Goal: Task Accomplishment & Management: Complete application form

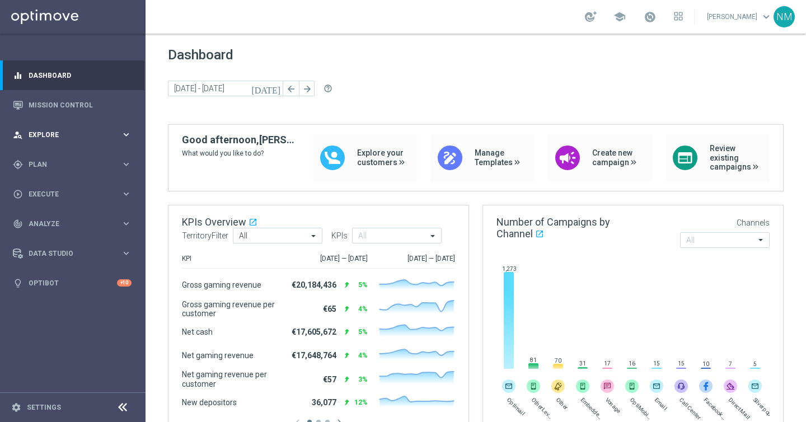
click at [56, 143] on div "person_search Explore keyboard_arrow_right" at bounding box center [72, 135] width 144 height 30
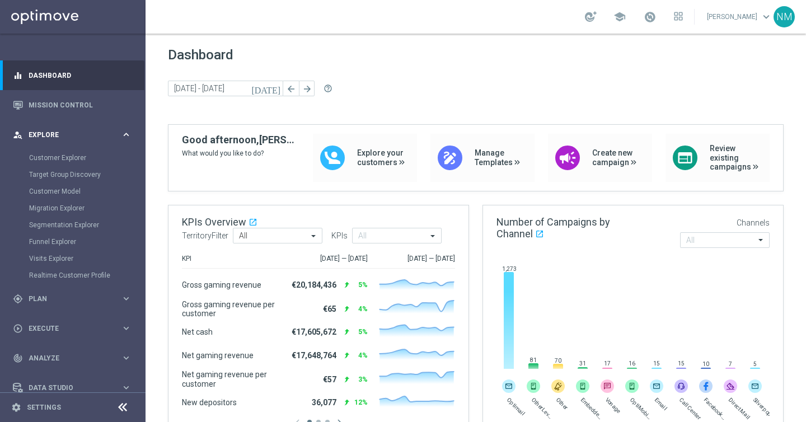
click at [56, 142] on div "person_search Explore keyboard_arrow_right" at bounding box center [72, 135] width 144 height 30
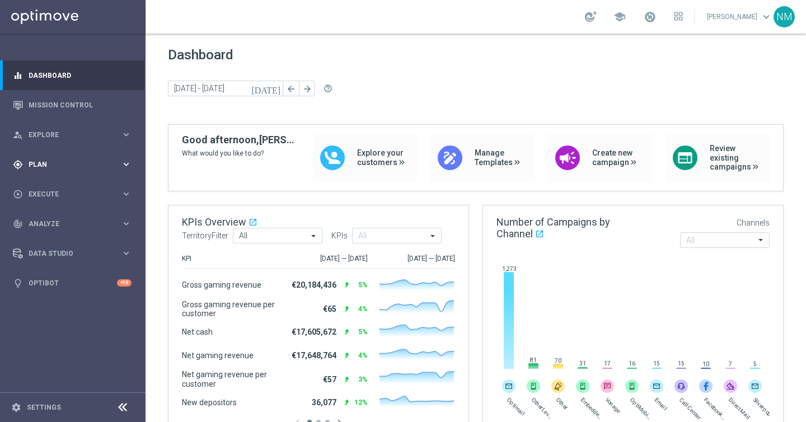
click at [48, 175] on div "gps_fixed Plan keyboard_arrow_right" at bounding box center [72, 164] width 144 height 30
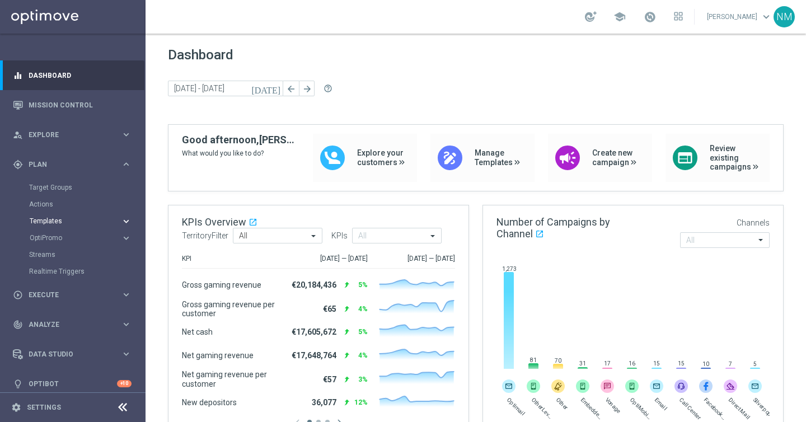
click at [44, 222] on span "Templates" at bounding box center [70, 221] width 80 height 7
click at [51, 240] on link "Optimail" at bounding box center [76, 237] width 82 height 9
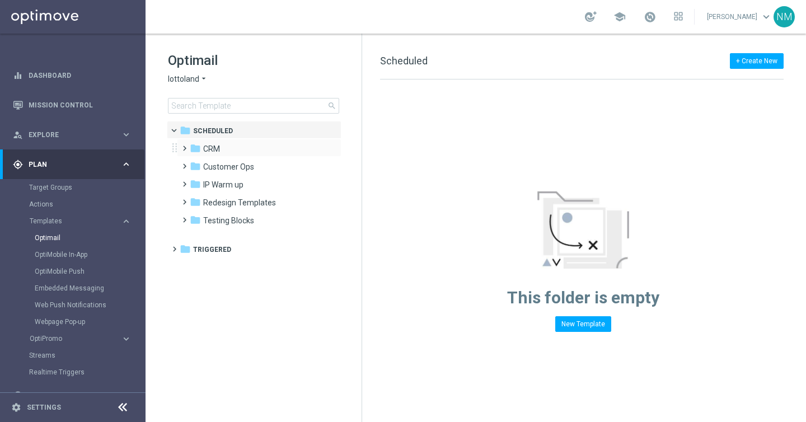
click at [185, 146] on span at bounding box center [182, 143] width 5 height 4
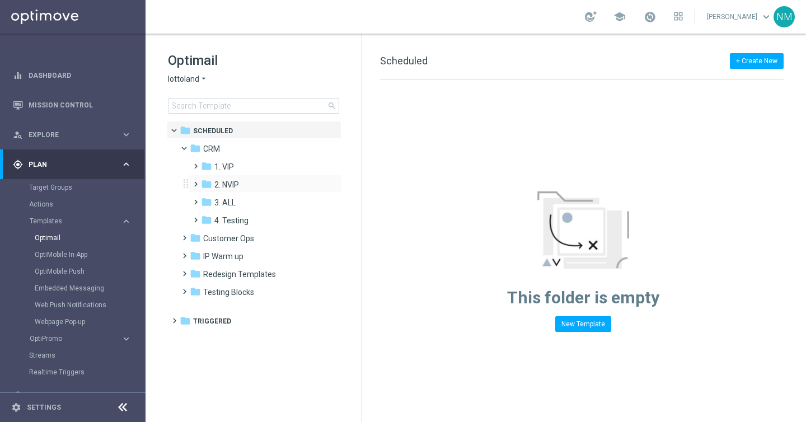
click at [196, 181] on span at bounding box center [193, 179] width 5 height 4
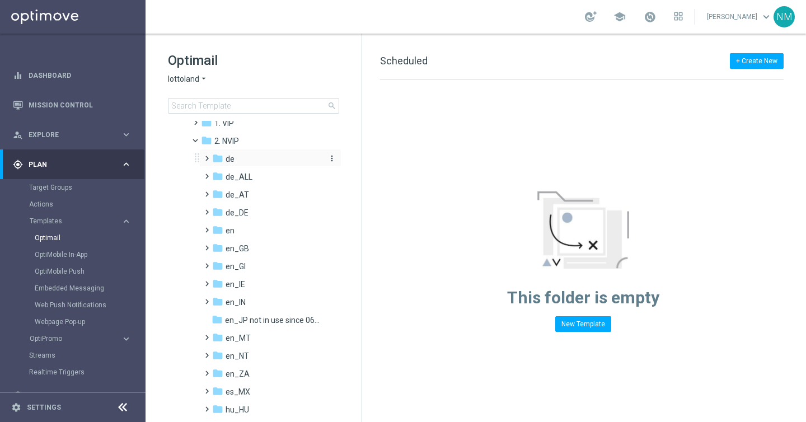
scroll to position [96, 0]
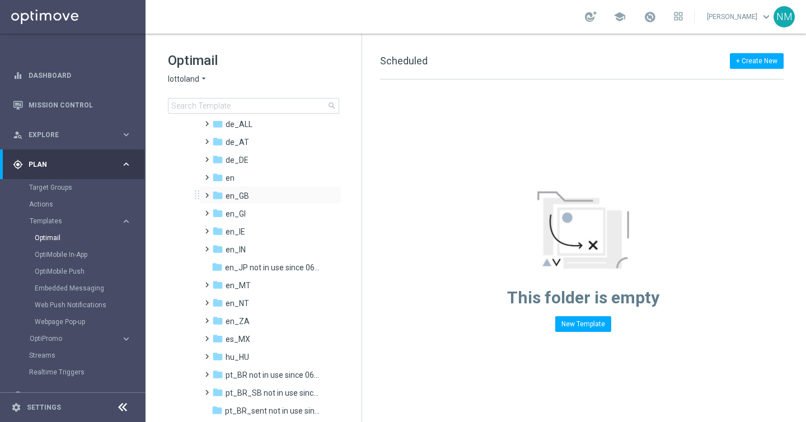
click at [207, 193] on span at bounding box center [204, 190] width 5 height 4
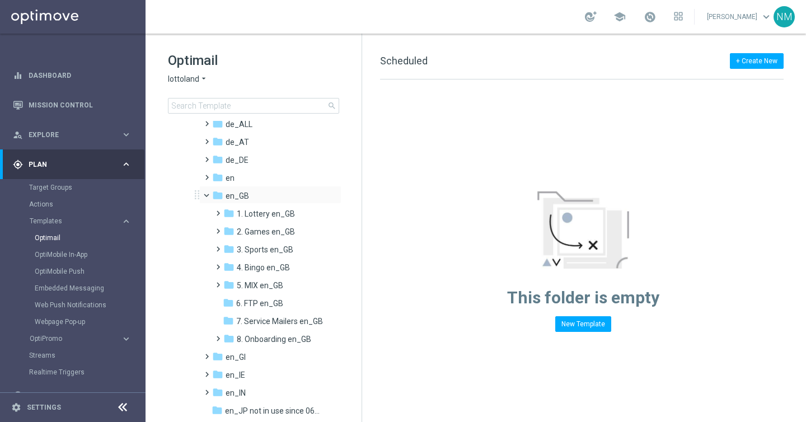
scroll to position [145, 0]
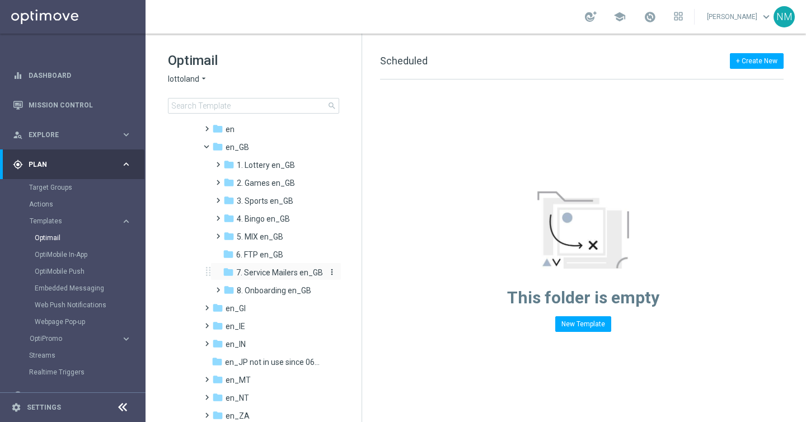
click at [258, 271] on span "7. Service Mailers en_GB" at bounding box center [279, 273] width 87 height 10
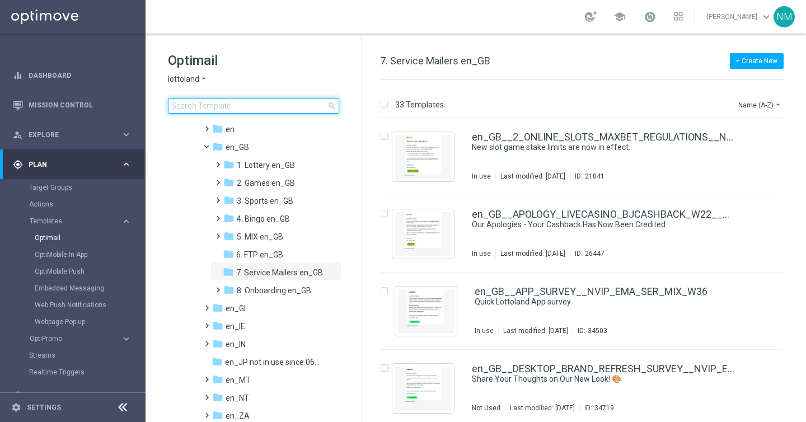
click at [264, 113] on input at bounding box center [253, 106] width 171 height 16
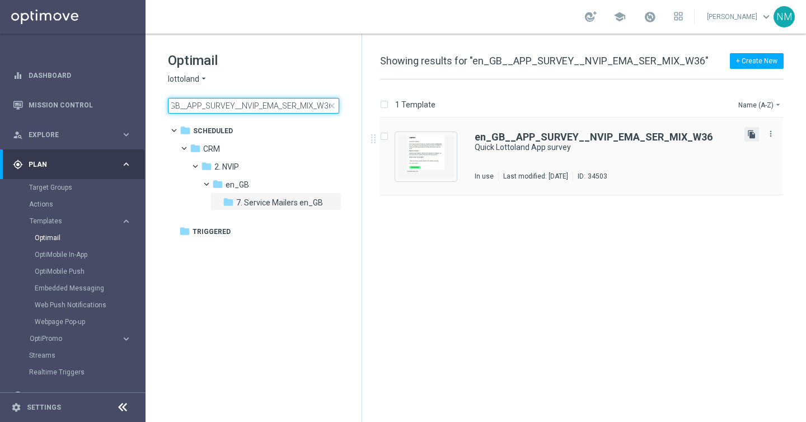
type input "en_GB__APP_SURVEY__NVIP_EMA_SER_MIX_W36"
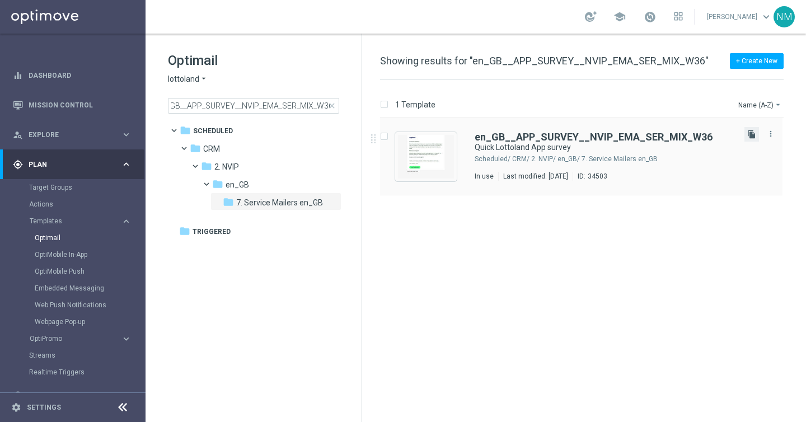
click at [747, 136] on icon "file_copy" at bounding box center [751, 134] width 9 height 9
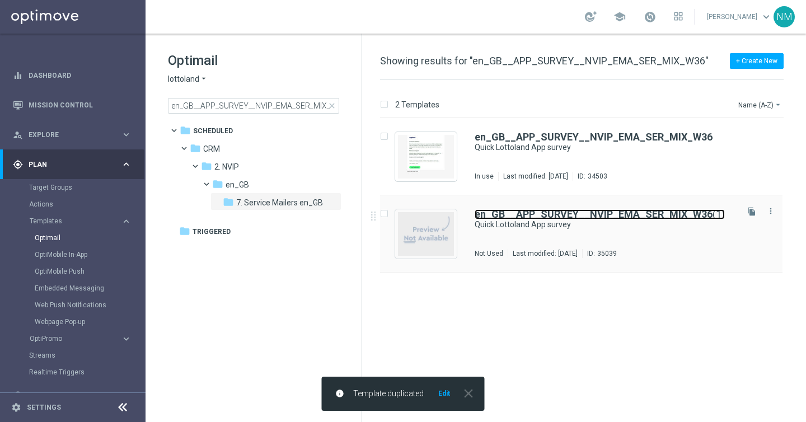
click at [481, 218] on b "en_GB__APP_SURVEY__NVIP_EMA_SER_MIX_W36" at bounding box center [594, 214] width 238 height 12
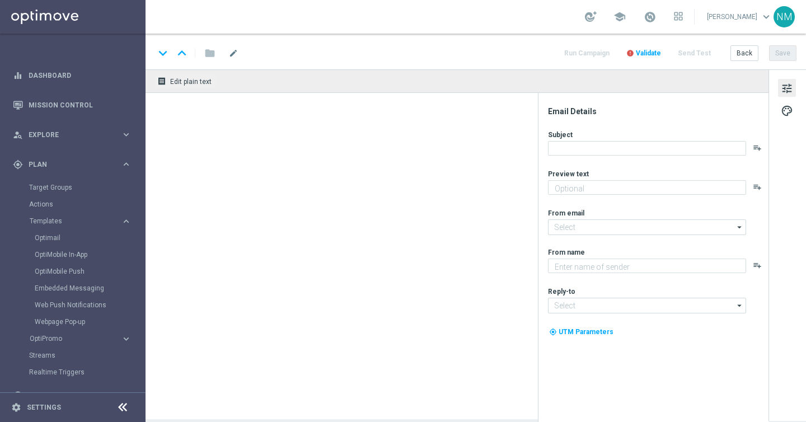
type textarea "We Value Your Opinion! 🌟"
type textarea "Lottoland"
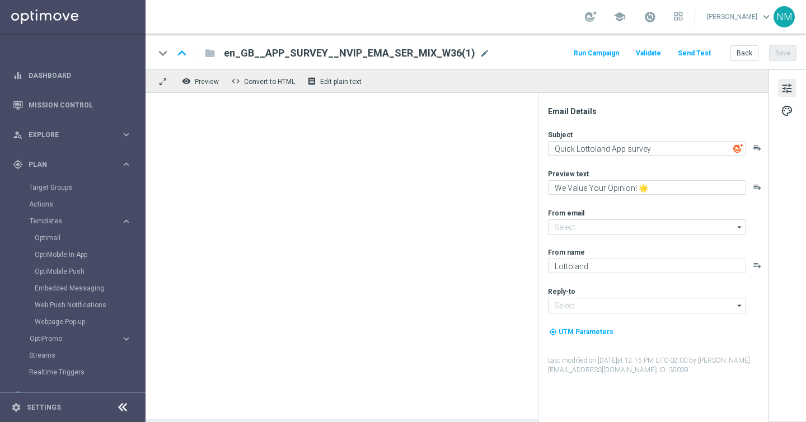
type input "[EMAIL_ADDRESS][DOMAIN_NAME]"
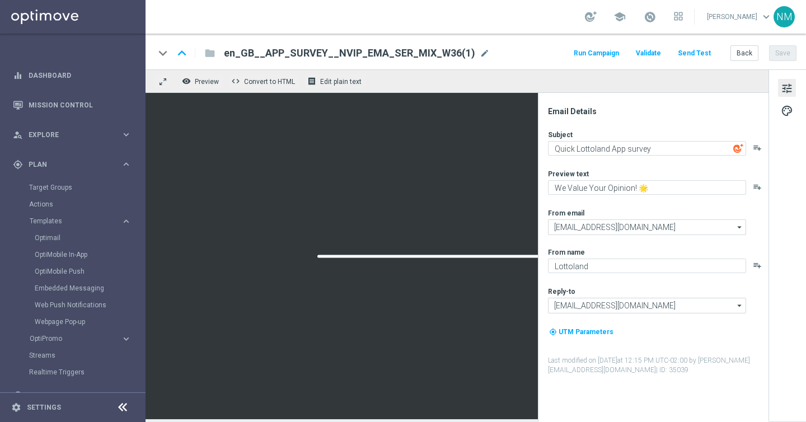
click at [342, 48] on span "en_GB__APP_SURVEY__NVIP_EMA_SER_MIX_W36(1)" at bounding box center [349, 52] width 251 height 13
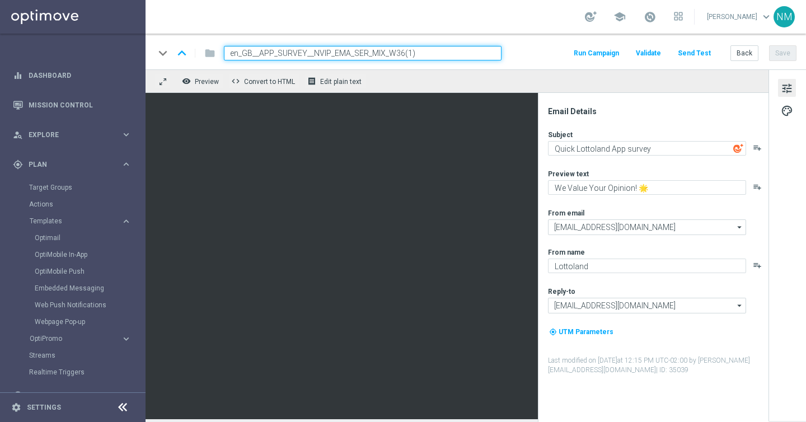
click at [333, 49] on input "en_GB__APP_SURVEY__NVIP_EMA_SER_MIX_W36(1)" at bounding box center [363, 53] width 278 height 15
paste input "_REMINDER"
type input "en_GB__APP_SURVEY__NVIP_EMA_SER_MIX_W36_REMINDER"
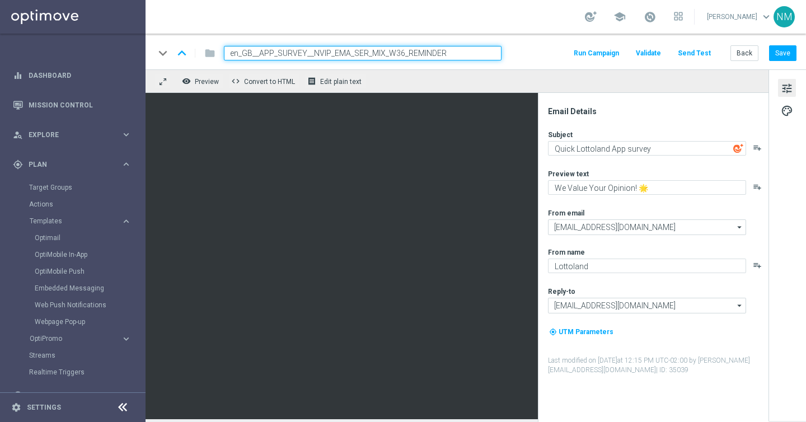
click at [543, 53] on div "keyboard_arrow_down keyboard_arrow_up folder en_GB__APP_SURVEY__NVIP_EMA_SER_MI…" at bounding box center [476, 53] width 642 height 15
click at [468, 55] on input "en_GB__APP_SURVEY__NVIP_EMA_SER_MIX_W36_REMINDER" at bounding box center [363, 53] width 278 height 15
click at [547, 55] on div "keyboard_arrow_down keyboard_arrow_up folder en_GB__APP_SURVEY__NVIP_EMA_SER_MI…" at bounding box center [476, 53] width 642 height 15
click at [486, 52] on input "en_GB__APP_SURVEY__NVIP_EMA_SER_MIX_W36_REMINDER" at bounding box center [363, 53] width 278 height 15
click at [520, 52] on div "keyboard_arrow_down keyboard_arrow_up folder en_GB__APP_SURVEY__NVIP_EMA_SER_MI…" at bounding box center [476, 53] width 642 height 15
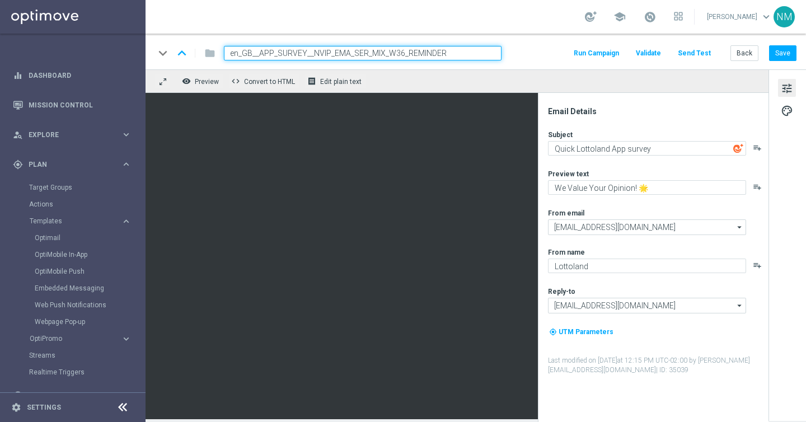
click at [479, 52] on input "en_GB__APP_SURVEY__NVIP_EMA_SER_MIX_W36_REMINDER" at bounding box center [363, 53] width 278 height 15
click at [514, 52] on div "keyboard_arrow_down keyboard_arrow_up folder en_GB__APP_SURVEY__NVIP_EMA_SER_MI…" at bounding box center [476, 53] width 642 height 15
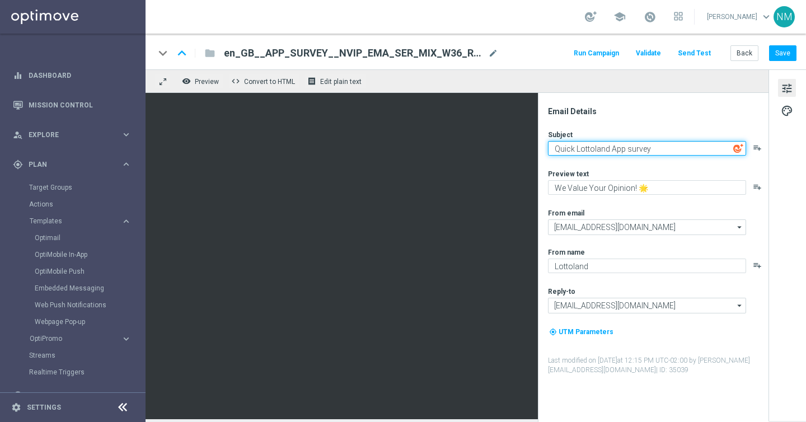
click at [554, 148] on textarea "Quick Lottoland App survey" at bounding box center [647, 148] width 198 height 15
type textarea "Reminder 🔔 Quick Lottoland App survey"
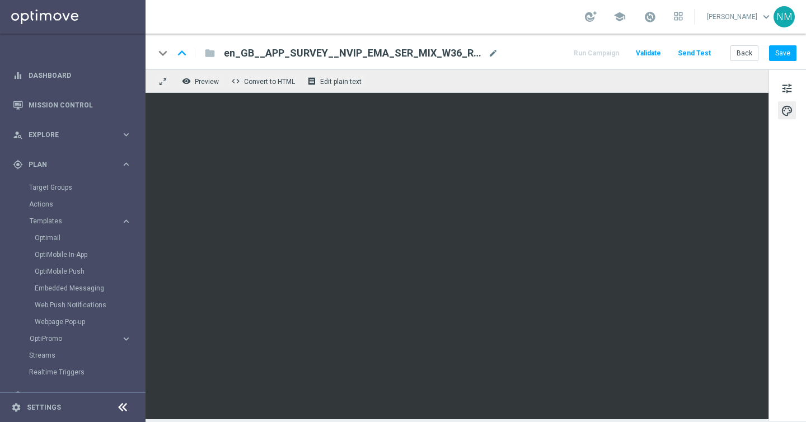
click at [659, 52] on span "Validate" at bounding box center [648, 53] width 25 height 8
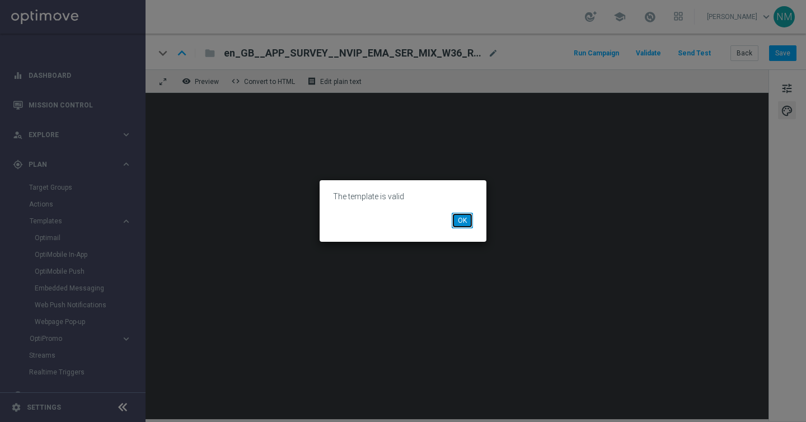
click at [468, 216] on button "OK" at bounding box center [462, 221] width 21 height 16
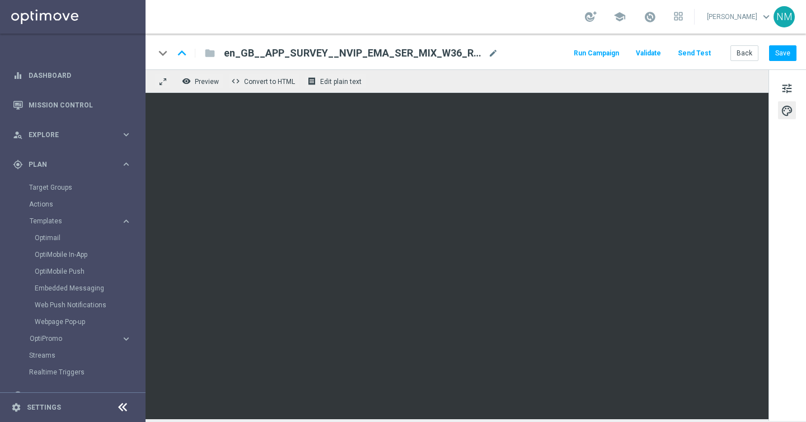
click at [350, 73] on div "remove_red_eye Preview code Convert to HTML receipt Edit plain text" at bounding box center [457, 81] width 623 height 24
click at [344, 79] on span "Edit plain text" at bounding box center [340, 82] width 41 height 8
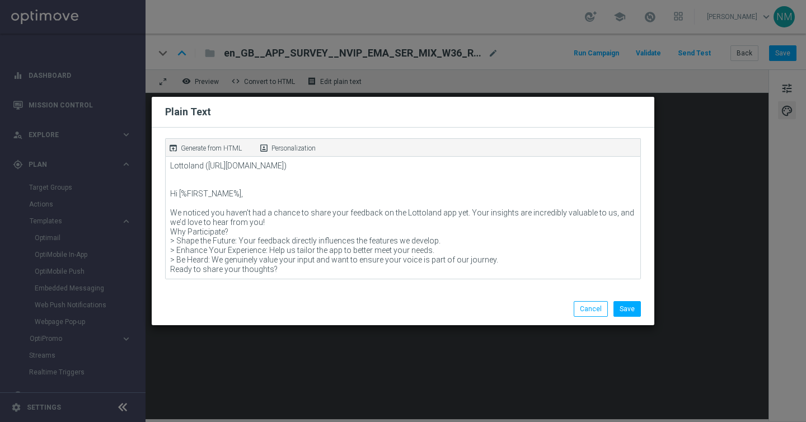
click at [226, 151] on p "Generate from HTML" at bounding box center [211, 148] width 61 height 10
click at [624, 305] on button "Save" at bounding box center [627, 309] width 27 height 16
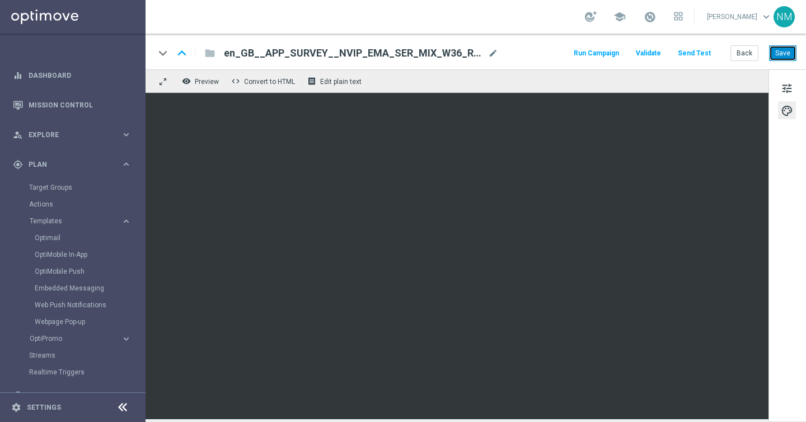
click at [788, 54] on button "Save" at bounding box center [782, 53] width 27 height 16
click at [690, 54] on button "Send Test" at bounding box center [694, 53] width 36 height 15
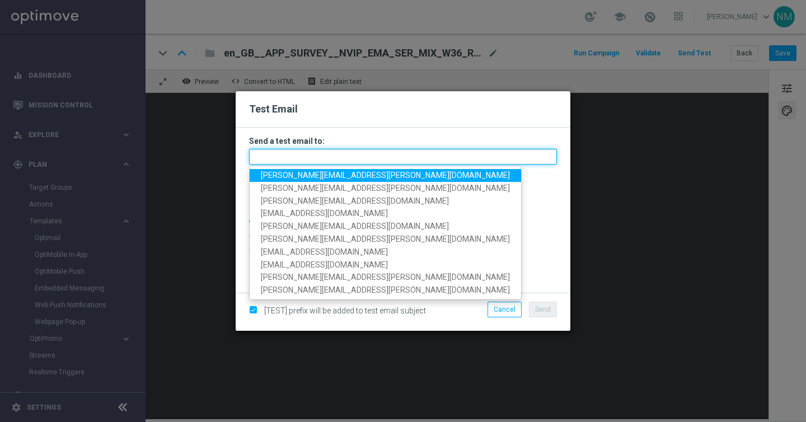
click at [410, 155] on input "text" at bounding box center [403, 157] width 308 height 16
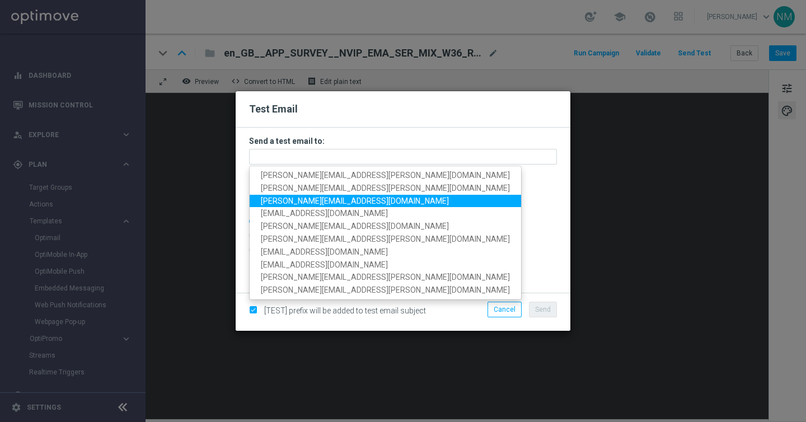
click at [278, 199] on span "[PERSON_NAME][EMAIL_ADDRESS][DOMAIN_NAME]" at bounding box center [355, 200] width 188 height 9
type input "[PERSON_NAME][EMAIL_ADDRESS][DOMAIN_NAME]"
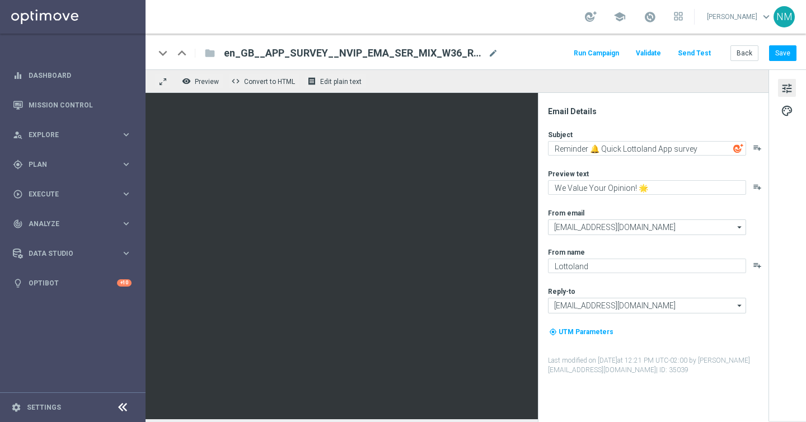
click at [699, 52] on button "Send Test" at bounding box center [694, 53] width 36 height 15
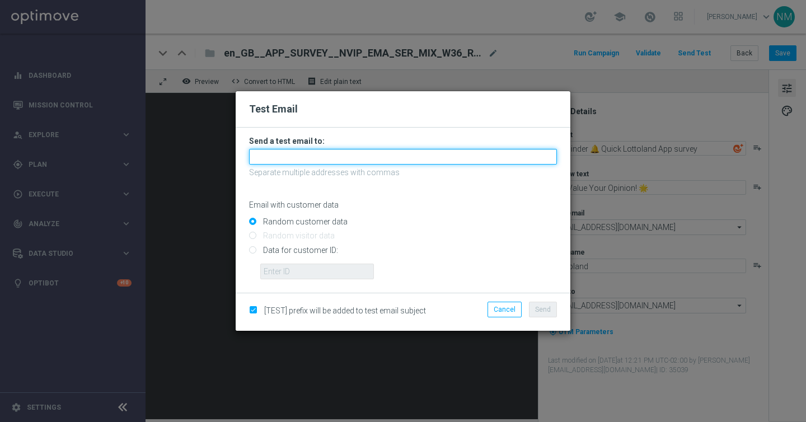
click at [268, 154] on input "text" at bounding box center [403, 157] width 308 height 16
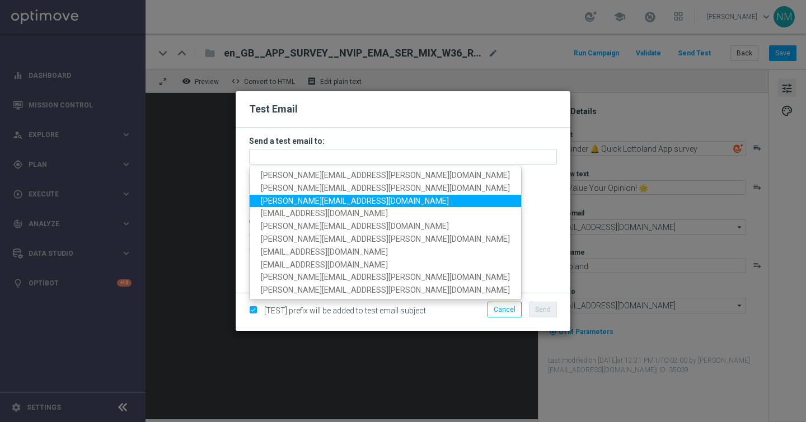
click at [273, 199] on span "[PERSON_NAME][EMAIL_ADDRESS][DOMAIN_NAME]" at bounding box center [355, 200] width 188 height 9
type input "[PERSON_NAME][EMAIL_ADDRESS][DOMAIN_NAME]"
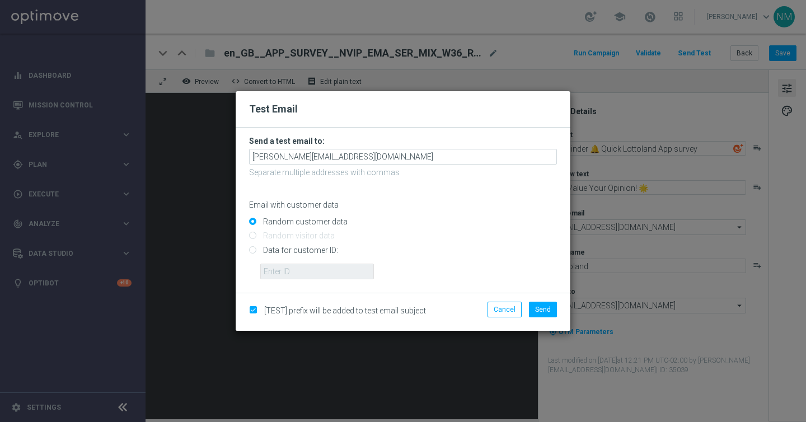
click at [267, 252] on input "Data for customer ID:" at bounding box center [403, 255] width 308 height 16
radio input "true"
click at [271, 273] on input "text" at bounding box center [317, 272] width 114 height 16
paste input "220553462"
type input "220553462"
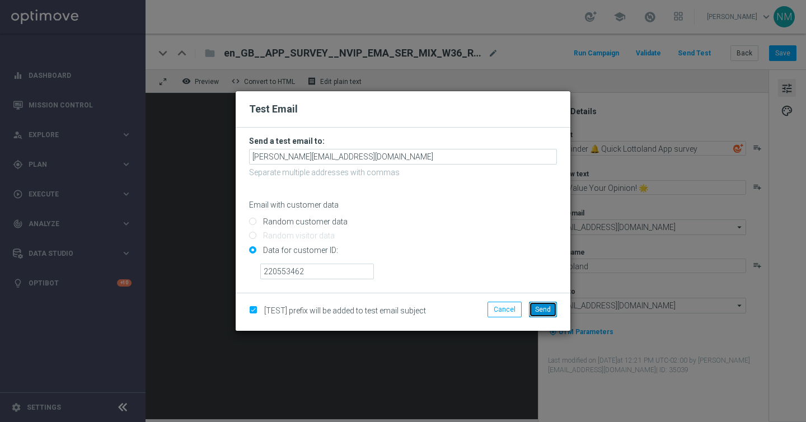
click at [543, 309] on span "Send" at bounding box center [543, 310] width 16 height 8
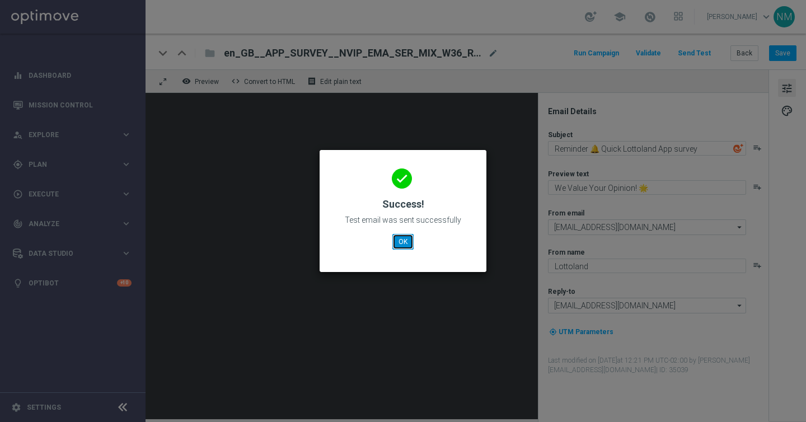
click at [405, 240] on button "OK" at bounding box center [403, 242] width 21 height 16
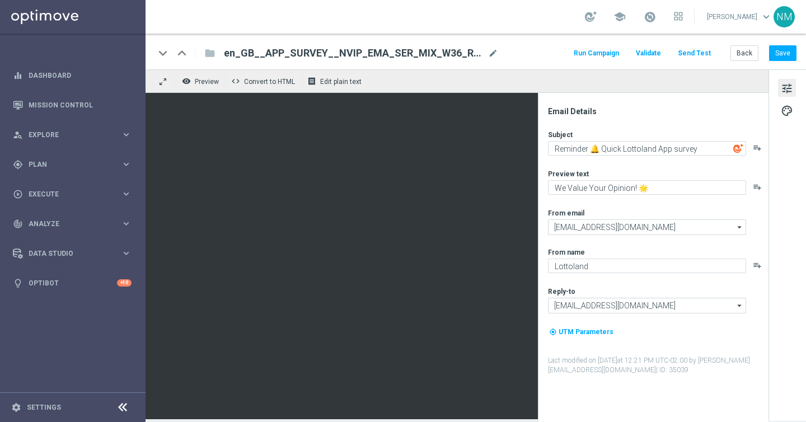
click at [704, 52] on button "Send Test" at bounding box center [694, 53] width 36 height 15
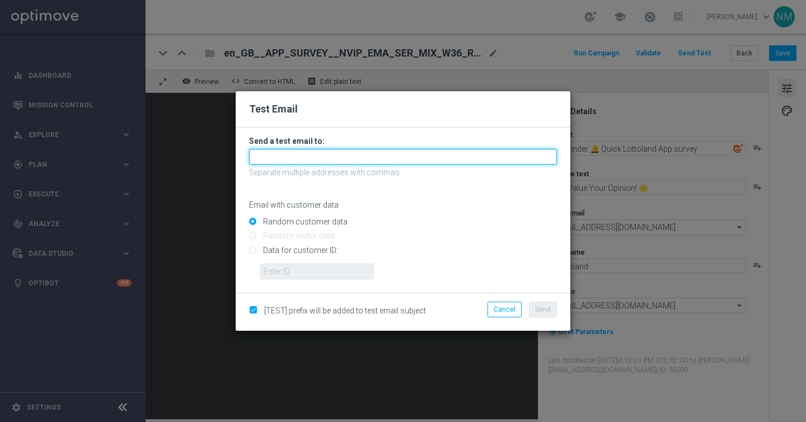
click at [391, 153] on input "text" at bounding box center [403, 157] width 308 height 16
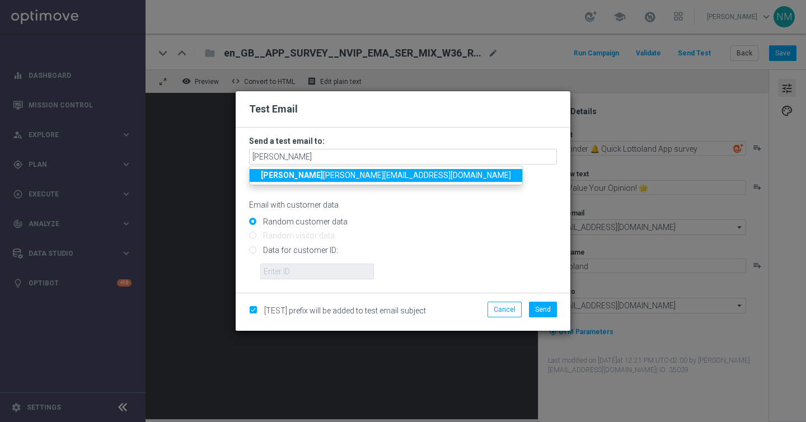
click at [339, 172] on span "jame [EMAIL_ADDRESS][DOMAIN_NAME]" at bounding box center [386, 175] width 250 height 9
type input "[PERSON_NAME][EMAIL_ADDRESS][PERSON_NAME][DOMAIN_NAME]"
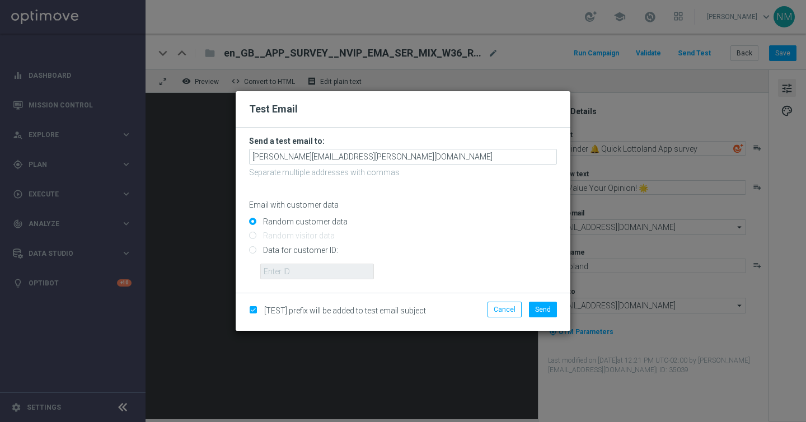
click at [285, 249] on input "Data for customer ID:" at bounding box center [403, 255] width 308 height 16
radio input "true"
click at [284, 267] on input "text" at bounding box center [317, 272] width 114 height 16
paste input "220553462"
type input "220553462"
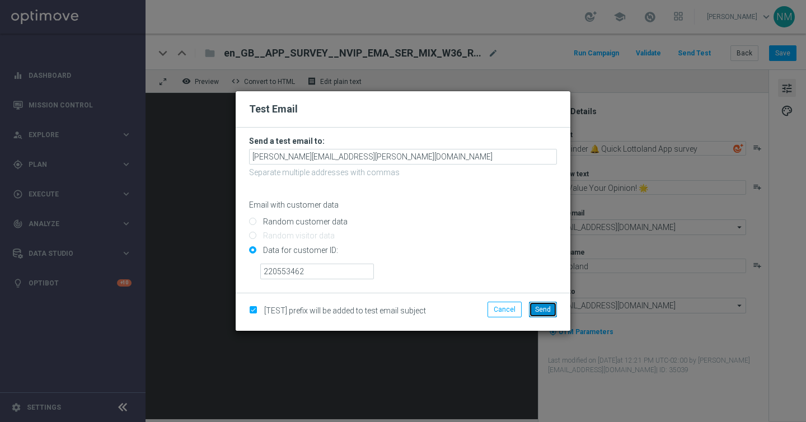
click at [542, 305] on button "Send" at bounding box center [543, 310] width 28 height 16
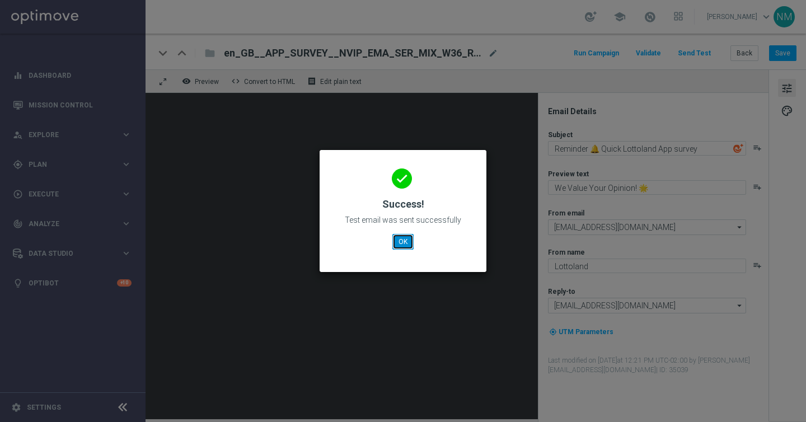
click at [407, 239] on button "OK" at bounding box center [403, 242] width 21 height 16
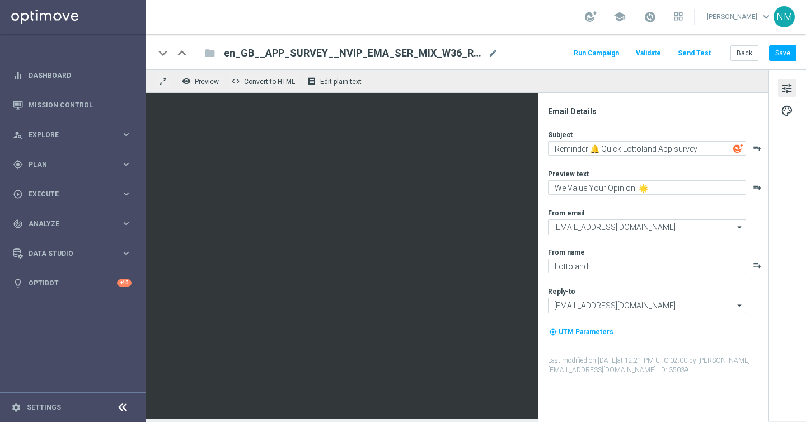
click at [697, 52] on button "Send Test" at bounding box center [694, 53] width 36 height 15
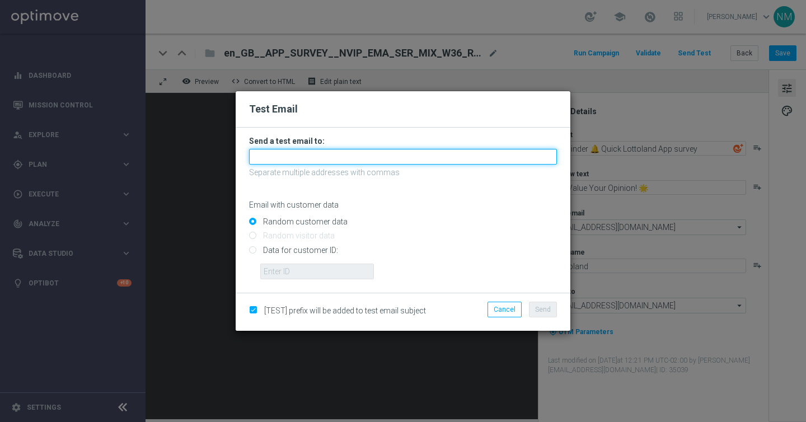
click at [344, 158] on input "text" at bounding box center [403, 157] width 308 height 16
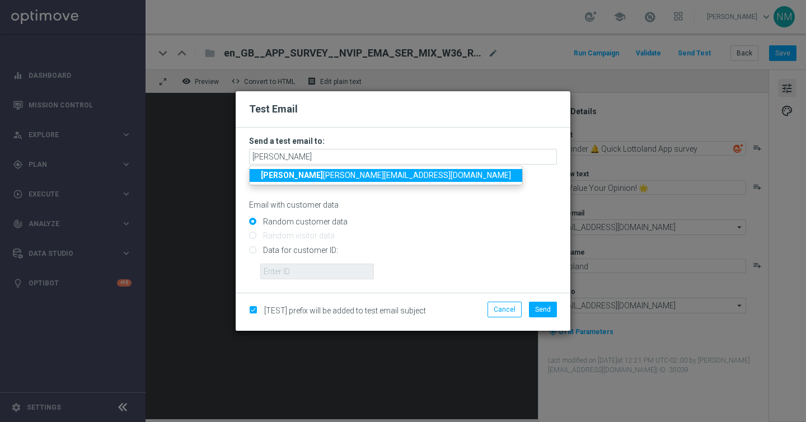
click at [276, 177] on span "rick [EMAIL_ADDRESS][DOMAIN_NAME]" at bounding box center [386, 175] width 250 height 9
type input "[PERSON_NAME][EMAIL_ADDRESS][PERSON_NAME][DOMAIN_NAME]"
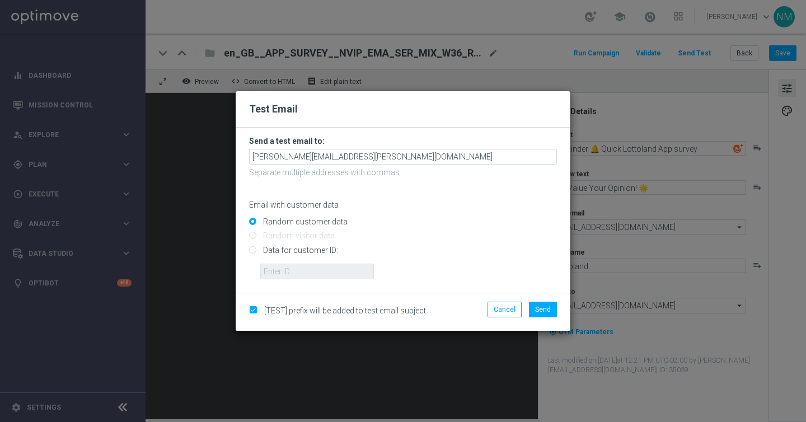
click at [275, 250] on input "Data for customer ID:" at bounding box center [403, 255] width 308 height 16
radio input "true"
click at [275, 266] on input "text" at bounding box center [317, 272] width 114 height 16
paste input "220553462"
type input "220553462"
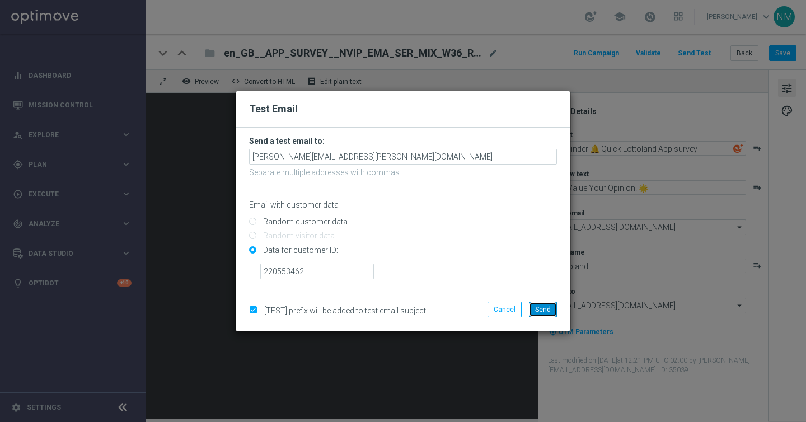
click at [556, 307] on button "Send" at bounding box center [543, 310] width 28 height 16
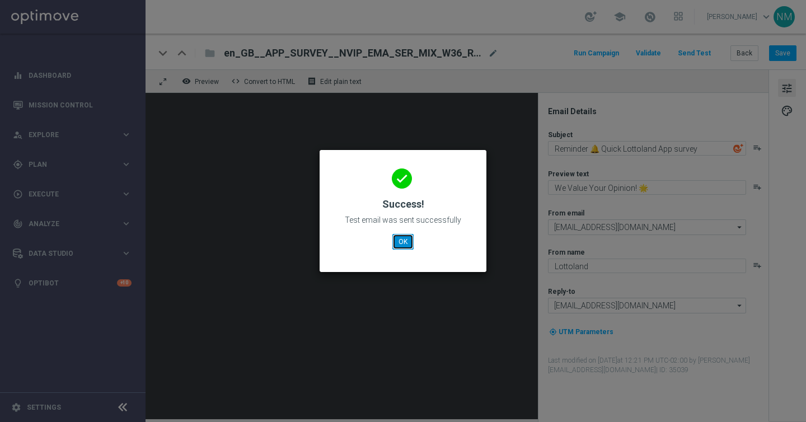
click at [401, 241] on button "OK" at bounding box center [403, 242] width 21 height 16
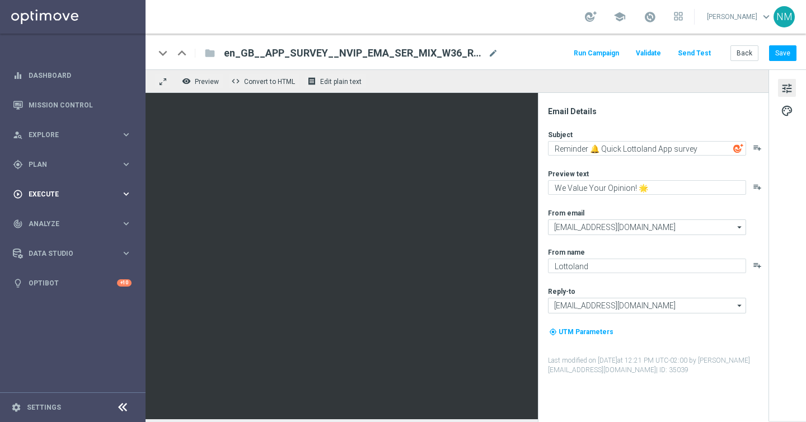
click at [46, 185] on div "play_circle_outline Execute keyboard_arrow_right" at bounding box center [72, 194] width 144 height 30
click at [38, 162] on span "Plan" at bounding box center [75, 164] width 92 height 7
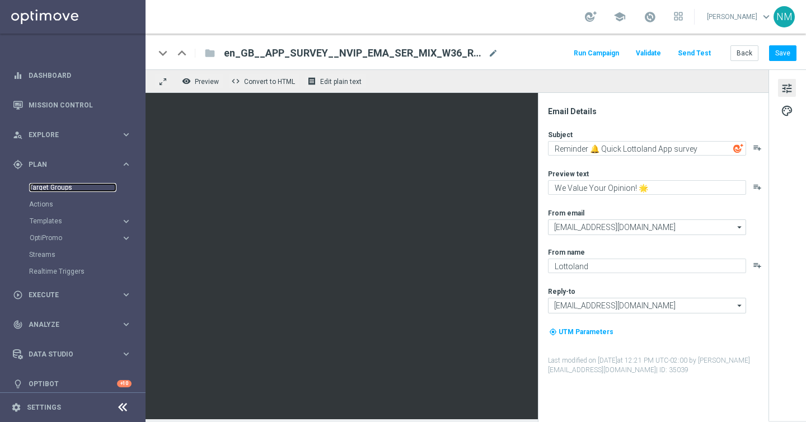
click at [50, 189] on link "Target Groups" at bounding box center [72, 187] width 87 height 9
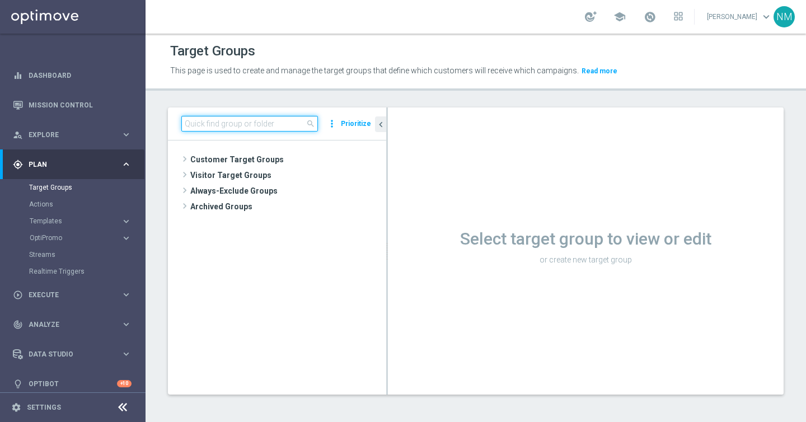
click at [234, 125] on input at bounding box center [249, 124] width 137 height 16
paste input "UK_EMAIL_UK APP SURVEY_ALL | Active in the last 30 days"
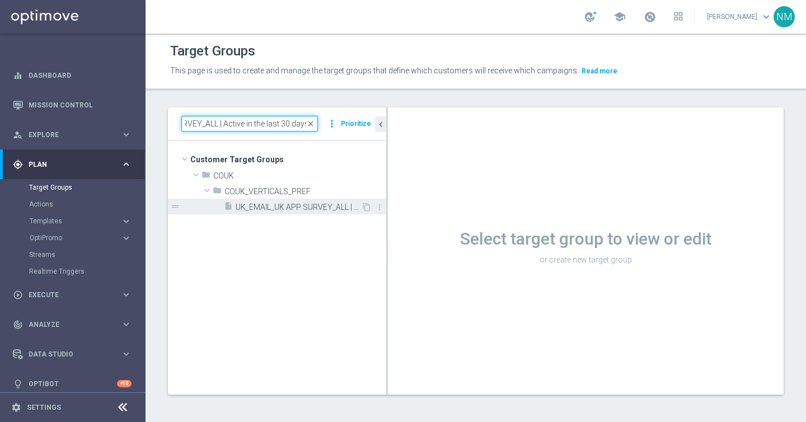
type input "UK_EMAIL_UK APP SURVEY_ALL | Active in the last 30 days"
click at [281, 200] on div "insert_drive_file UK_EMAIL_UK APP SURVEY_ALL | Active in the last 30 days" at bounding box center [292, 207] width 137 height 16
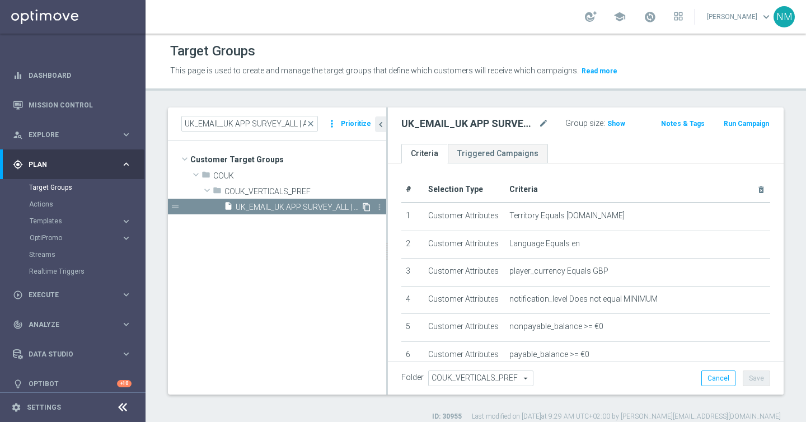
click at [364, 207] on icon "content_copy" at bounding box center [366, 207] width 9 height 9
click at [345, 222] on span "UK_EMAIL_UK APP SURVEY_ALL | Active in the last 30 days" at bounding box center [298, 223] width 125 height 10
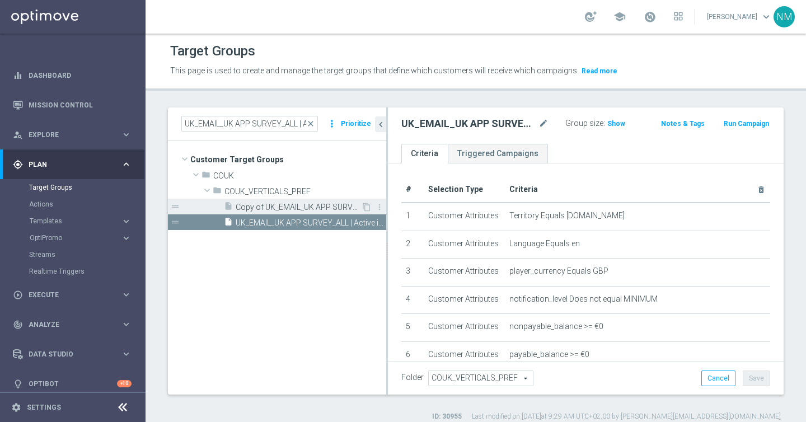
click at [330, 209] on span "Copy of UK_EMAIL_UK APP SURVEY_ALL | Active in the last 30 days" at bounding box center [298, 208] width 125 height 10
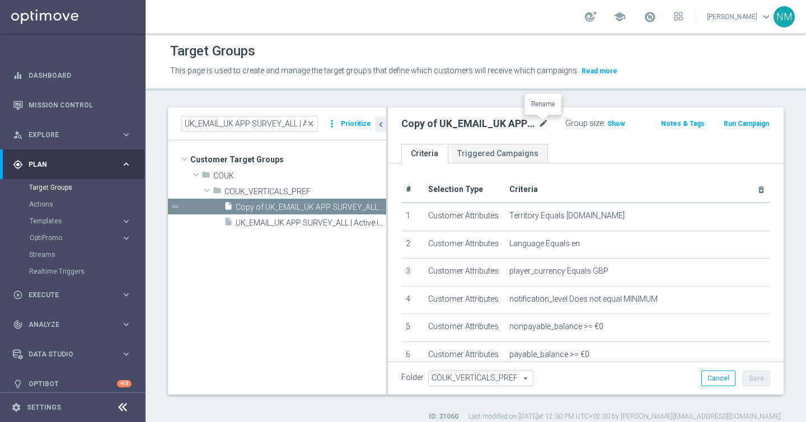
click at [539, 123] on icon "mode_edit" at bounding box center [544, 123] width 10 height 13
click at [431, 127] on input "Copy of UK_EMAIL_UK APP SURVEY_ALL | Active in the last 30 days" at bounding box center [465, 125] width 129 height 16
drag, startPoint x: 433, startPoint y: 126, endPoint x: 381, endPoint y: 126, distance: 52.1
click at [381, 126] on as-split "UK_EMAIL_UK APP SURVEY_ALL | Active in the last 30 days close more_vert Priorit…" at bounding box center [476, 251] width 616 height 287
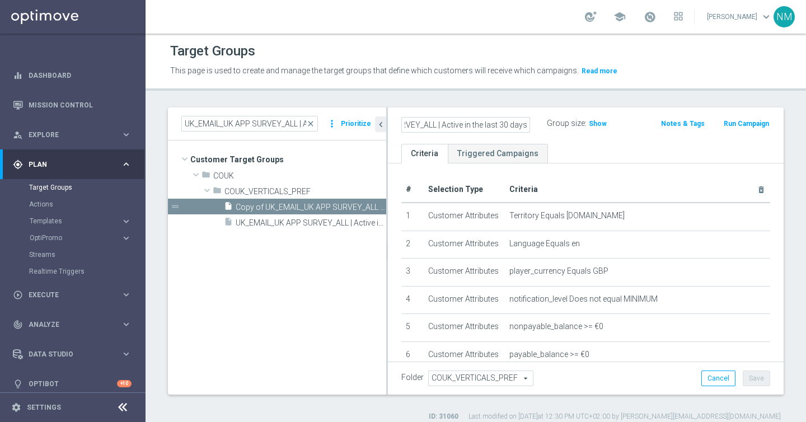
click at [527, 125] on input "UK_EMAIL_UK APP SURVEY_ALL | Active in the last 30 days" at bounding box center [465, 125] width 129 height 16
type input "UK_EMAIL_UK APP SURVEY_ALL | Active in the last 30 days, Reminder"
click at [597, 147] on ul "Criteria Triggered Campaigns" at bounding box center [586, 154] width 396 height 20
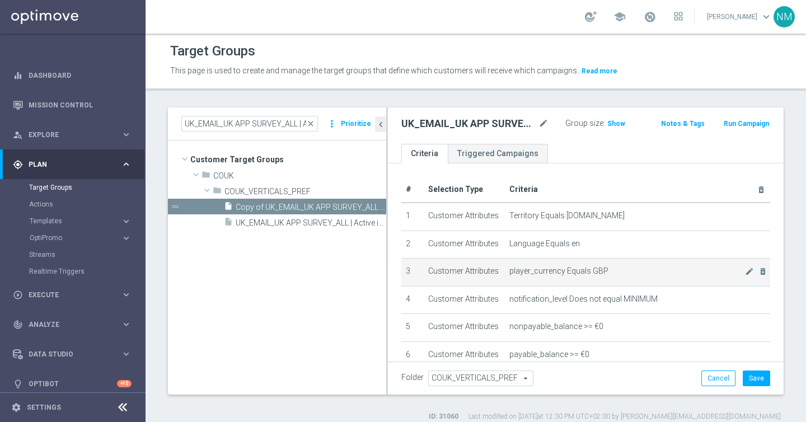
scroll to position [209, 0]
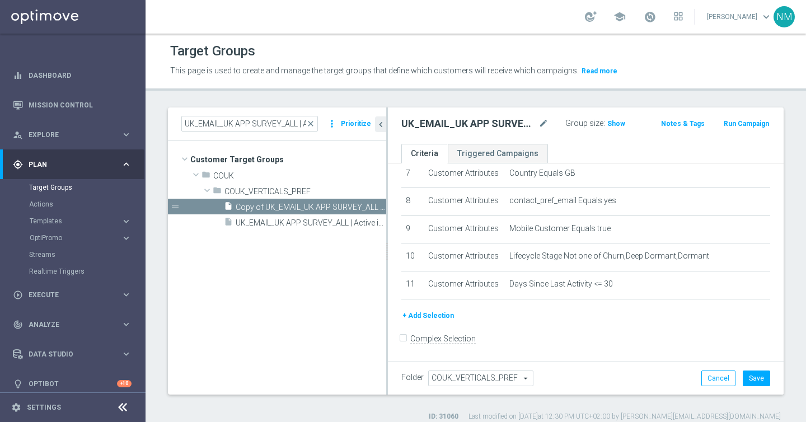
click at [431, 314] on button "+ Add Selection" at bounding box center [428, 316] width 54 height 12
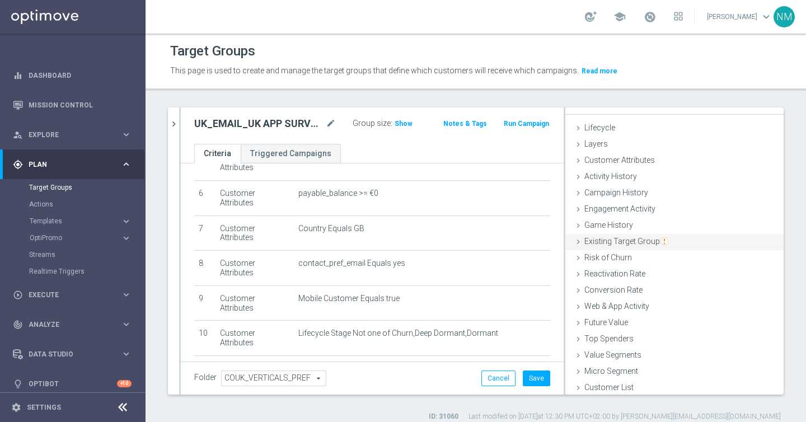
scroll to position [16, 0]
click at [579, 204] on icon at bounding box center [578, 207] width 9 height 9
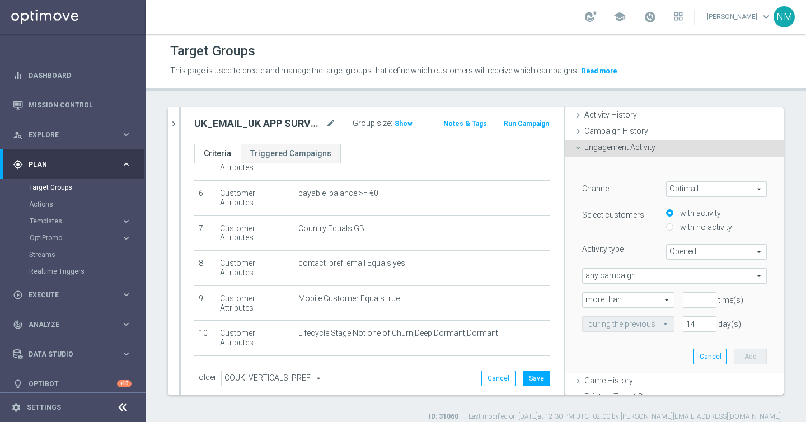
scroll to position [77, 0]
click at [702, 226] on label "with no activity" at bounding box center [705, 226] width 55 height 10
click at [674, 226] on input "with no activity" at bounding box center [669, 225] width 7 height 7
radio input "true"
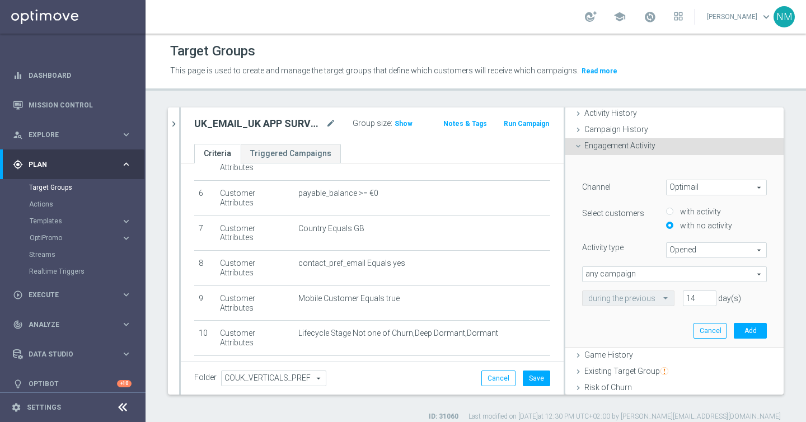
click at [670, 274] on span "any campaign" at bounding box center [675, 274] width 184 height 15
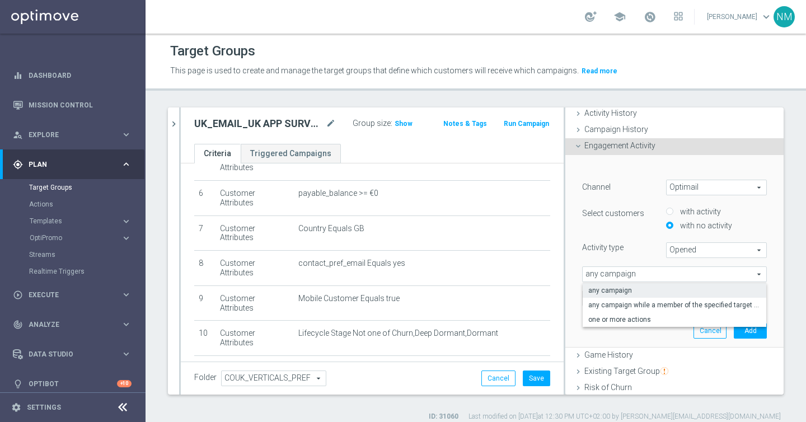
click at [688, 254] on span "Opened" at bounding box center [717, 250] width 100 height 15
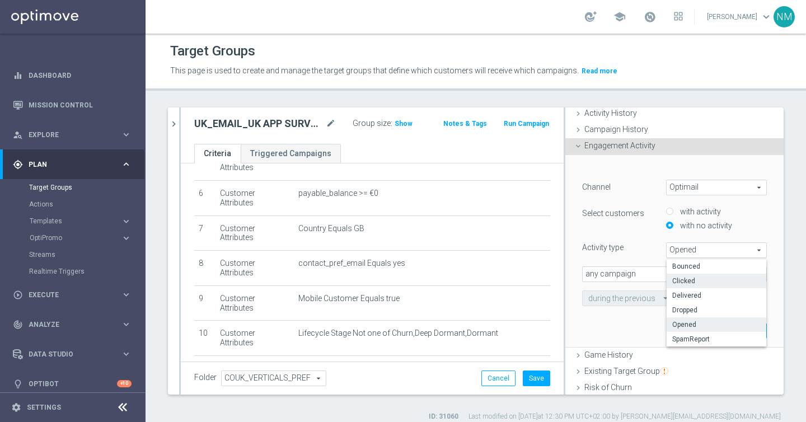
click at [690, 281] on span "Clicked" at bounding box center [716, 281] width 88 height 9
type input "Clicked"
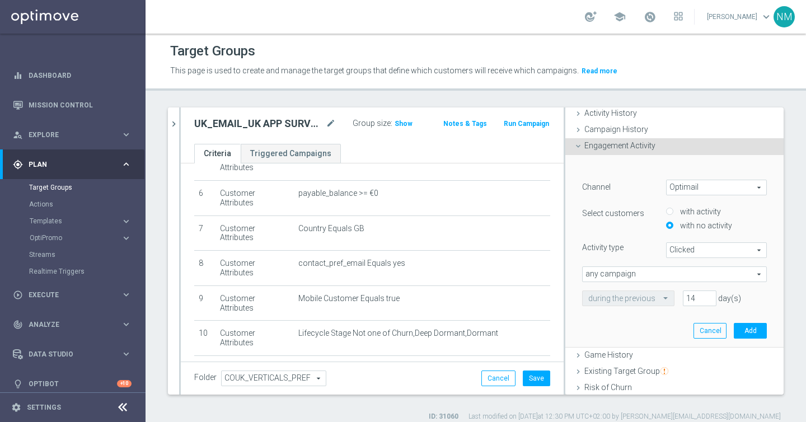
click at [619, 278] on span "any campaign" at bounding box center [675, 274] width 184 height 15
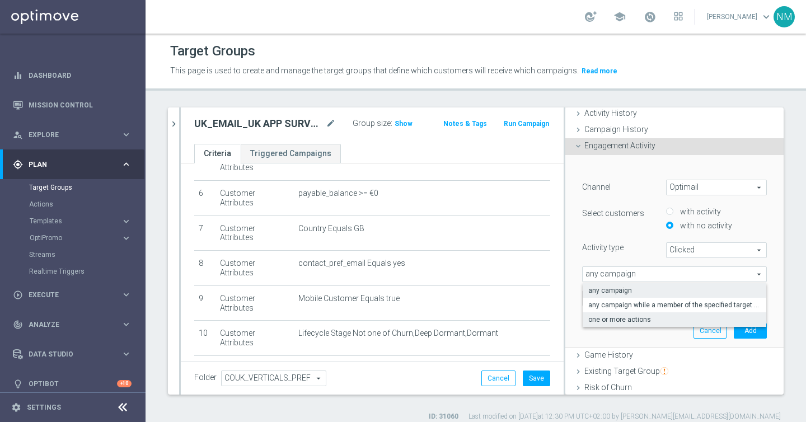
click at [612, 320] on span "one or more actions" at bounding box center [674, 319] width 172 height 9
type input "one or more actions"
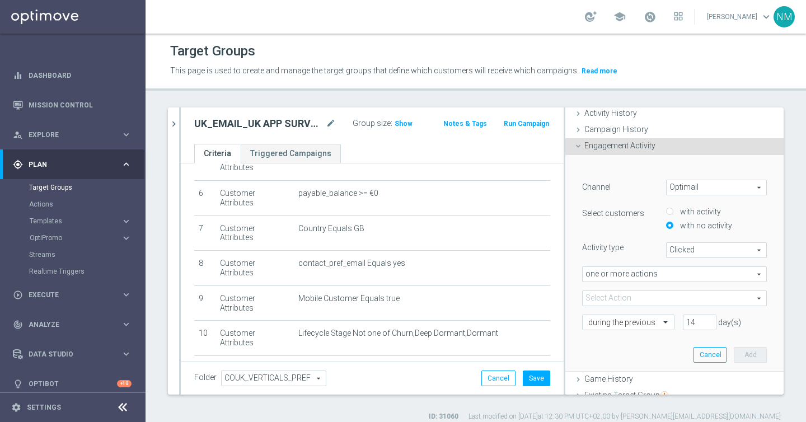
click at [607, 299] on span at bounding box center [675, 298] width 184 height 15
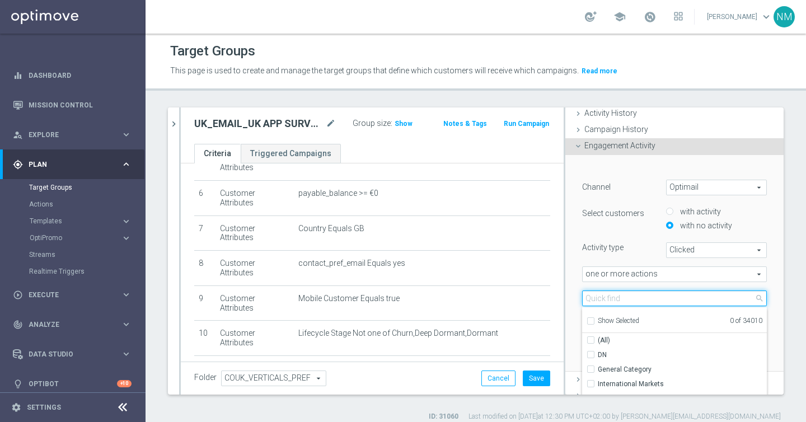
click at [607, 299] on input "search" at bounding box center [674, 299] width 185 height 16
paste input "en_GB__APP_SURVEY__NVIP_EMA_SER_MIX_W36"
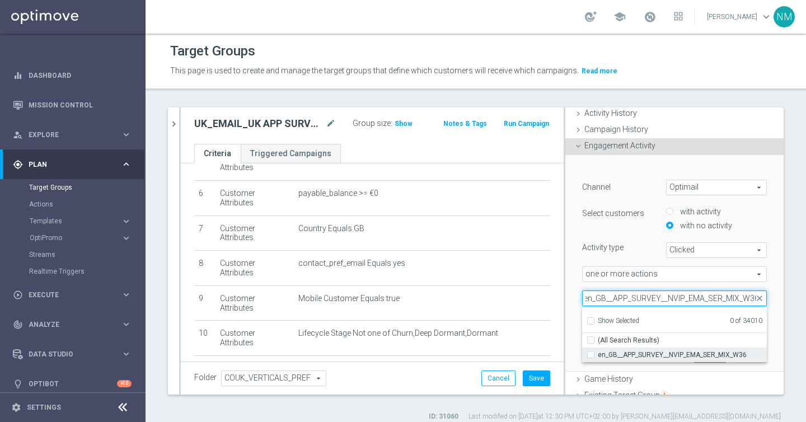
type input "en_GB__APP_SURVEY__NVIP_EMA_SER_MIX_W36"
click at [618, 351] on span "en_GB__APP_SURVEY__NVIP_EMA_SER_MIX_W36" at bounding box center [682, 355] width 169 height 9
click at [598, 351] on input "en_GB__APP_SURVEY__NVIP_EMA_SER_MIX_W36" at bounding box center [594, 354] width 7 height 7
checkbox input "true"
type input "en_GB__APP_SURVEY__NVIP_EMA_SER_MIX_W36"
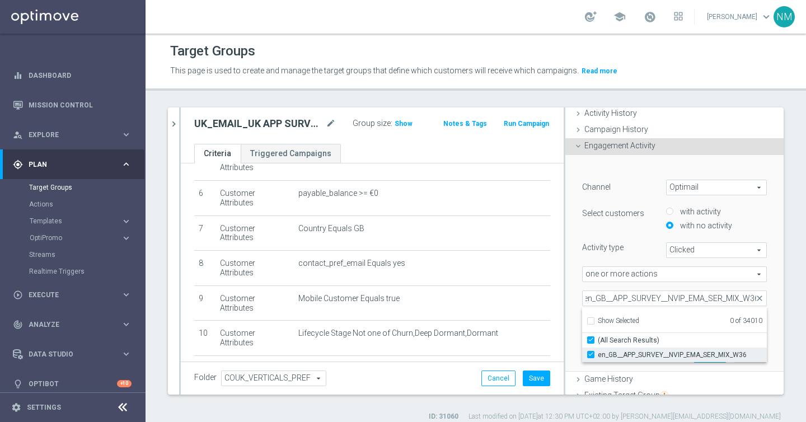
checkbox input "true"
click at [570, 334] on div "﻿ Channel Optimail Optimail arrow_drop_down search Select customers with activi…" at bounding box center [675, 263] width 218 height 217
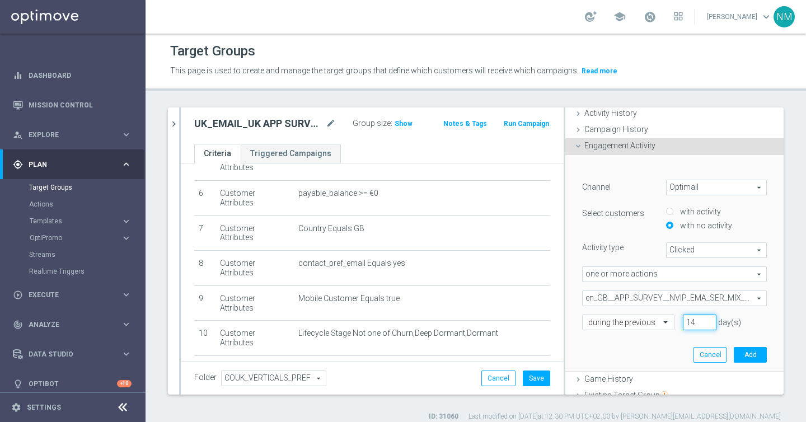
click at [698, 321] on input "14" at bounding box center [700, 323] width 34 height 16
type input "1"
type input "5"
click at [647, 347] on div "﻿ Channel Optimail Optimail arrow_drop_down search Select customers with activi…" at bounding box center [675, 263] width 202 height 216
click at [747, 356] on button "Add" at bounding box center [750, 355] width 33 height 16
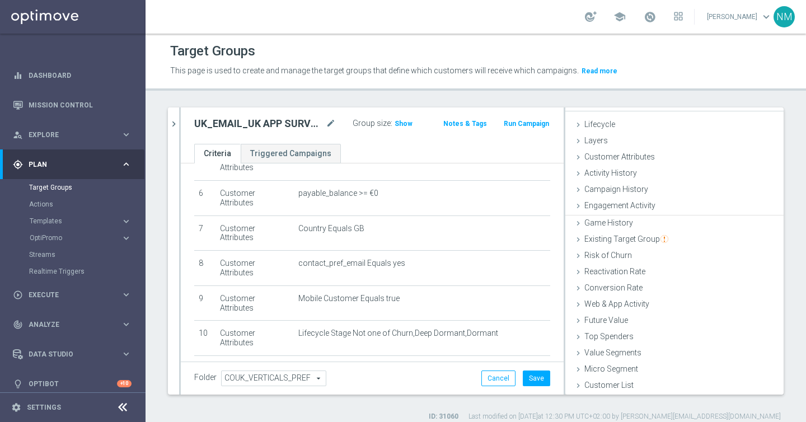
scroll to position [16, 0]
click at [401, 123] on span "Show" at bounding box center [404, 124] width 18 height 8
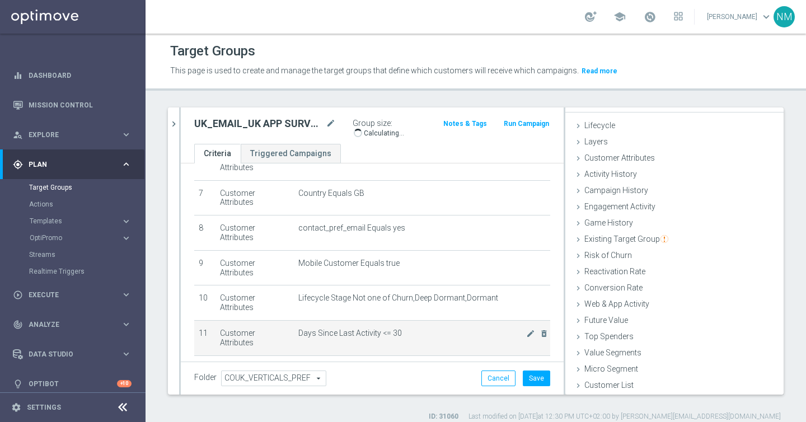
scroll to position [11, 0]
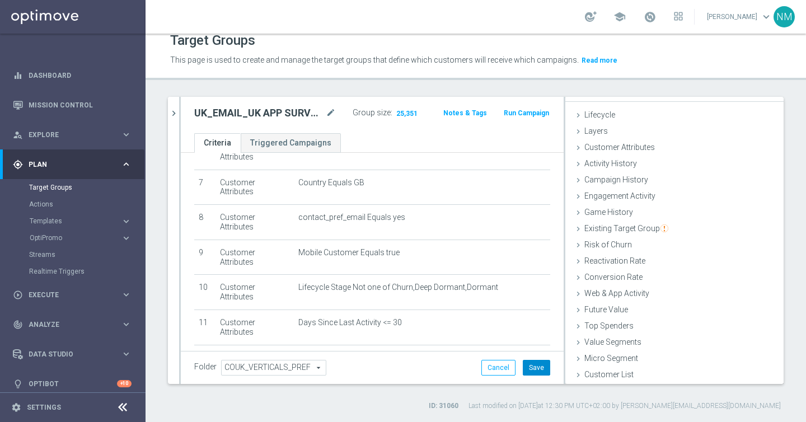
click at [532, 372] on button "Save" at bounding box center [536, 368] width 27 height 16
click at [329, 111] on icon "mode_edit" at bounding box center [331, 112] width 10 height 13
click at [295, 113] on input "UK_EMAIL_UK APP SURVEY_ALL | Active in the last 30 days, Reminder" at bounding box center [254, 114] width 120 height 16
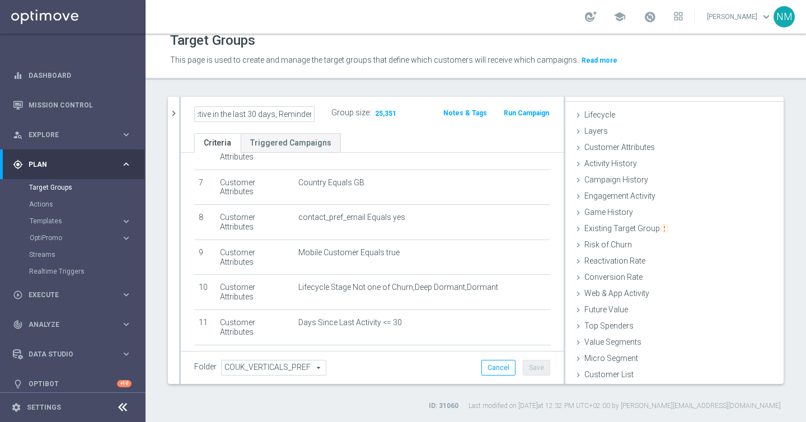
click at [295, 113] on input "UK_EMAIL_UK APP SURVEY_ALL | Active in the last 30 days, Reminder" at bounding box center [254, 114] width 120 height 16
click at [45, 292] on span "Execute" at bounding box center [75, 295] width 92 height 7
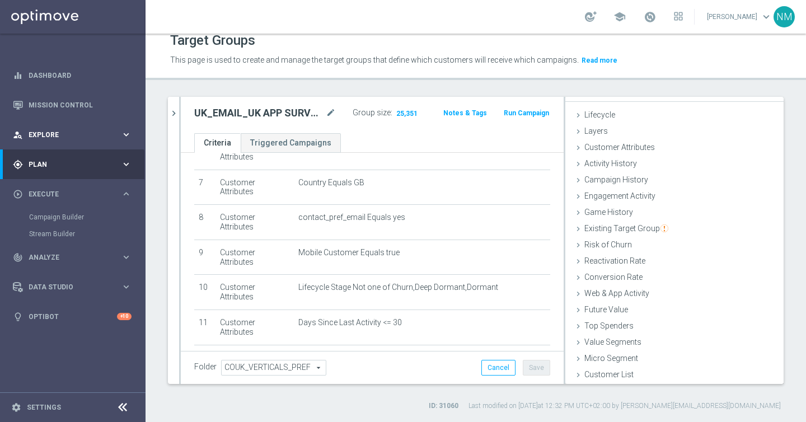
click at [70, 139] on div "person_search Explore" at bounding box center [67, 135] width 108 height 10
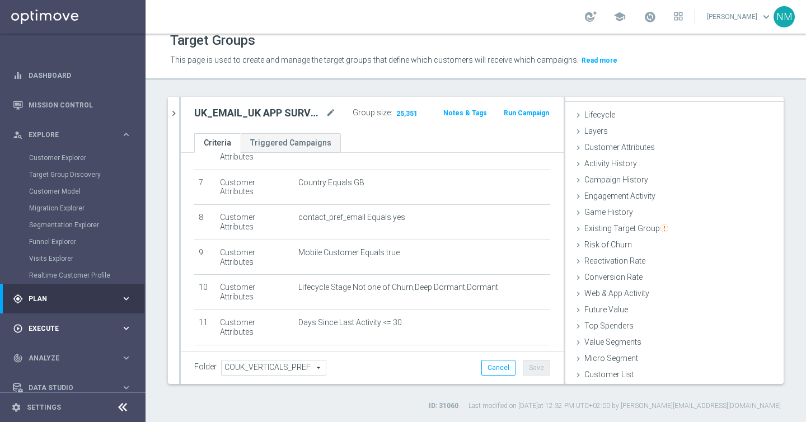
click at [51, 326] on span "Execute" at bounding box center [75, 328] width 92 height 7
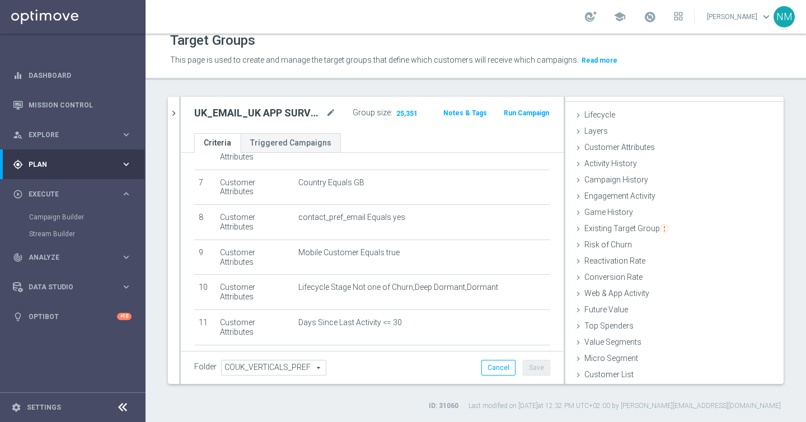
click at [71, 169] on div "gps_fixed Plan" at bounding box center [67, 165] width 108 height 10
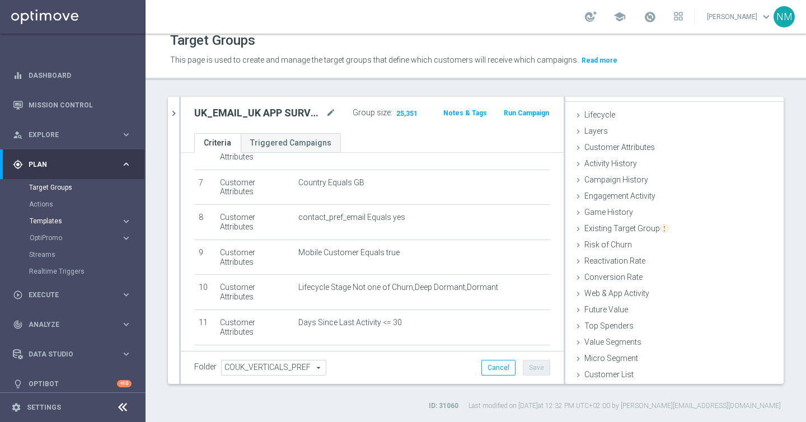
click at [56, 219] on span "Templates" at bounding box center [70, 221] width 80 height 7
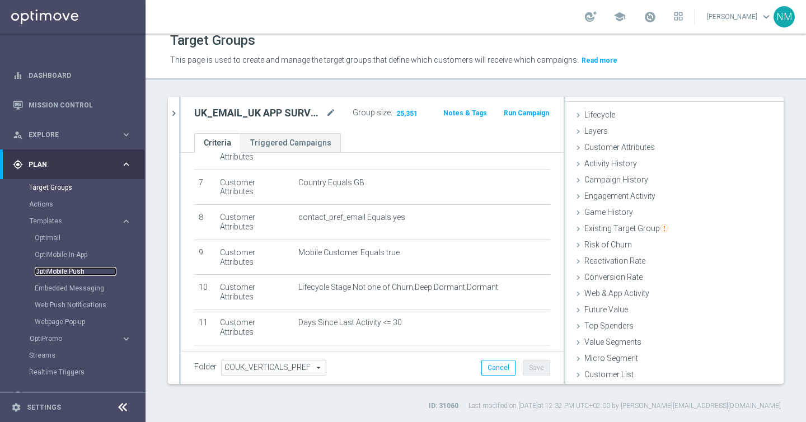
click at [60, 273] on link "OptiMobile Push" at bounding box center [76, 271] width 82 height 9
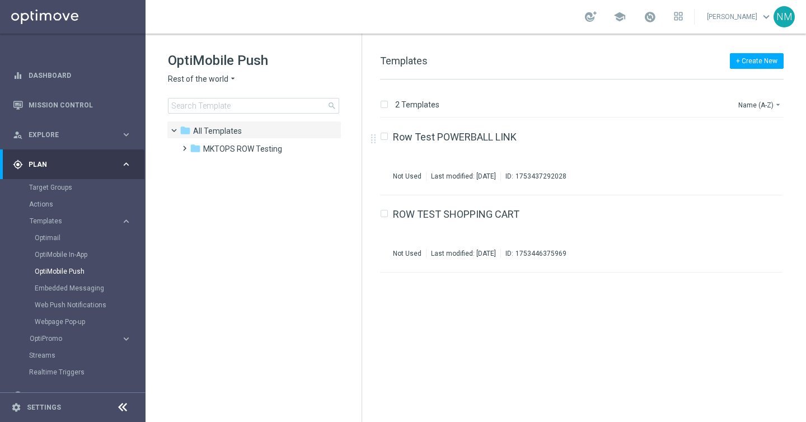
click at [226, 79] on span "Rest of the world" at bounding box center [198, 79] width 60 height 11
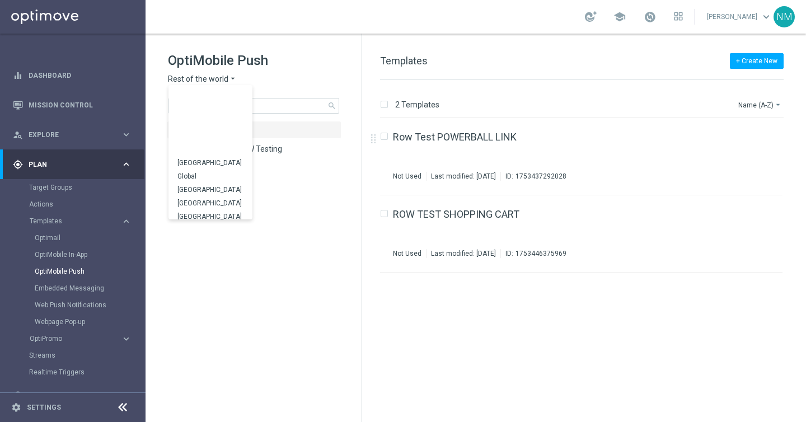
scroll to position [349, 0]
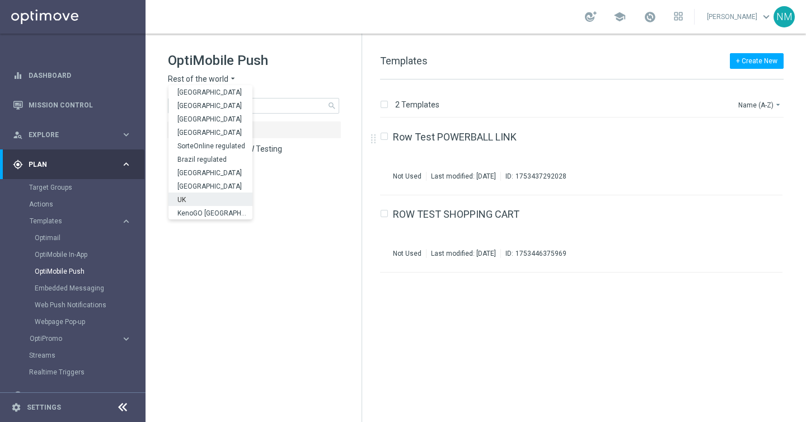
click at [196, 198] on div "UK" at bounding box center [211, 199] width 84 height 13
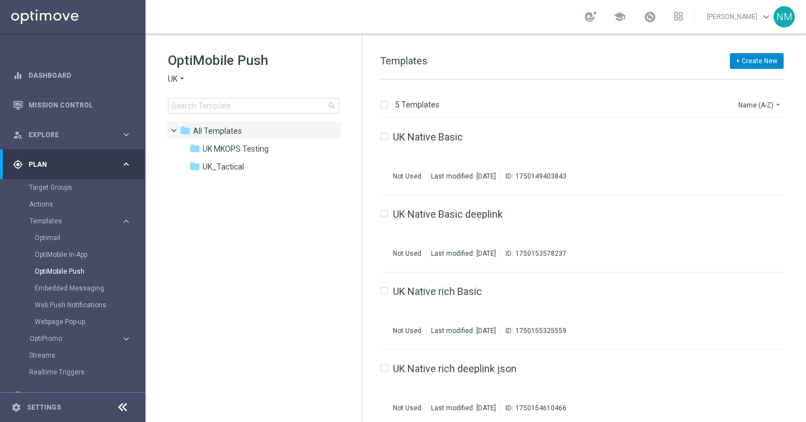
click at [755, 55] on button "+ Create New" at bounding box center [757, 61] width 54 height 16
click at [668, 49] on div "+ Create New Templates 5 Templates Name (A-Z) arrow_drop_down Drag here to set …" at bounding box center [584, 228] width 444 height 389
click at [212, 167] on span "UK_Tactical" at bounding box center [223, 167] width 41 height 10
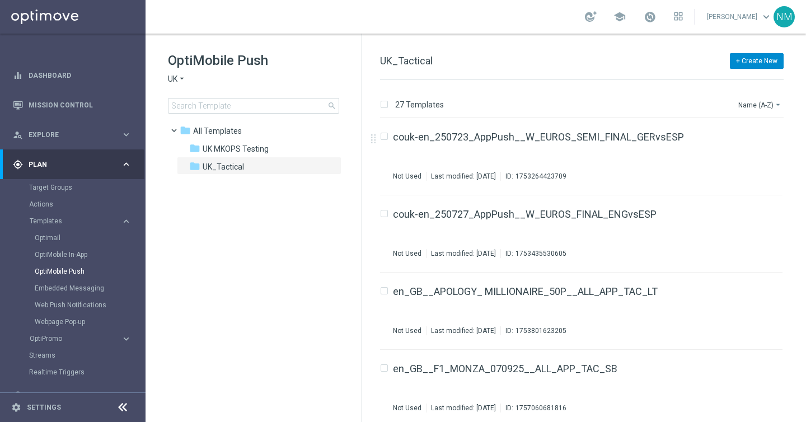
click at [749, 64] on button "+ Create New" at bounding box center [757, 61] width 54 height 16
click at [726, 81] on span "New Template" at bounding box center [725, 81] width 45 height 8
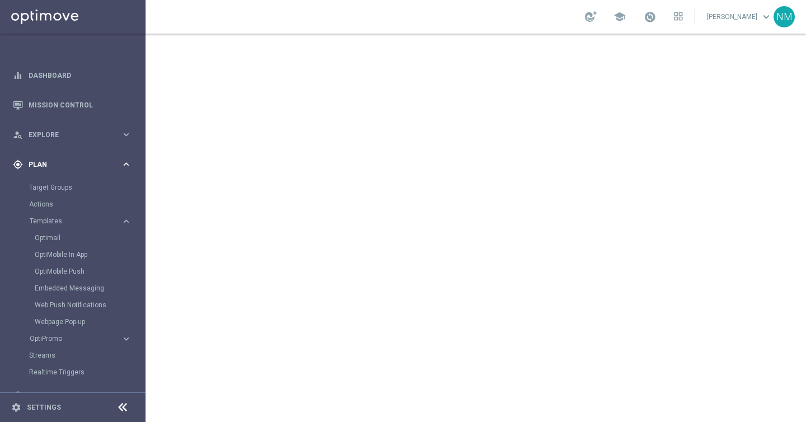
click at [59, 163] on span "Plan" at bounding box center [75, 164] width 92 height 7
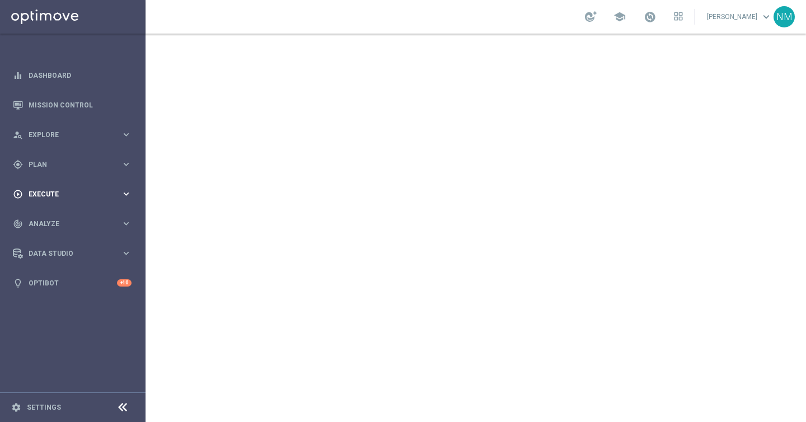
click at [72, 192] on span "Execute" at bounding box center [75, 194] width 92 height 7
click at [55, 220] on link "Campaign Builder" at bounding box center [72, 217] width 87 height 9
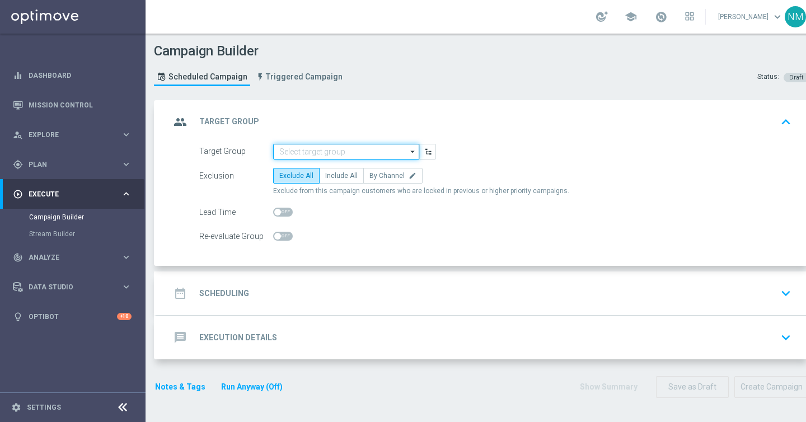
click at [303, 151] on input at bounding box center [346, 152] width 146 height 16
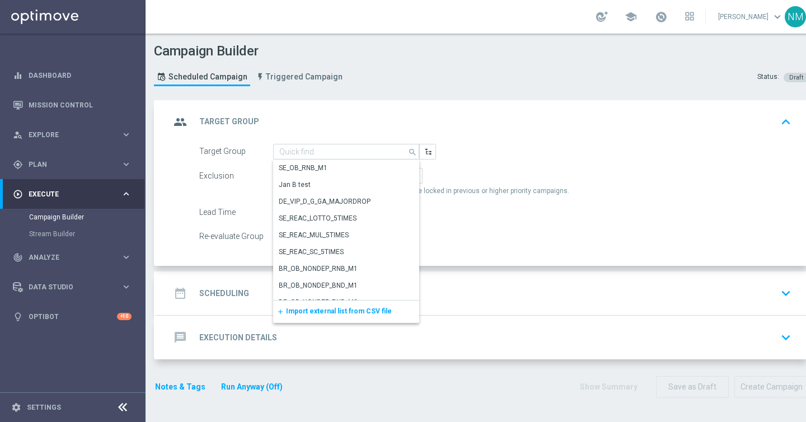
click at [304, 311] on span "Import external list from CSV file" at bounding box center [339, 311] width 106 height 8
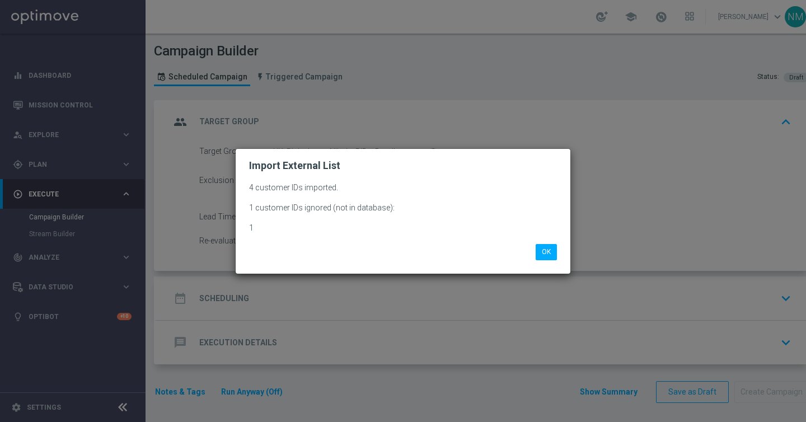
click at [557, 257] on li "OK" at bounding box center [546, 252] width 27 height 16
click at [553, 256] on button "OK" at bounding box center [546, 252] width 21 height 16
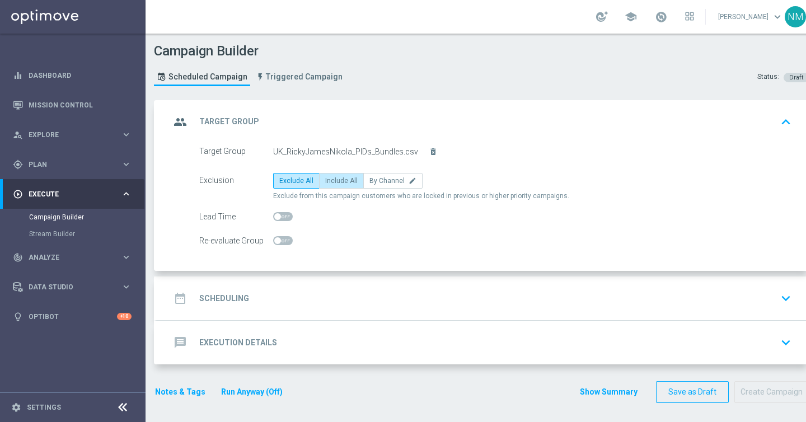
click at [343, 183] on span "Include All" at bounding box center [341, 181] width 32 height 8
click at [333, 183] on input "Include All" at bounding box center [328, 182] width 7 height 7
radio input "true"
click at [292, 290] on div "date_range Scheduling keyboard_arrow_down" at bounding box center [482, 298] width 625 height 21
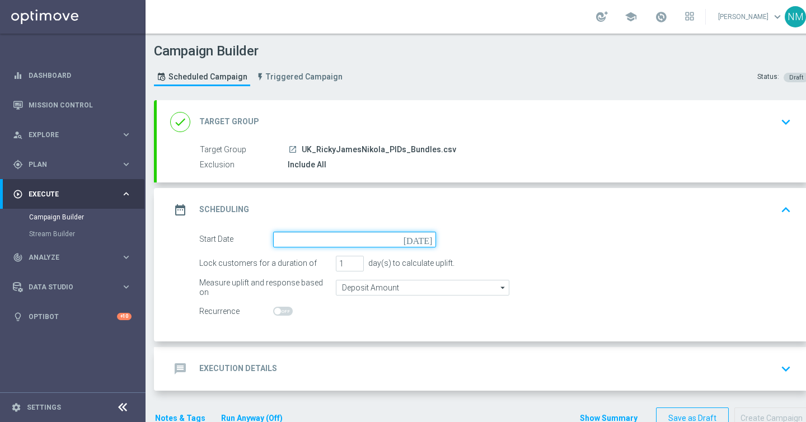
click at [289, 242] on input at bounding box center [354, 240] width 163 height 16
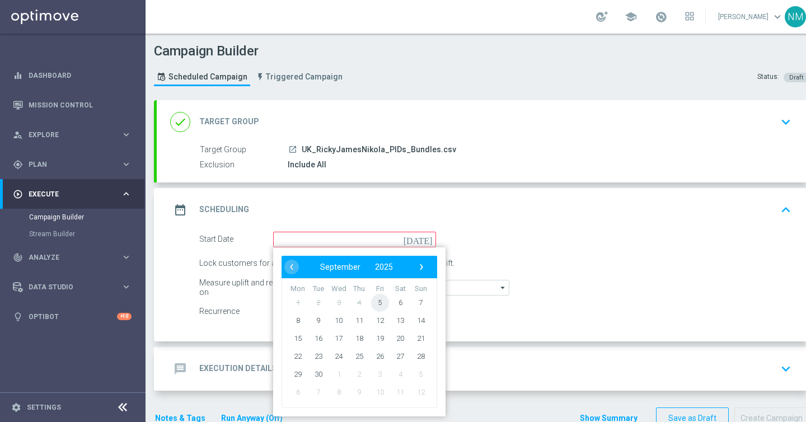
click at [380, 306] on span "5" at bounding box center [380, 302] width 18 height 18
type input "[DATE]"
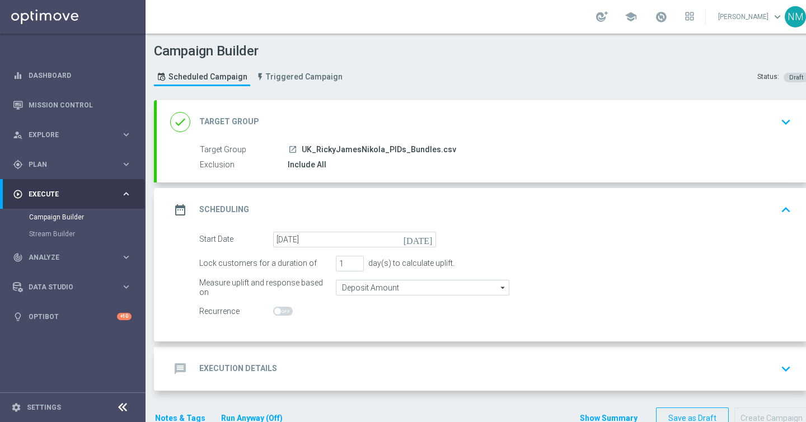
click at [308, 367] on div "message Execution Details keyboard_arrow_down" at bounding box center [482, 368] width 625 height 21
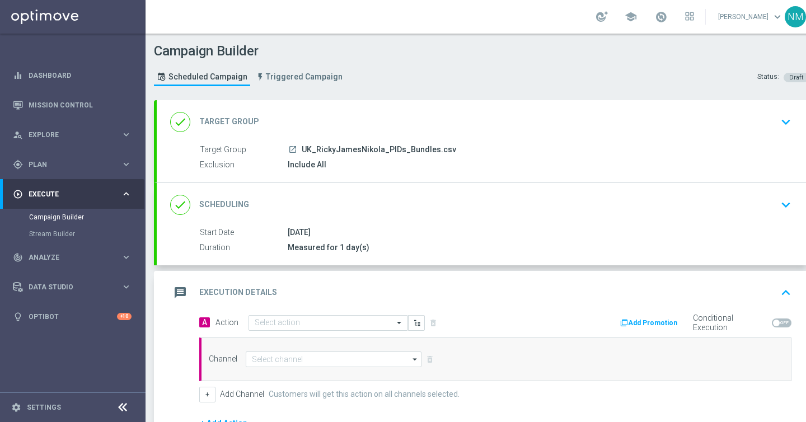
scroll to position [152, 0]
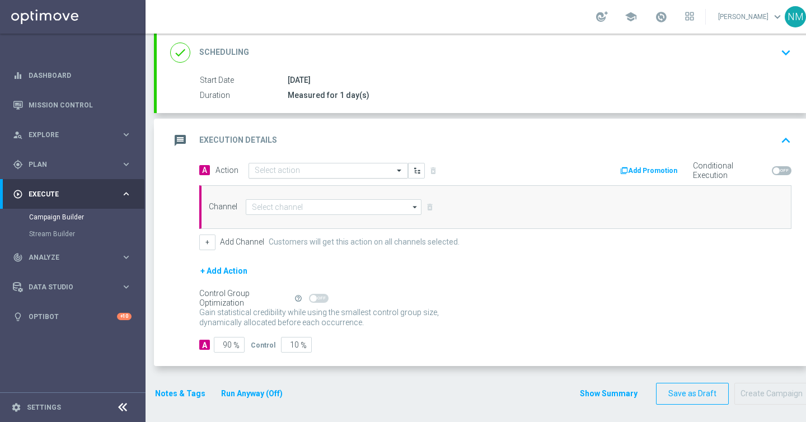
click at [279, 175] on input "text" at bounding box center [317, 171] width 125 height 10
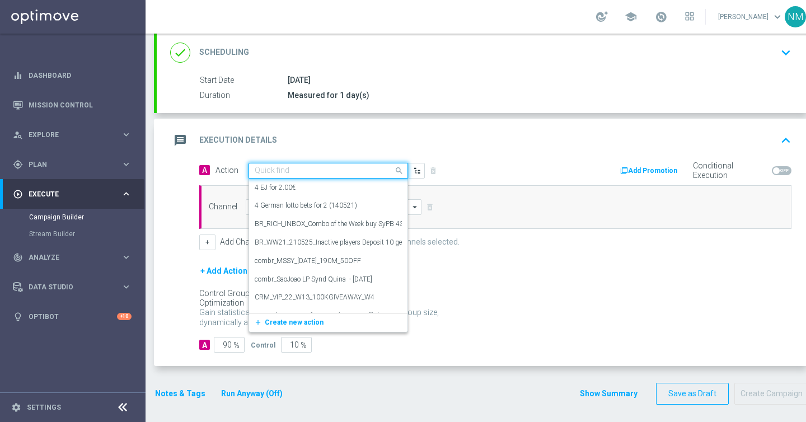
paste input "en_GB__TENIS_USOPEN_ALCARAZ_DJOKOVIC__NVIP_APP_TAC_SP"
type input "en_GB__TENIS_USOPEN_ALCARAZ_DJOKOVIC__NVIP_APP_TAC_SP"
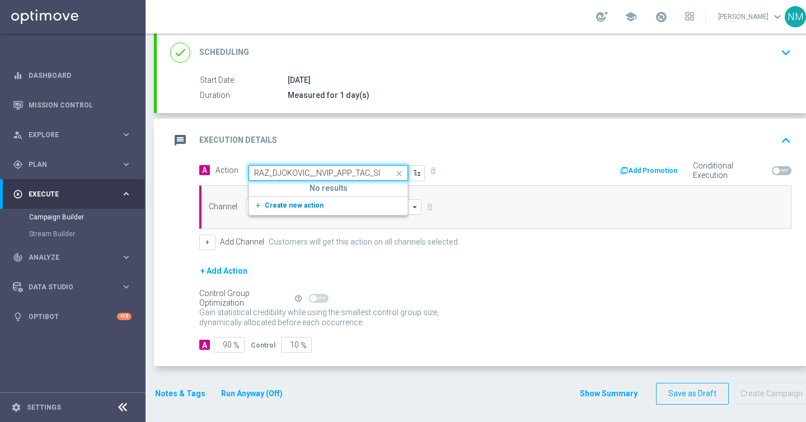
click at [296, 202] on span "Create new action" at bounding box center [294, 206] width 59 height 8
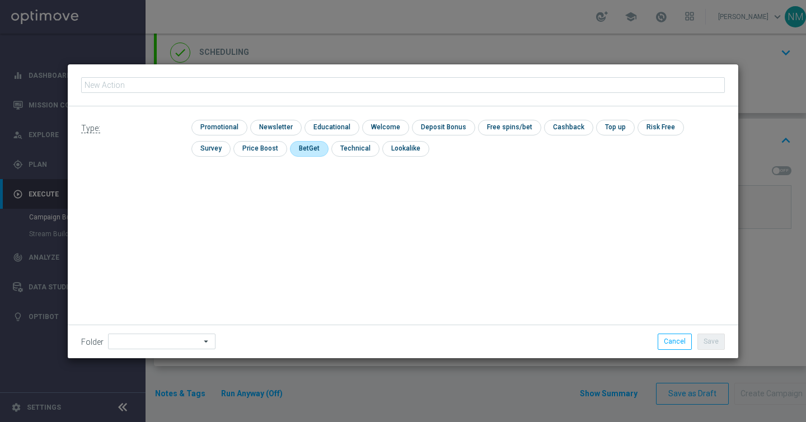
type input "en_GB__TENIS_USOPEN_ALCARAZ_DJOKOVIC__NVIP_APP_TAC_SP"
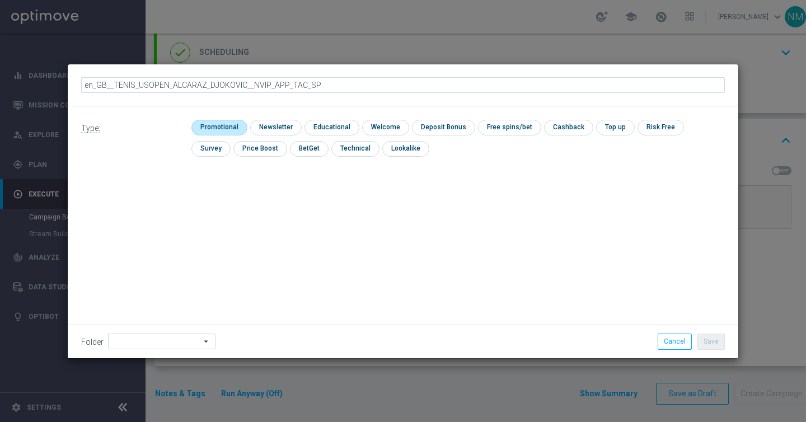
click at [221, 123] on input "checkbox" at bounding box center [217, 127] width 53 height 15
checkbox input "true"
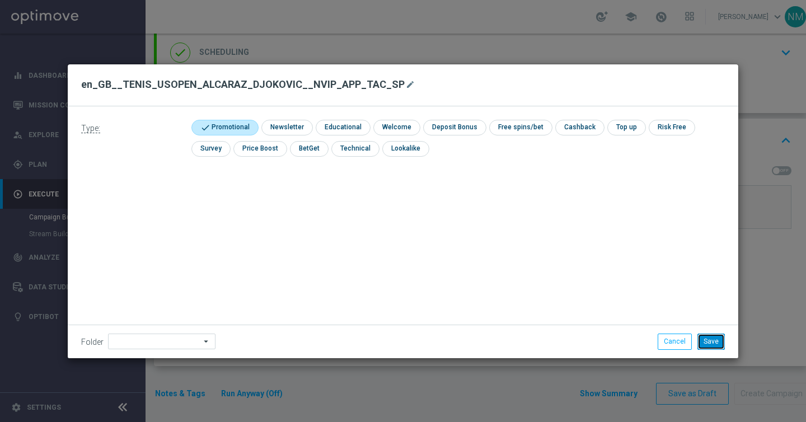
click at [713, 340] on button "Save" at bounding box center [711, 342] width 27 height 16
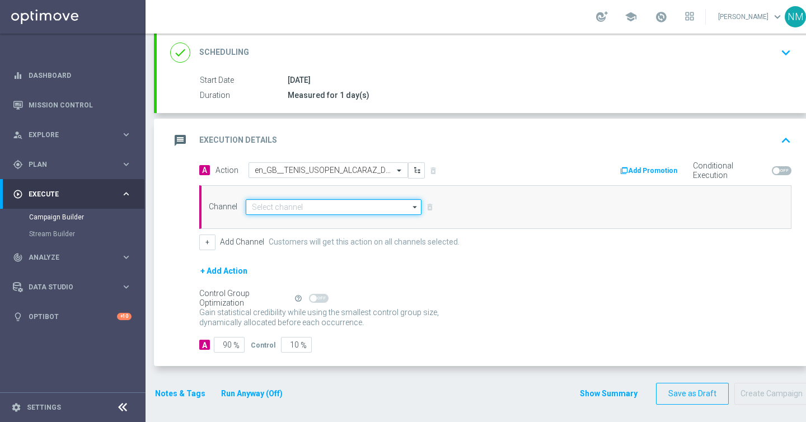
click at [318, 206] on input at bounding box center [334, 207] width 176 height 16
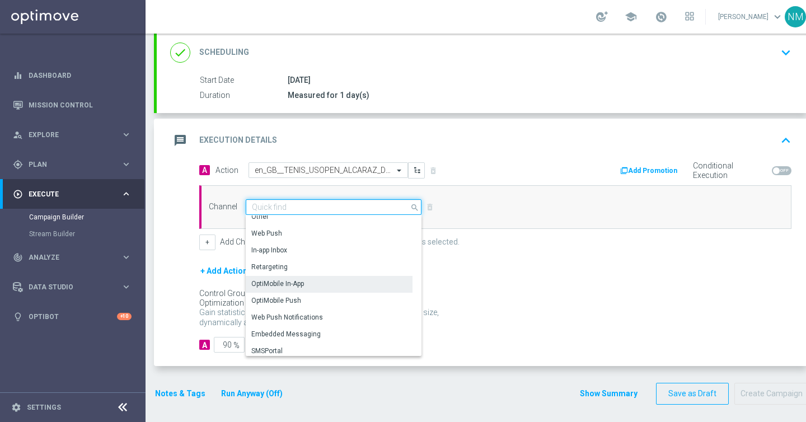
scroll to position [292, 0]
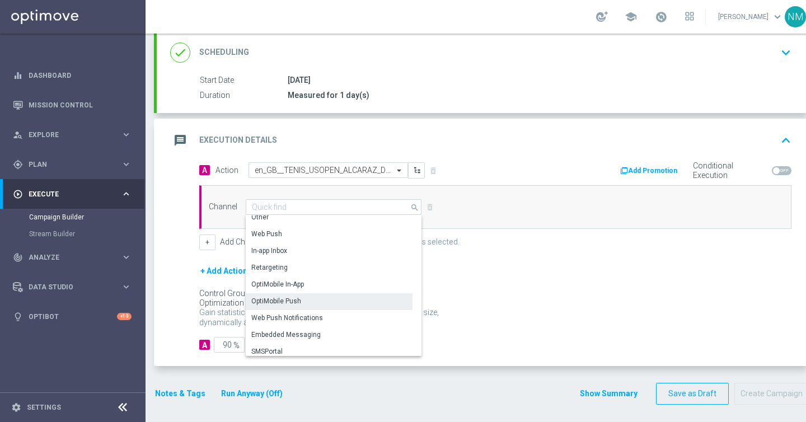
click at [291, 298] on div "OptiMobile Push" at bounding box center [276, 301] width 50 height 10
type input "OptiMobile Push"
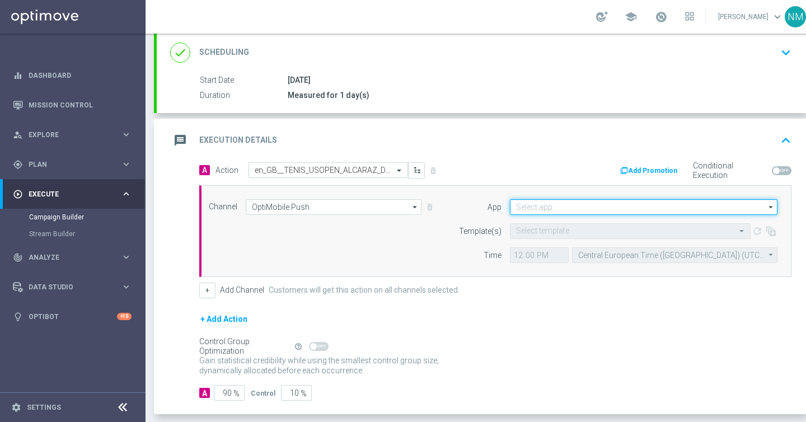
click at [520, 211] on input at bounding box center [644, 207] width 268 height 16
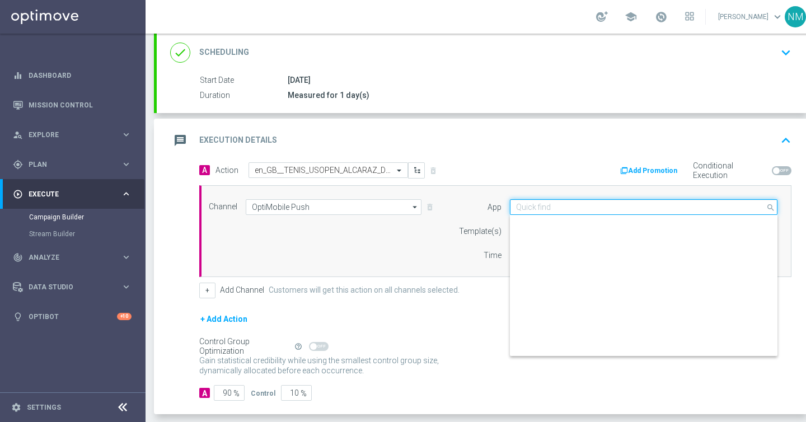
scroll to position [464, 0]
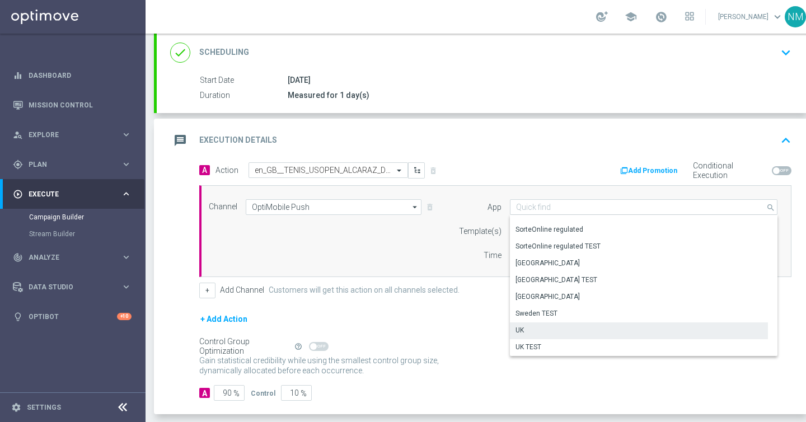
click at [534, 325] on div "UK" at bounding box center [639, 331] width 258 height 16
type input "UK"
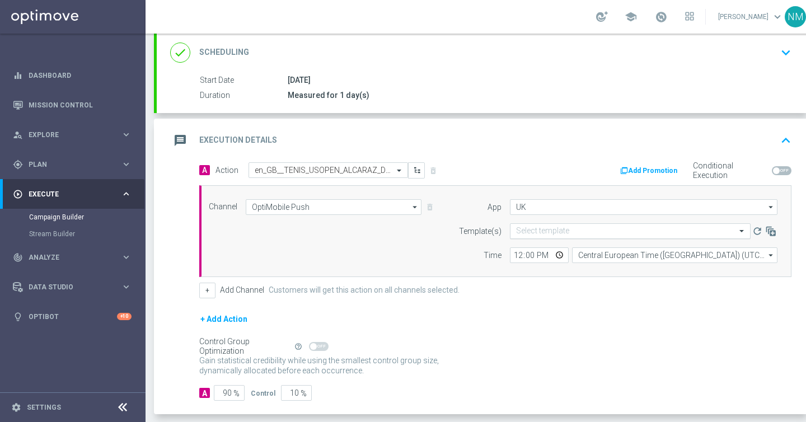
click at [553, 230] on input "text" at bounding box center [619, 232] width 206 height 10
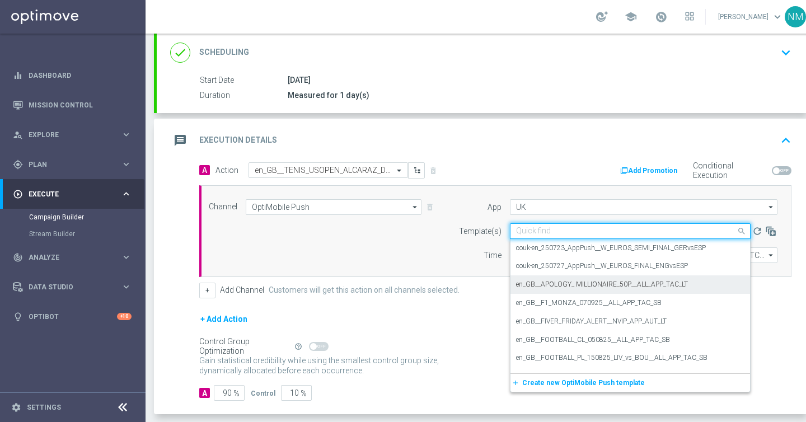
paste input "en_GB__TENIS_USOPEN_ALCARAZ_DJOKOVIC__NVIP_APP_TAC_SP"
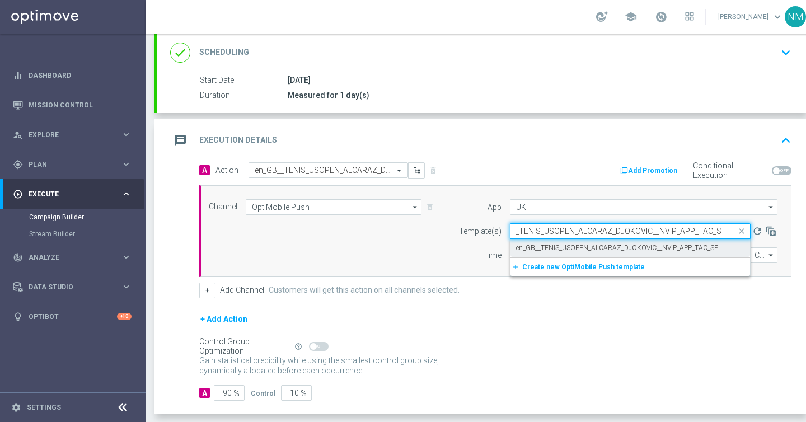
click at [551, 246] on label "en_GB__TENIS_USOPEN_ALCARAZ_DJOKOVIC__NVIP_APP_TAC_SP" at bounding box center [617, 249] width 202 height 10
type input "en_GB__TENIS_USOPEN_ALCARAZ_DJOKOVIC__NVIP_APP_TAC_SP"
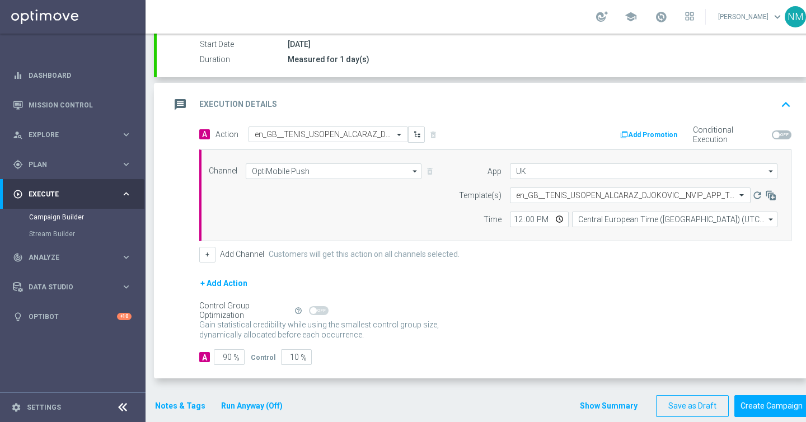
scroll to position [205, 0]
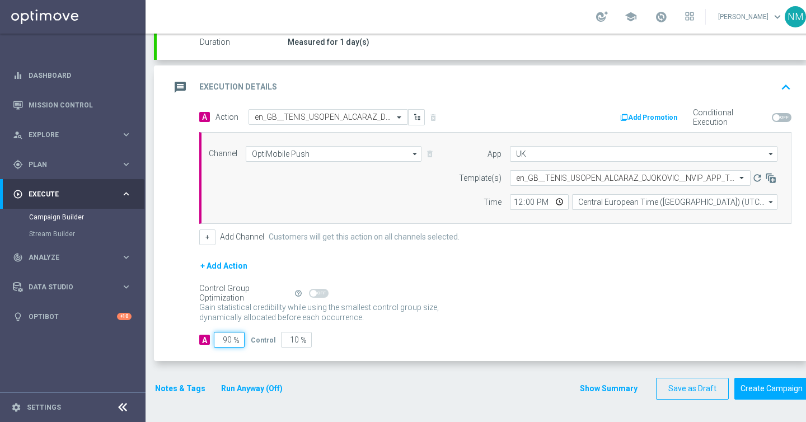
click at [227, 340] on input "90" at bounding box center [229, 340] width 31 height 16
type input "0"
type input "100"
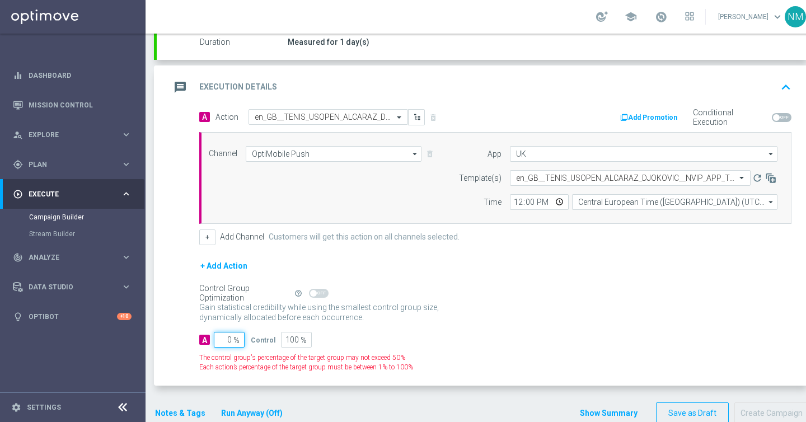
type input "10"
type input "90"
type input "100"
type input "0"
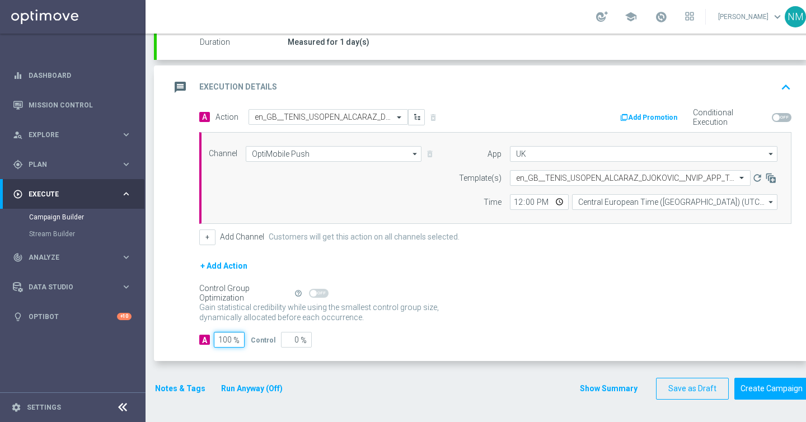
type input "100"
click at [560, 200] on input "12:00" at bounding box center [539, 202] width 59 height 16
type input "12:49"
click at [625, 213] on div "Channel OptiMobile Push OptiMobile Push arrow_drop_down Drag here to set row gr…" at bounding box center [495, 178] width 592 height 92
click at [778, 382] on button "Create Campaign" at bounding box center [772, 389] width 74 height 22
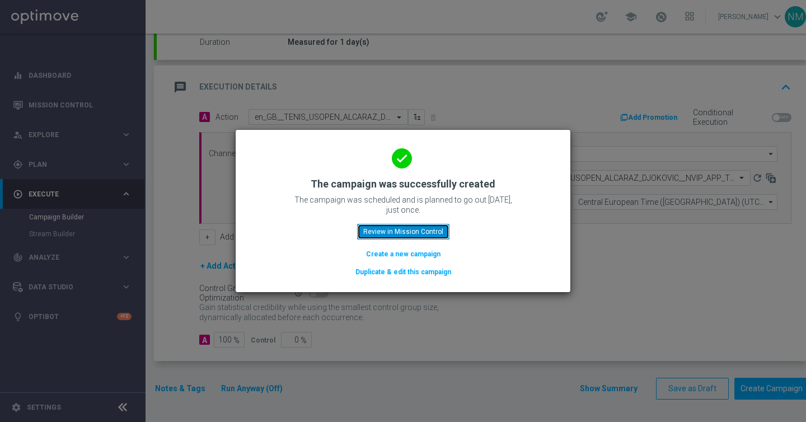
click at [422, 233] on button "Review in Mission Control" at bounding box center [403, 232] width 92 height 16
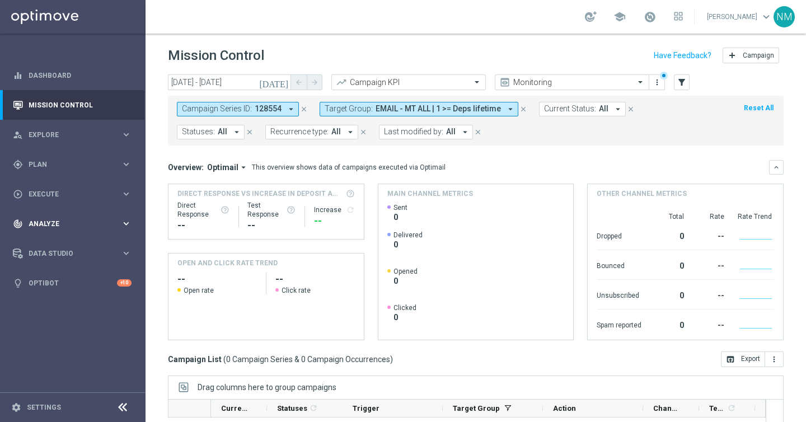
click at [63, 210] on div "track_changes Analyze keyboard_arrow_right" at bounding box center [72, 224] width 144 height 30
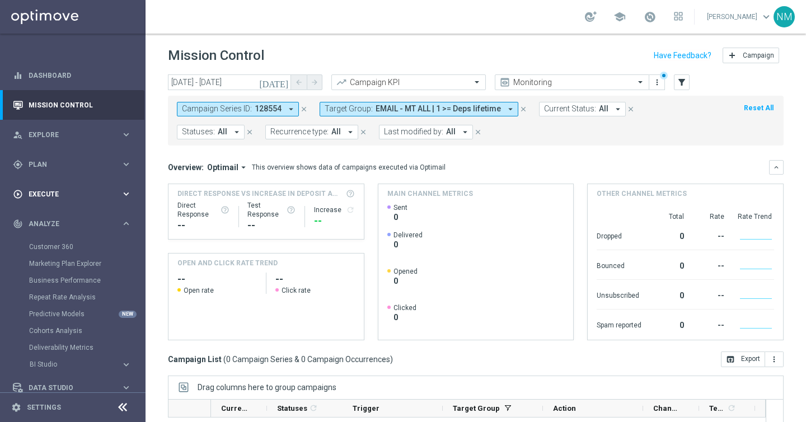
click at [58, 197] on span "Execute" at bounding box center [75, 194] width 92 height 7
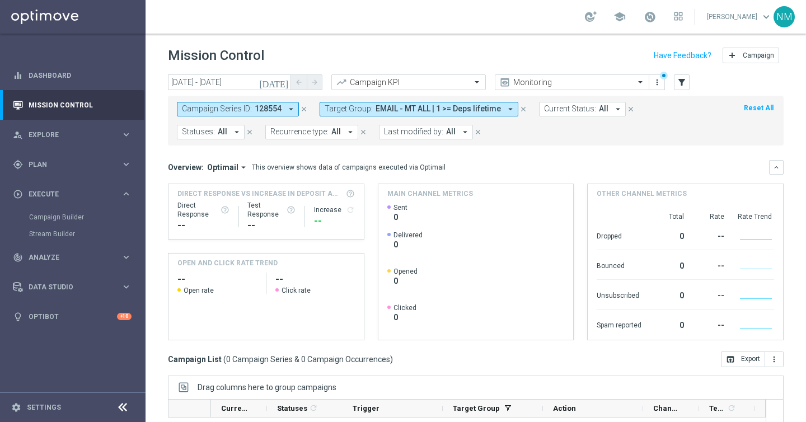
click at [52, 223] on div "Campaign Builder" at bounding box center [86, 217] width 115 height 17
click at [50, 220] on link "Campaign Builder" at bounding box center [72, 217] width 87 height 9
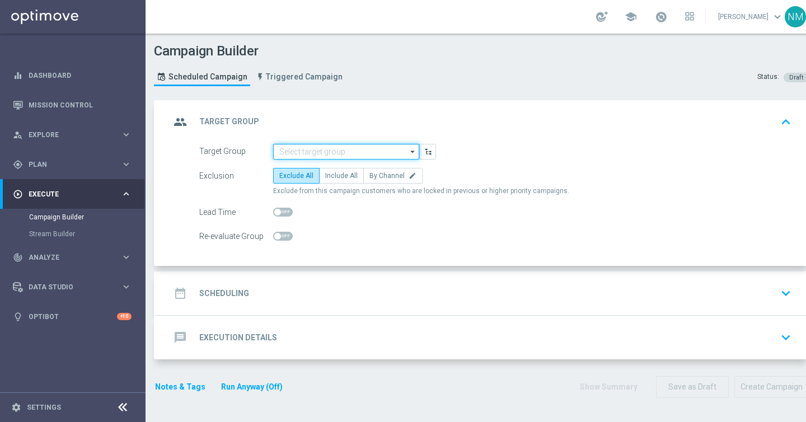
click at [289, 147] on input at bounding box center [346, 152] width 146 height 16
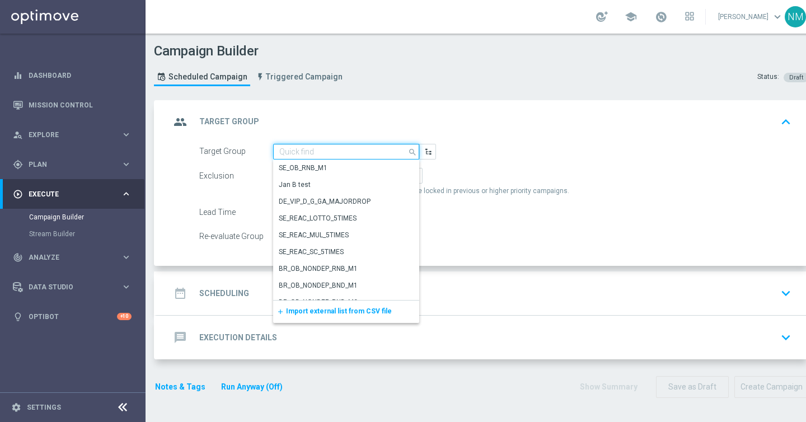
paste input "UK_SPORTSBOOK_APP | Stakes last 365 days"
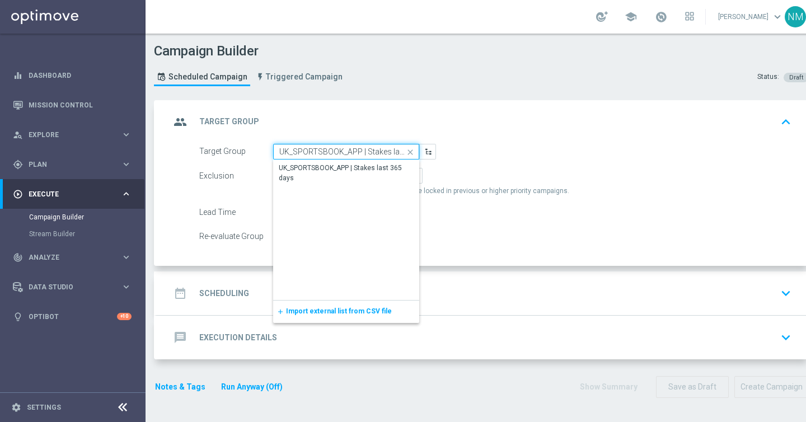
scroll to position [0, 28]
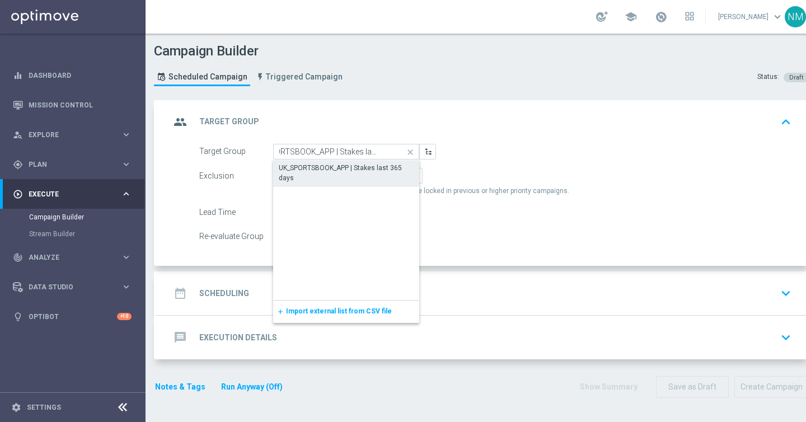
click at [301, 169] on div "UK_SPORTSBOOK_APP | Stakes last 365 days" at bounding box center [346, 173] width 135 height 20
type input "UK_SPORTSBOOK_APP | Stakes last 365 days"
checkbox input "true"
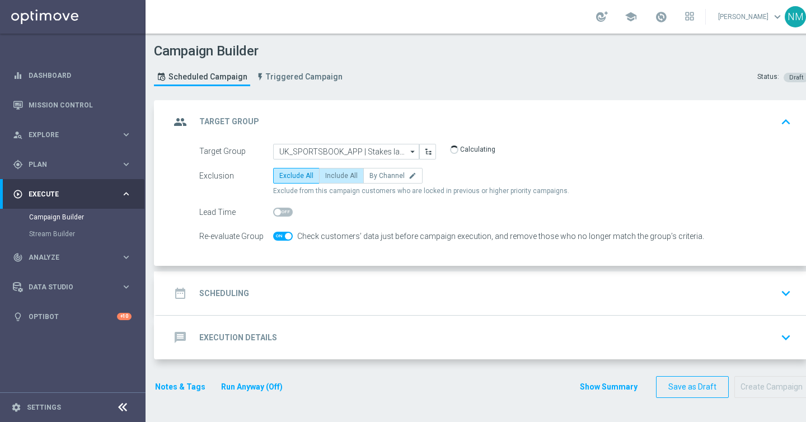
click at [331, 177] on span "Include All" at bounding box center [341, 176] width 32 height 8
click at [331, 177] on input "Include All" at bounding box center [328, 177] width 7 height 7
radio input "true"
click at [288, 236] on span at bounding box center [288, 236] width 7 height 7
click at [288, 236] on input "checkbox" at bounding box center [283, 236] width 20 height 9
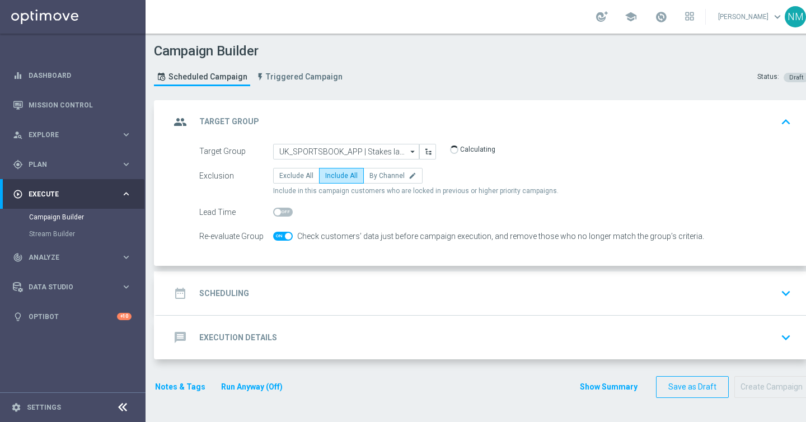
checkbox input "false"
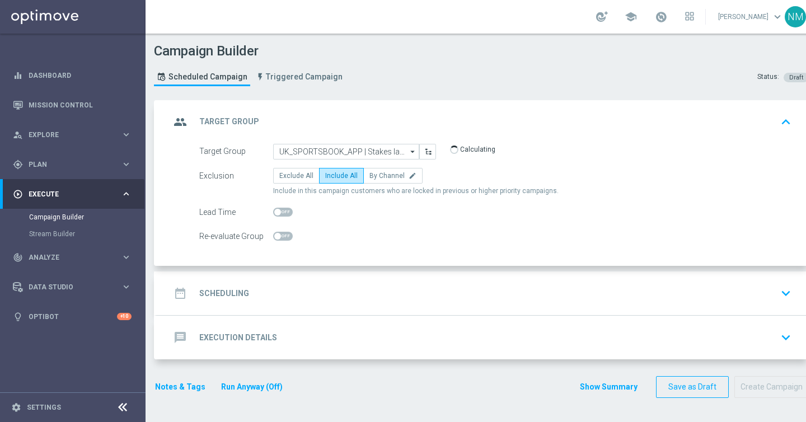
click at [287, 283] on div "date_range Scheduling keyboard_arrow_down" at bounding box center [482, 293] width 625 height 21
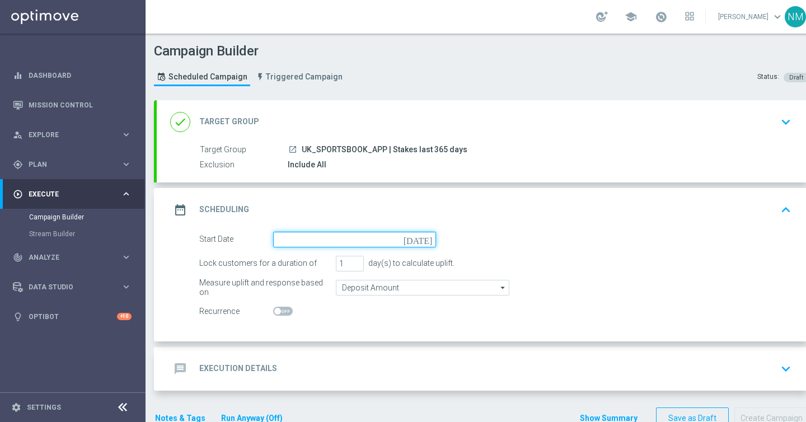
click at [338, 241] on input at bounding box center [354, 240] width 163 height 16
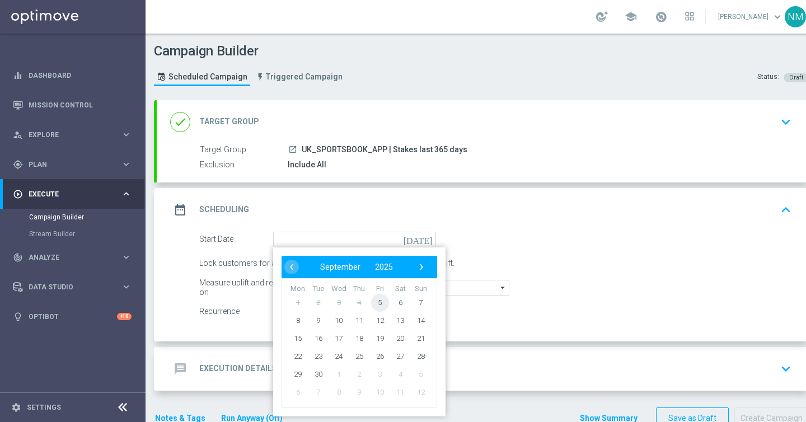
click at [379, 306] on span "5" at bounding box center [380, 302] width 18 height 18
type input "[DATE]"
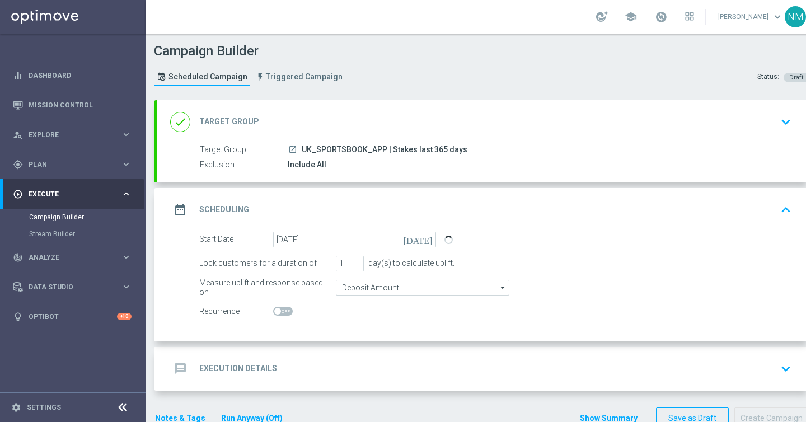
click at [342, 361] on div "message Execution Details keyboard_arrow_down" at bounding box center [482, 368] width 625 height 21
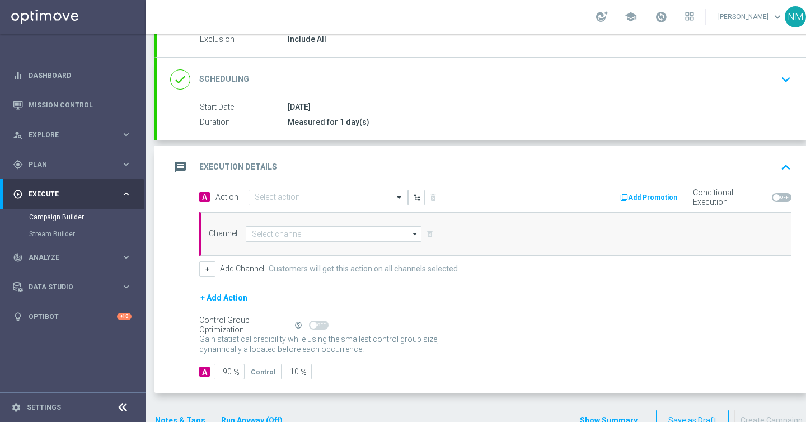
scroll to position [138, 0]
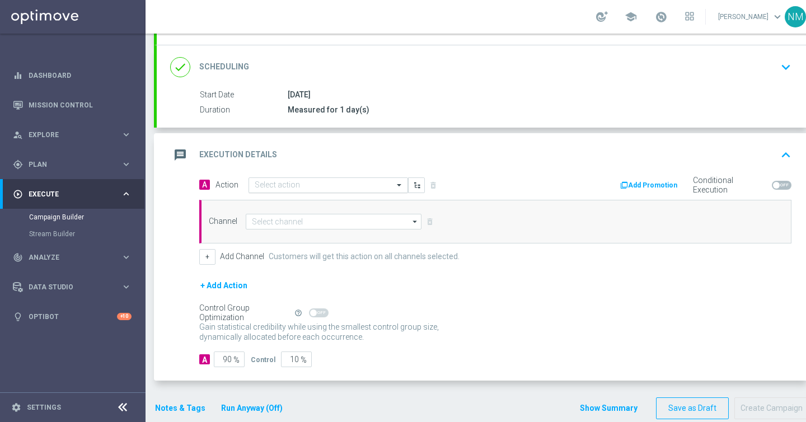
click at [265, 189] on input "text" at bounding box center [317, 186] width 125 height 10
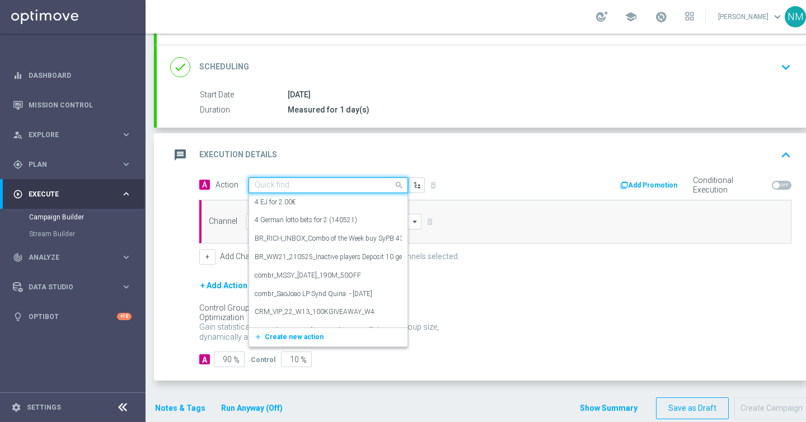
paste input "en_GB__TENIS_USOPEN_ALCARAZ_DJOKOVIC__NVIP_APP_TAC_SP"
type input "en_GB__TENIS_USOPEN_ALCARAZ_DJOKOVIC__NVIP_APP_TAC_SP"
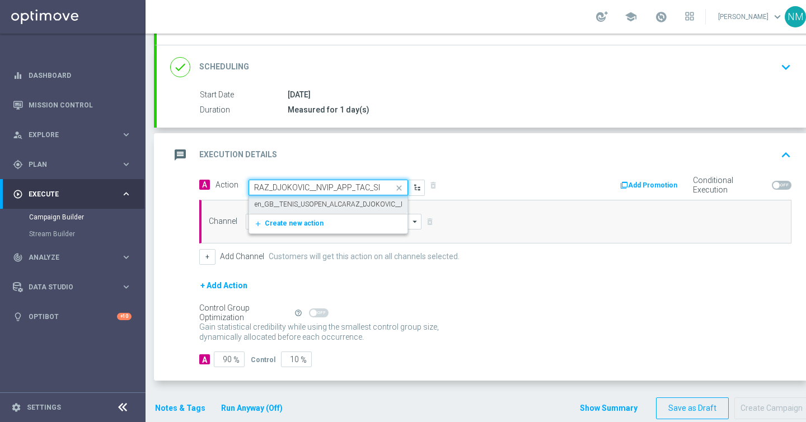
click at [282, 202] on label "en_GB__TENIS_USOPEN_ALCARAZ_DJOKOVIC__NVIP_APP_TAC_SP" at bounding box center [356, 205] width 202 height 10
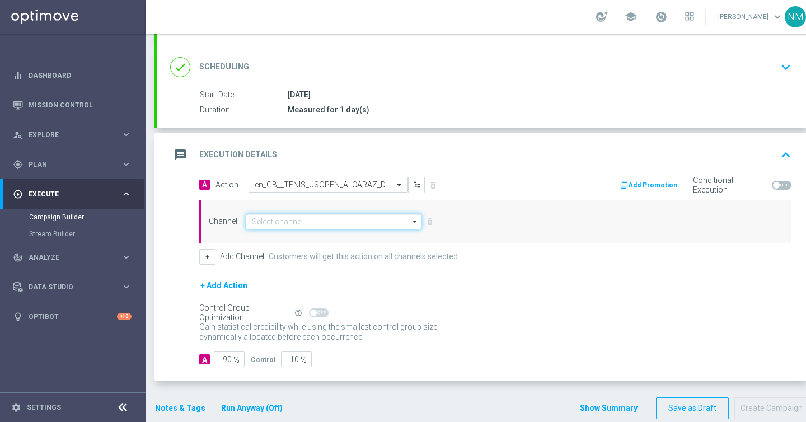
click at [284, 219] on input at bounding box center [334, 222] width 176 height 16
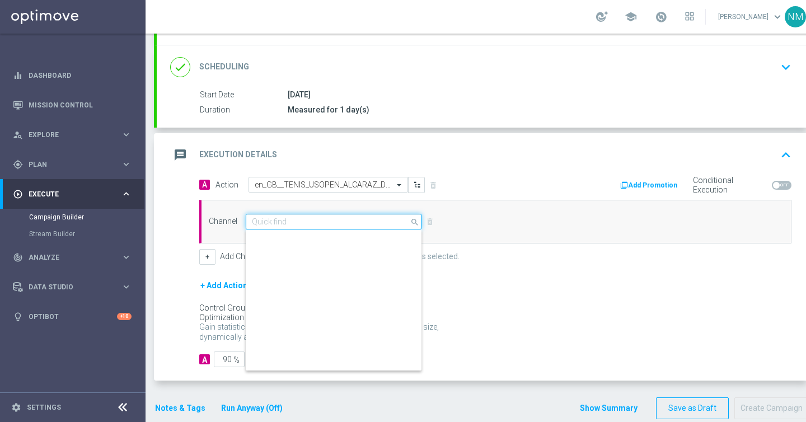
scroll to position [296, 0]
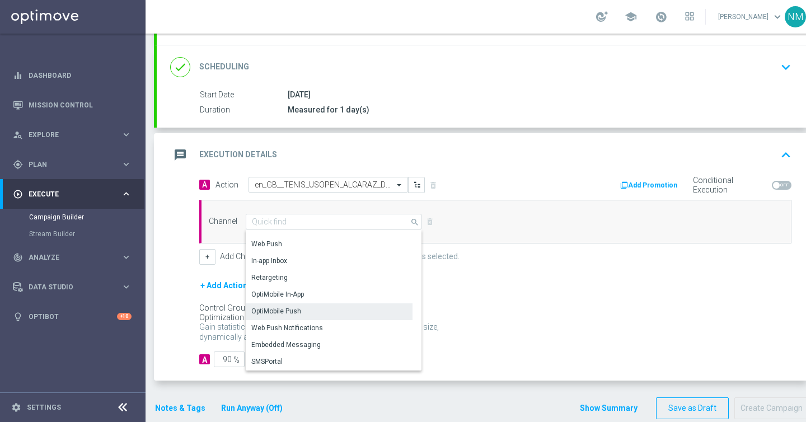
click at [289, 306] on div "OptiMobile Push" at bounding box center [329, 311] width 167 height 16
type input "OptiMobile Push"
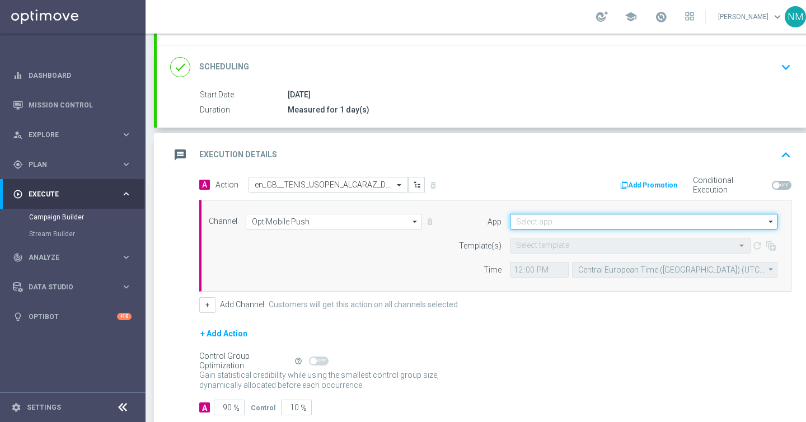
click at [557, 218] on input at bounding box center [644, 222] width 268 height 16
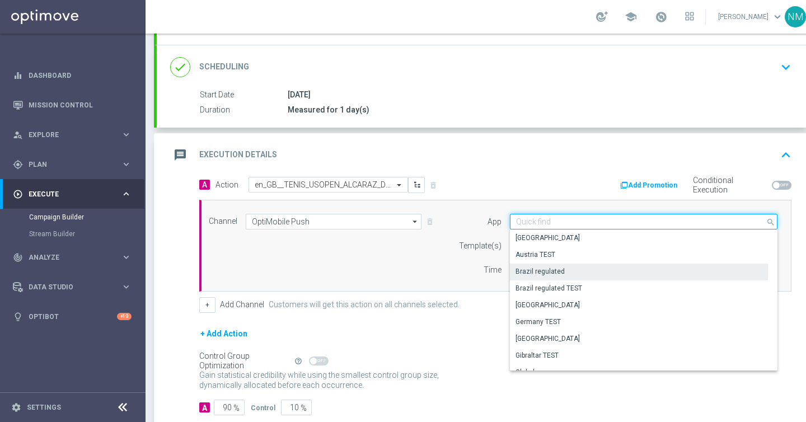
scroll to position [464, 0]
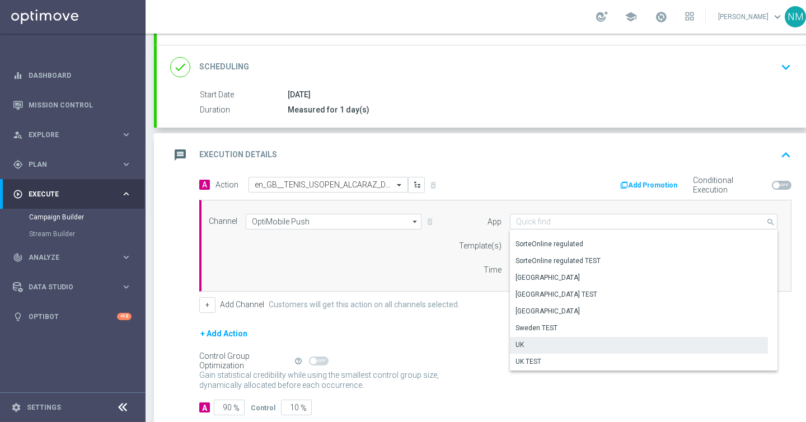
click at [534, 346] on div "UK" at bounding box center [639, 345] width 258 height 16
type input "UK"
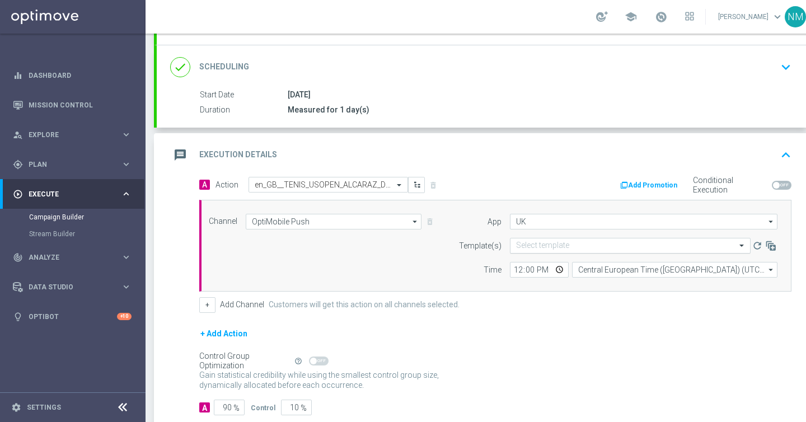
click at [545, 247] on input "text" at bounding box center [619, 246] width 206 height 10
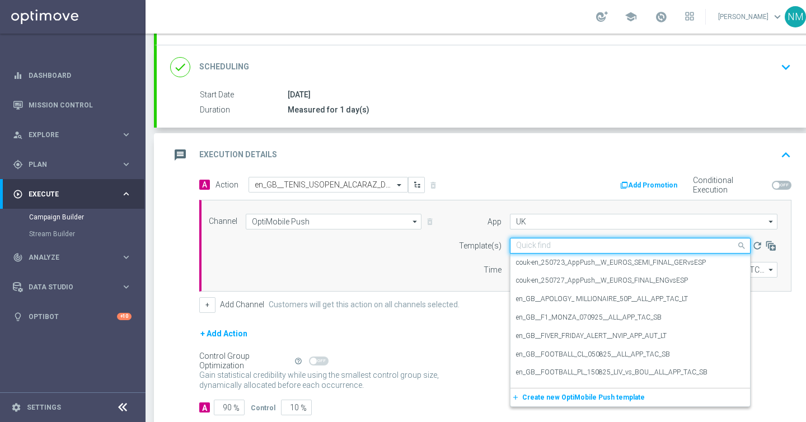
paste input "en_GB__TENIS_USOPEN_ALCARAZ_DJOKOVIC__NVIP_APP_TAC_SP"
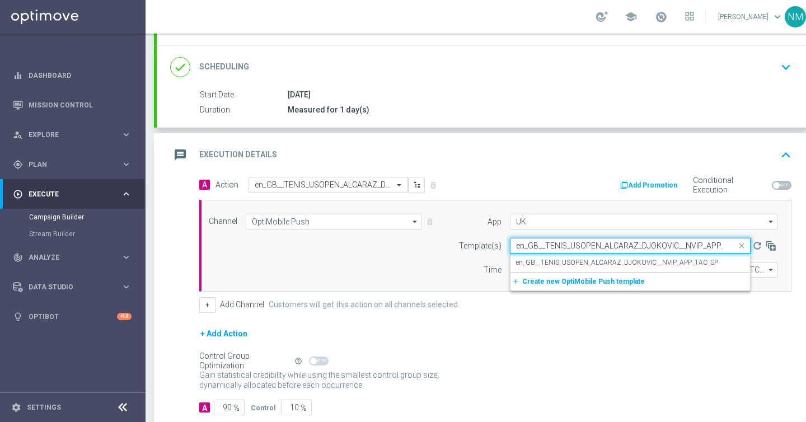
scroll to position [0, 26]
click at [549, 264] on label "en_GB__TENIS_USOPEN_ALCARAZ_DJOKOVIC__NVIP_APP_TAC_SP" at bounding box center [617, 263] width 202 height 10
type input "en_GB__TENIS_USOPEN_ALCARAZ_DJOKOVIC__NVIP_APP_TAC_SP"
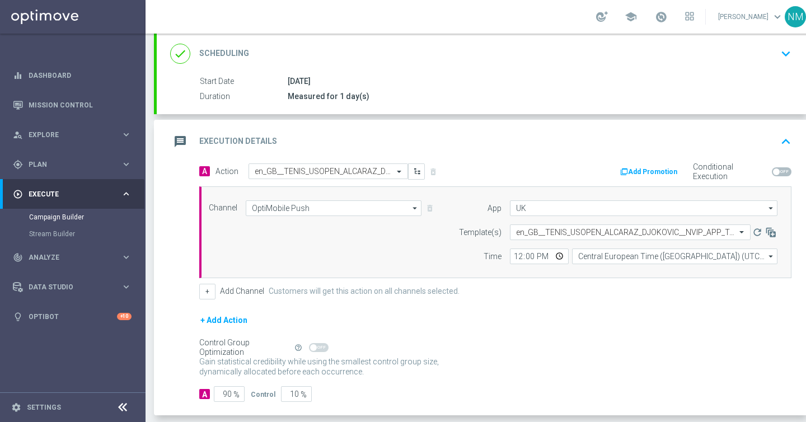
scroll to position [152, 0]
click at [559, 252] on input "12:00" at bounding box center [539, 255] width 59 height 16
type input "18:00"
click at [629, 275] on div "Channel OptiMobile Push OptiMobile Push arrow_drop_down Drag here to set row gr…" at bounding box center [495, 231] width 592 height 92
click at [616, 258] on input "Central European Time ([GEOGRAPHIC_DATA]) (UTC +02:00)" at bounding box center [674, 255] width 205 height 16
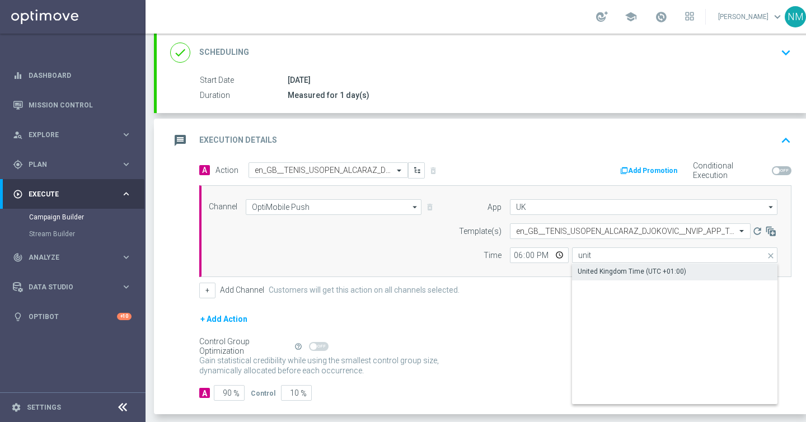
click at [619, 270] on div "United Kingdom Time (UTC +01:00)" at bounding box center [632, 272] width 109 height 10
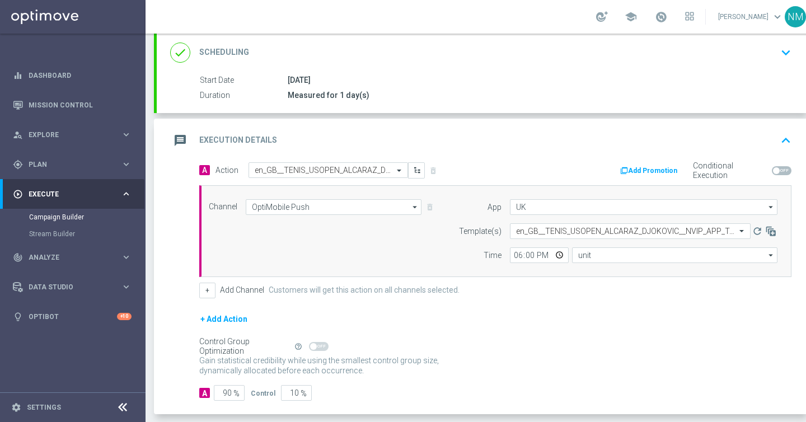
type input "United Kingdom Time (UTC +01:00)"
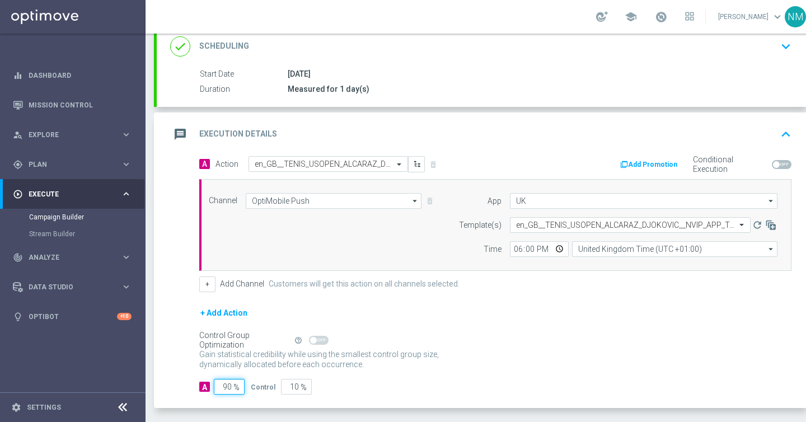
click at [227, 387] on input "90" at bounding box center [229, 387] width 31 height 16
type input "0"
type input "100"
type input "10"
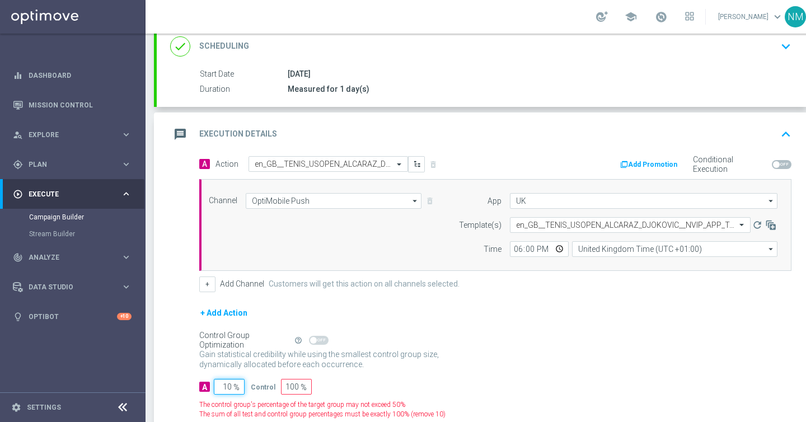
type input "90"
type input "100"
type input "0"
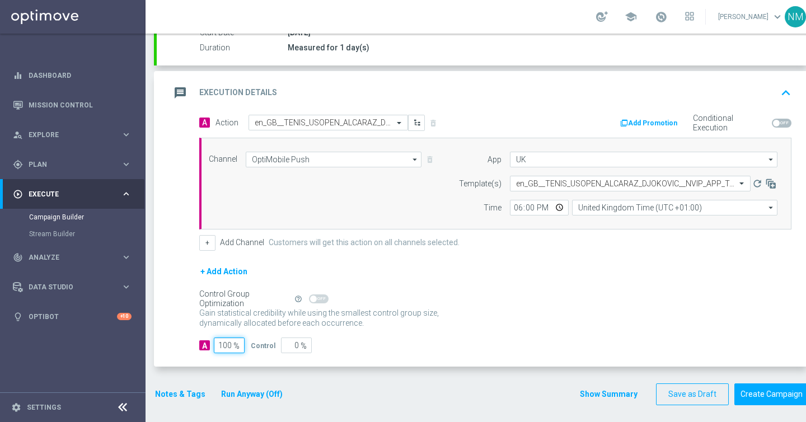
scroll to position [205, 0]
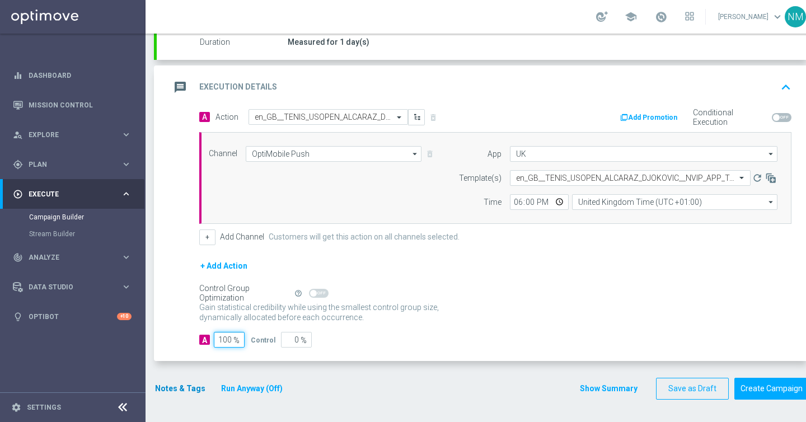
type input "100"
click at [191, 392] on button "Notes & Tags" at bounding box center [180, 389] width 53 height 14
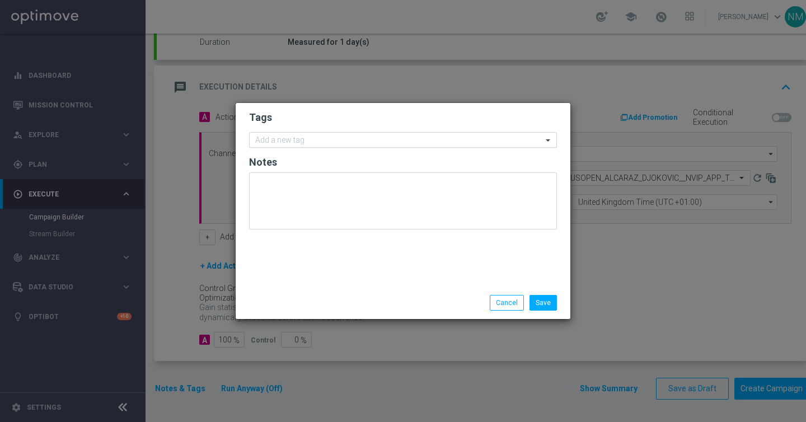
click at [298, 141] on input "text" at bounding box center [398, 141] width 287 height 10
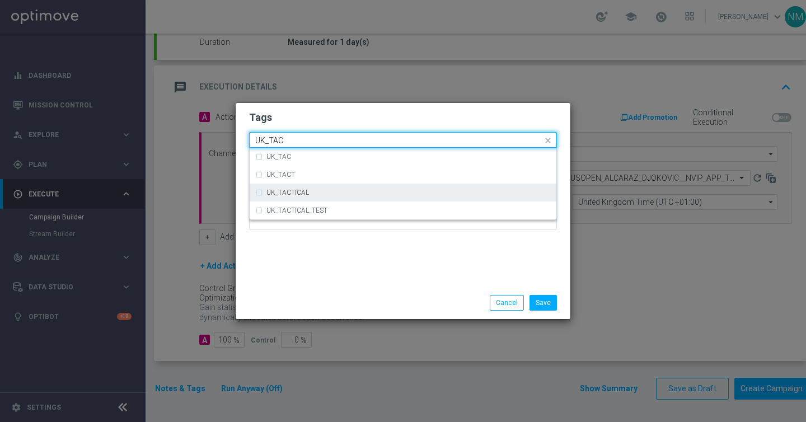
click at [308, 186] on div "UK_TACTICAL" at bounding box center [403, 193] width 296 height 18
type input "UK_TAC"
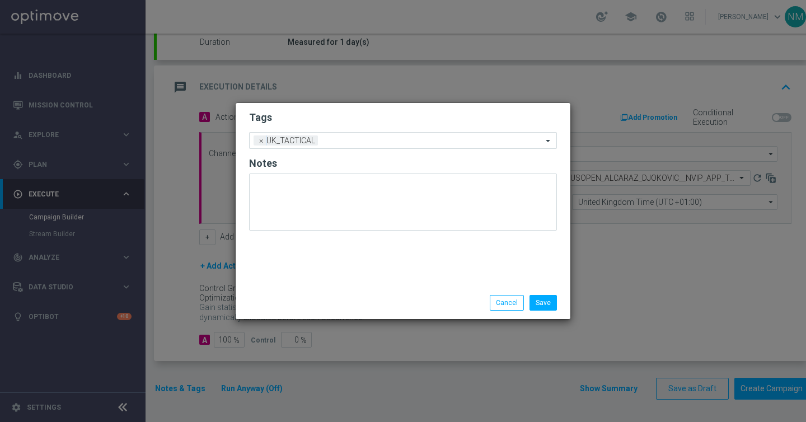
click at [347, 251] on div "Tags Add a new tag × UK_TACTICAL Notes" at bounding box center [403, 195] width 335 height 184
click at [544, 303] on button "Save" at bounding box center [543, 303] width 27 height 16
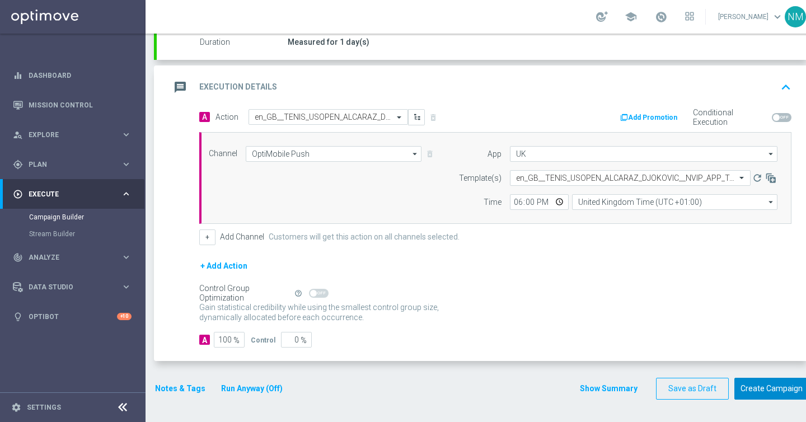
click at [769, 394] on button "Create Campaign" at bounding box center [772, 389] width 74 height 22
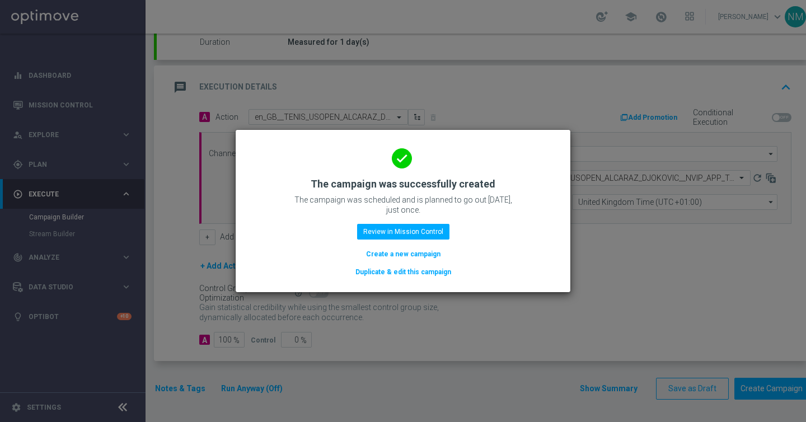
click at [377, 256] on button "Create a new campaign" at bounding box center [403, 254] width 77 height 12
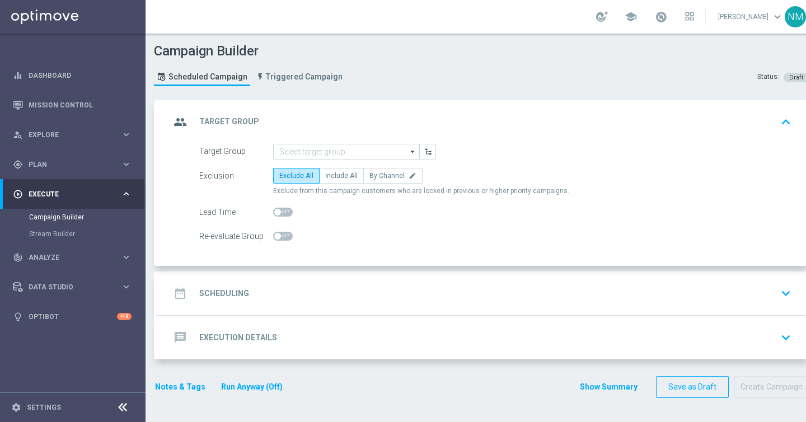
scroll to position [0, 0]
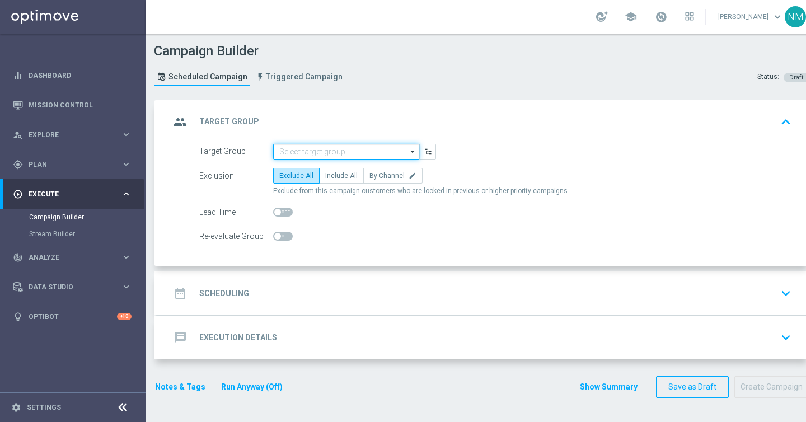
click at [301, 151] on input at bounding box center [346, 152] width 146 height 16
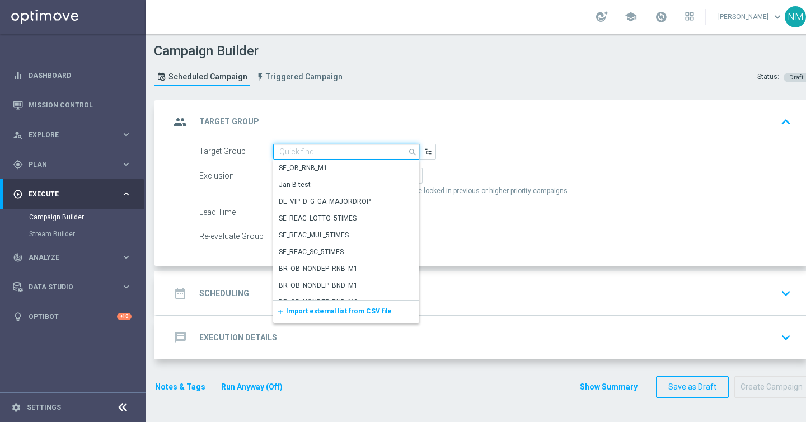
paste input "UK_EMAIL_UK APP SURVEY_ALL | Active in the last 30 days, Reminder"
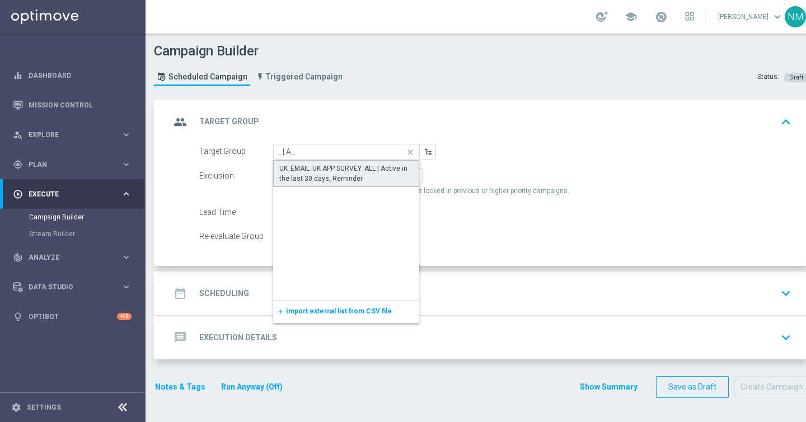
click at [316, 172] on div "UK_EMAIL_UK APP SURVEY_ALL | Active in the last 30 days, Reminder" at bounding box center [346, 173] width 134 height 20
type input "UK_EMAIL_UK APP SURVEY_ALL | Active in the last 30 days, Reminder"
checkbox input "true"
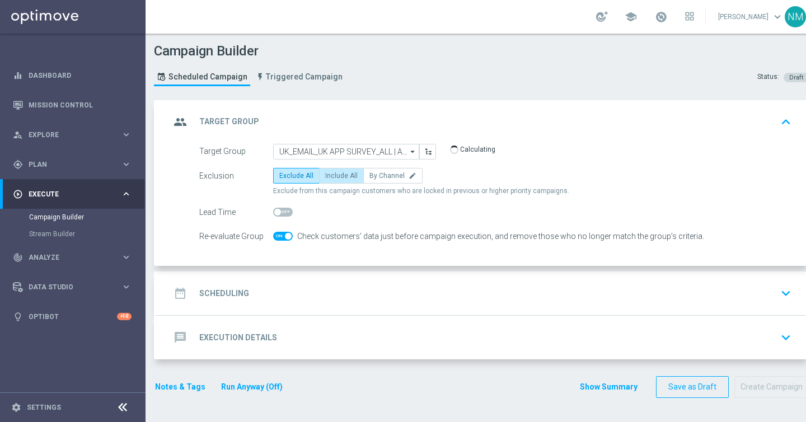
click at [335, 178] on span "Include All" at bounding box center [341, 176] width 32 height 8
click at [333, 178] on input "Include All" at bounding box center [328, 177] width 7 height 7
radio input "true"
click at [278, 237] on span at bounding box center [283, 236] width 20 height 9
click at [278, 237] on input "checkbox" at bounding box center [283, 236] width 20 height 9
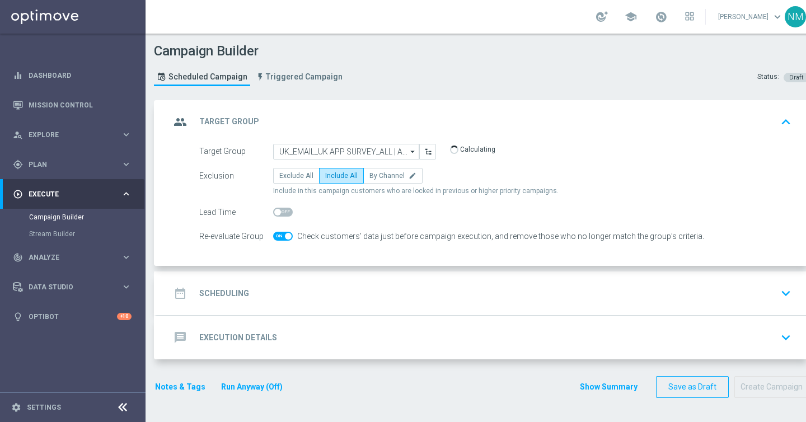
checkbox input "false"
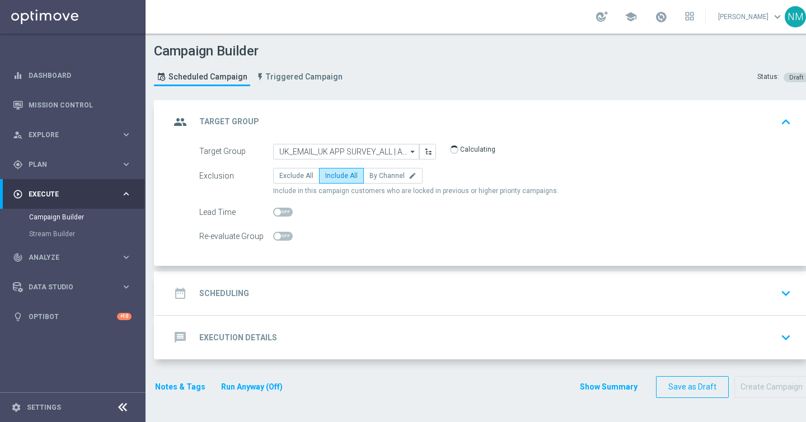
click at [290, 288] on div "date_range Scheduling keyboard_arrow_down" at bounding box center [482, 293] width 625 height 21
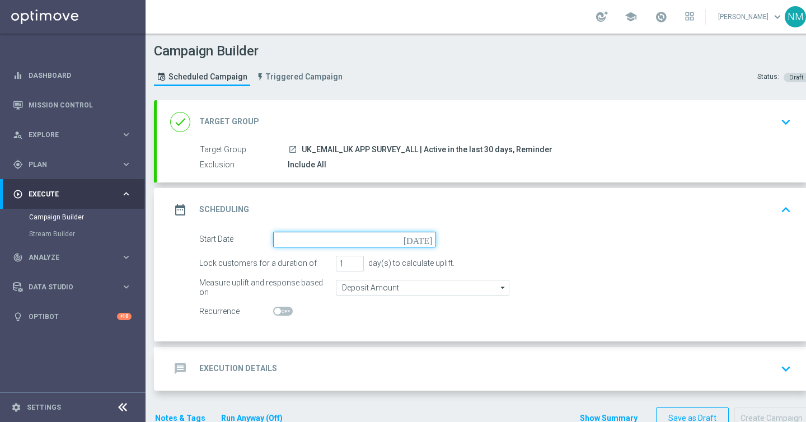
click at [348, 237] on input at bounding box center [354, 240] width 163 height 16
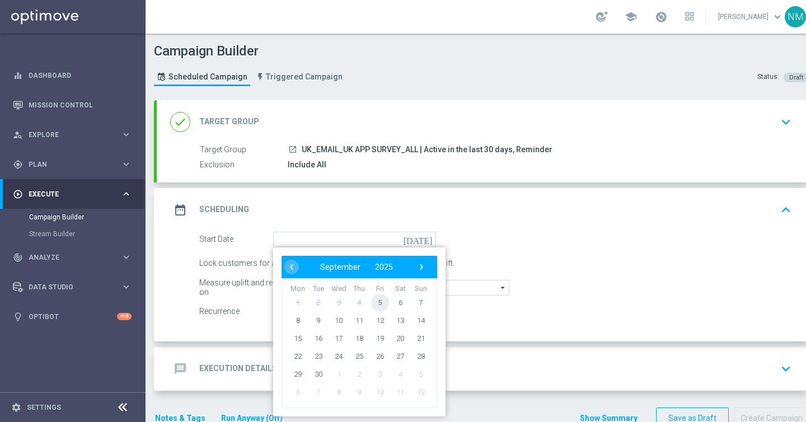
click at [384, 298] on span "5" at bounding box center [380, 302] width 18 height 18
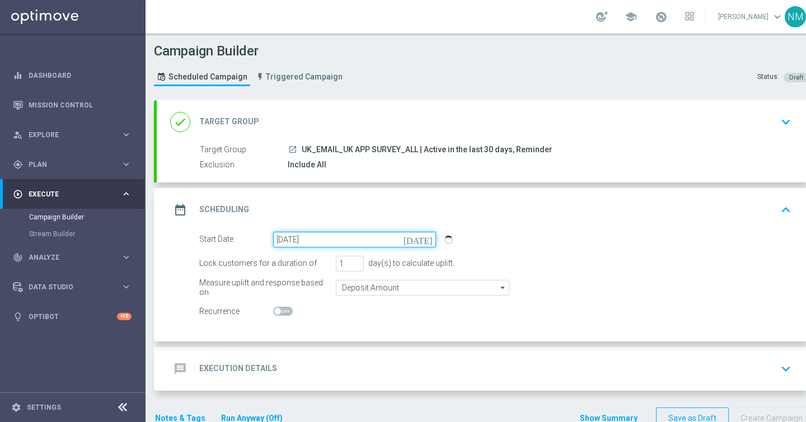
click at [386, 241] on input "[DATE]" at bounding box center [354, 240] width 163 height 16
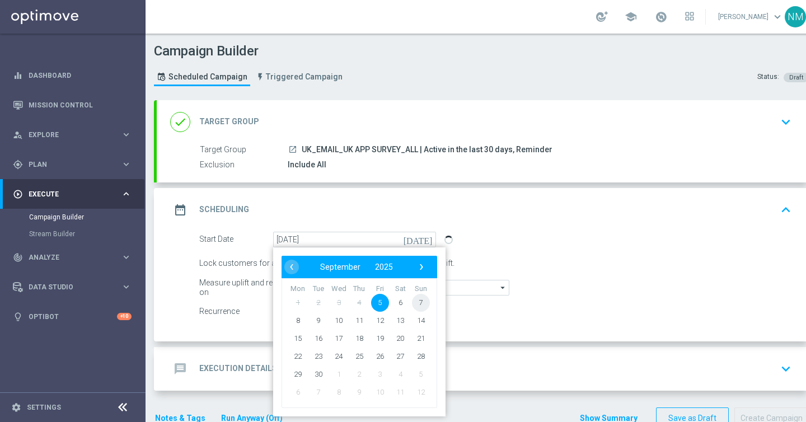
click at [423, 300] on span "7" at bounding box center [421, 302] width 18 height 18
type input "[DATE]"
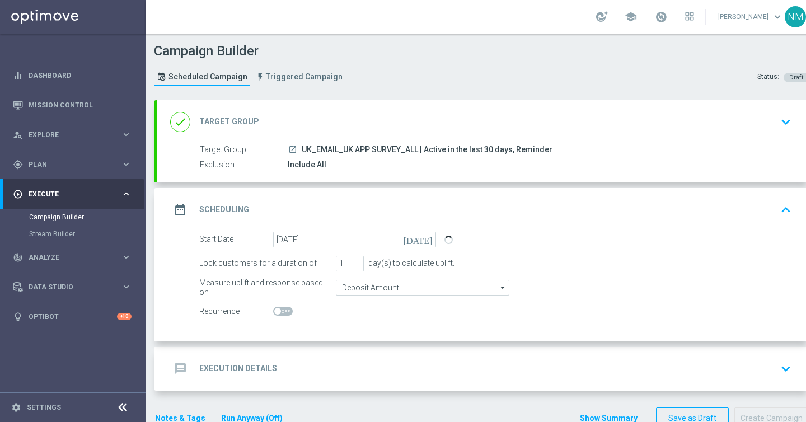
click at [354, 358] on div "message Execution Details keyboard_arrow_down" at bounding box center [482, 368] width 625 height 21
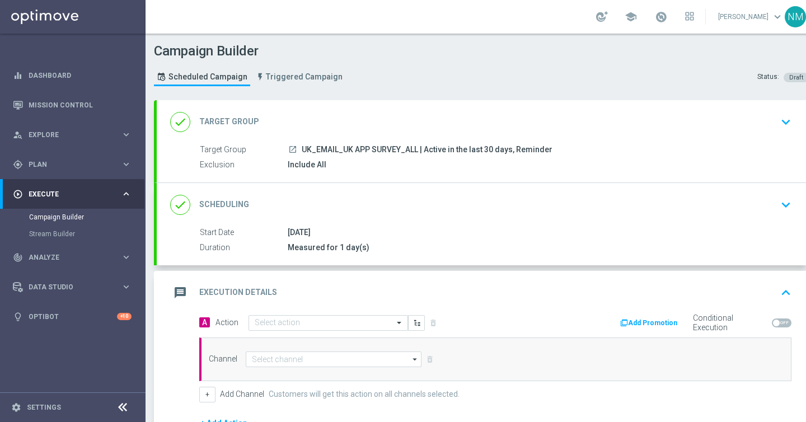
scroll to position [136, 0]
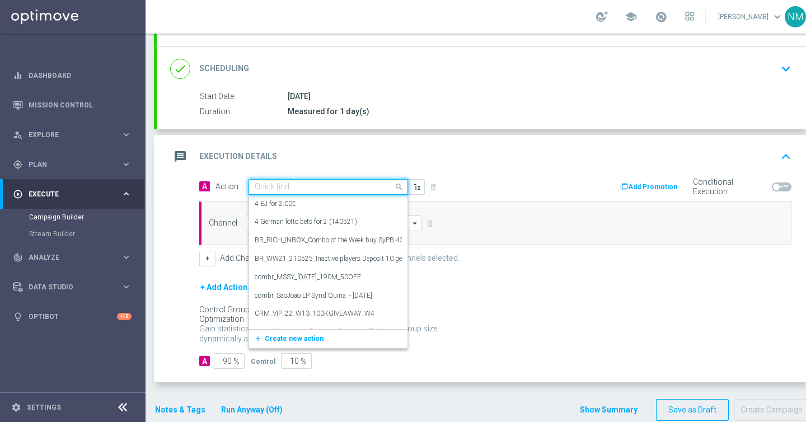
click at [305, 193] on div "Quick find" at bounding box center [329, 187] width 160 height 16
paste input "en_GB__APP_SURVEY__NVIP_EMA_SER_MIX_W36_REMINDER"
type input "en_GB__APP_SURVEY__NVIP_EMA_SER_MIX_W36_REMINDER"
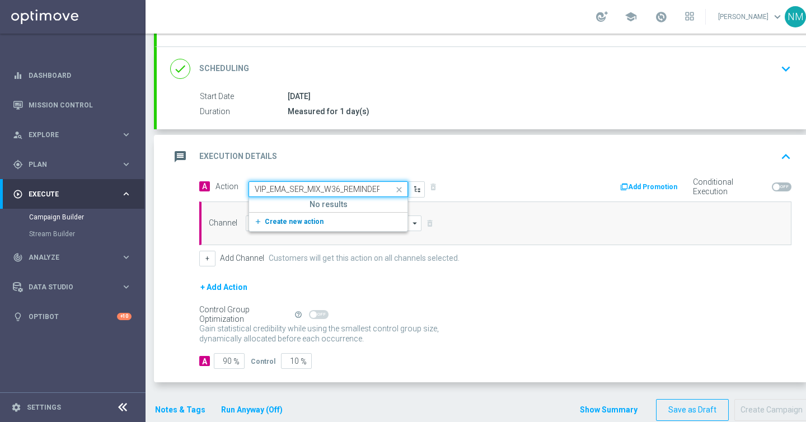
click at [301, 219] on span "Create new action" at bounding box center [294, 222] width 59 height 8
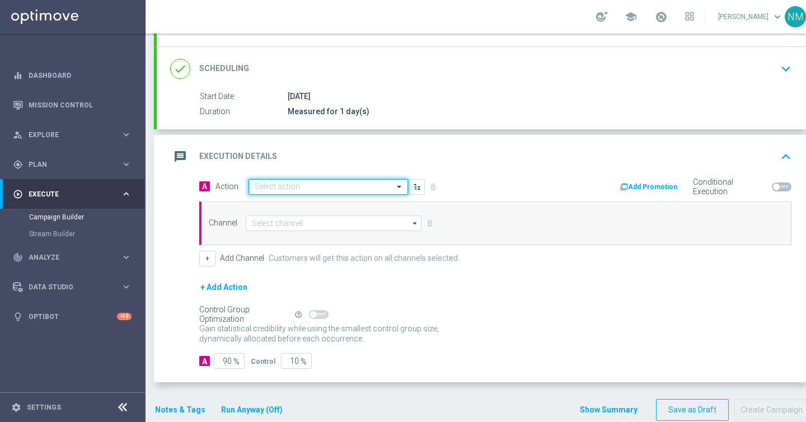
scroll to position [0, 0]
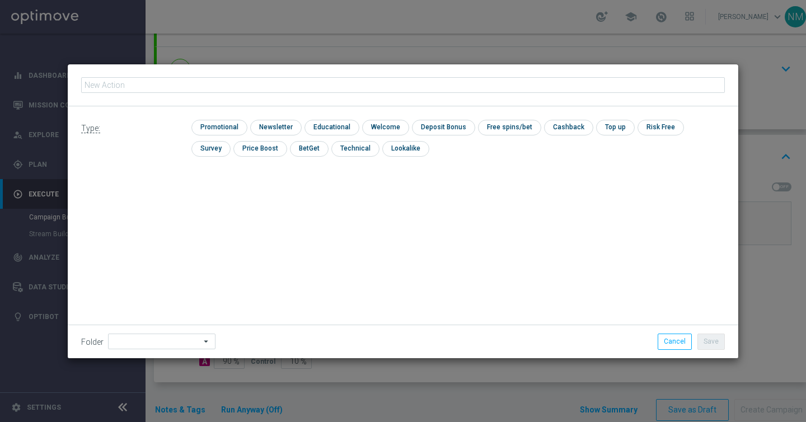
type input "en_GB__APP_SURVEY__NVIP_EMA_SER_MIX_W36_REMINDER"
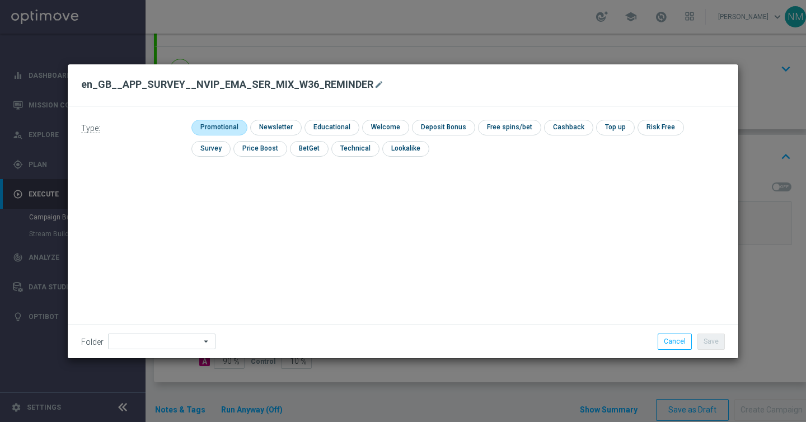
click at [230, 123] on input "checkbox" at bounding box center [217, 127] width 53 height 15
checkbox input "true"
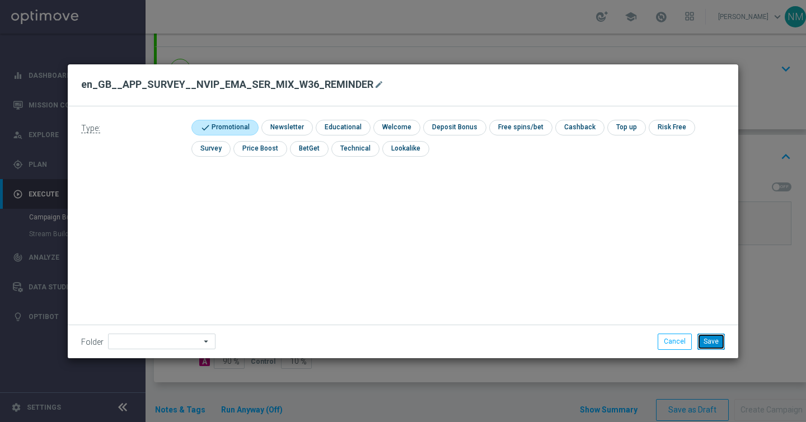
click at [709, 343] on button "Save" at bounding box center [711, 342] width 27 height 16
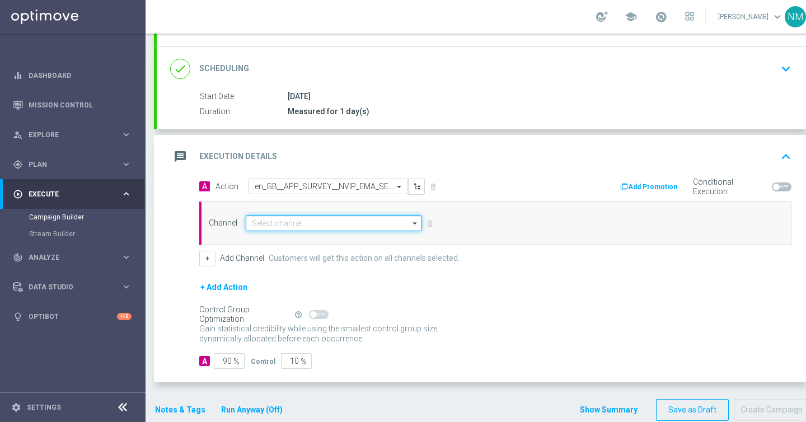
click at [349, 221] on input at bounding box center [334, 224] width 176 height 16
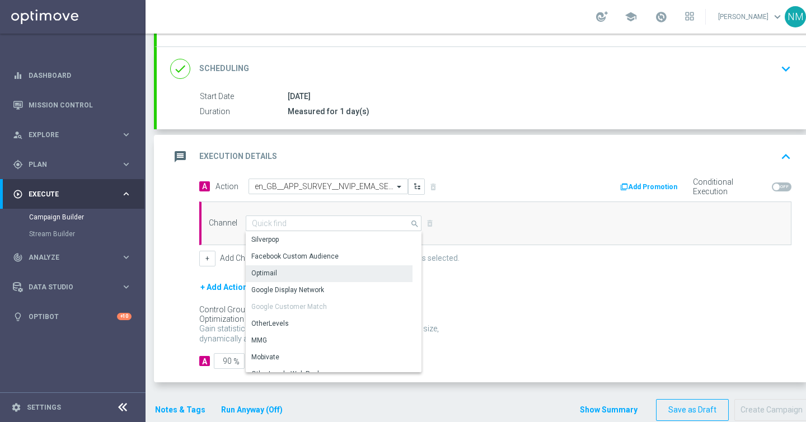
click at [289, 276] on div "Optimail" at bounding box center [329, 273] width 167 height 16
type input "Optimail"
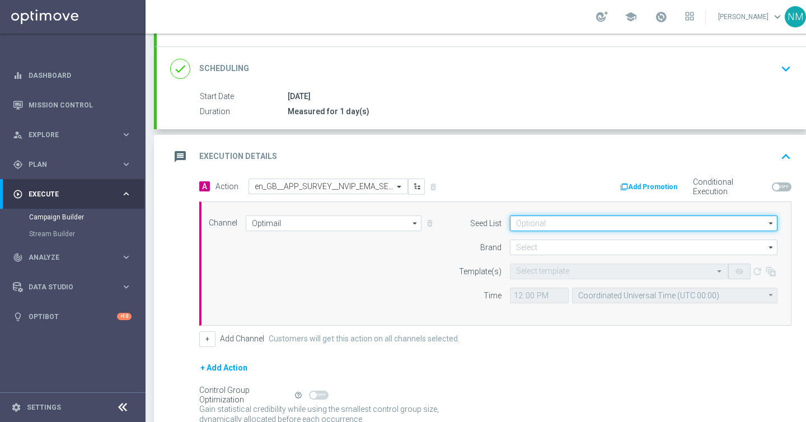
click at [594, 219] on input at bounding box center [644, 224] width 268 height 16
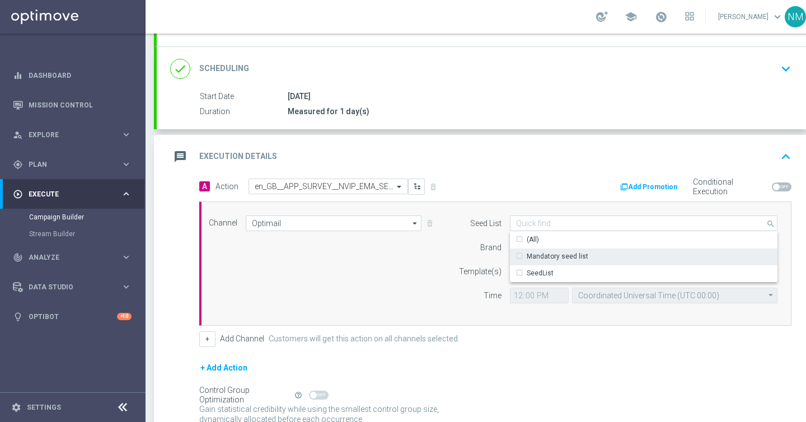
click at [558, 256] on div "Mandatory seed list" at bounding box center [558, 256] width 62 height 10
drag, startPoint x: 455, startPoint y: 264, endPoint x: 490, endPoint y: 264, distance: 35.8
click at [455, 264] on div "Template(s)" at bounding box center [473, 272] width 57 height 16
type input "Mandatory seed list"
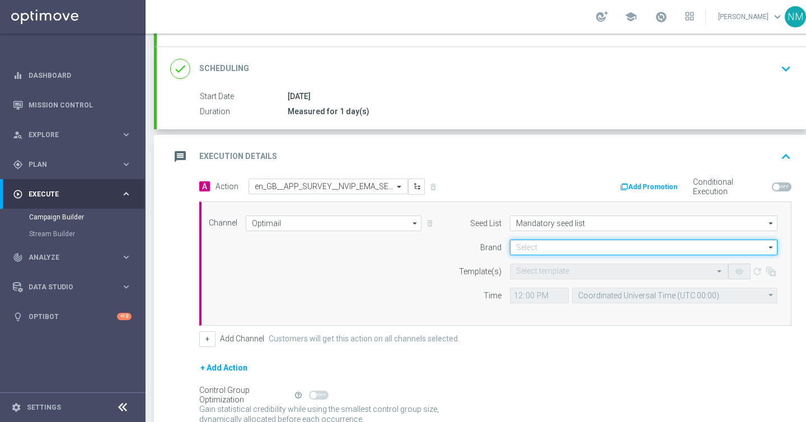
click at [550, 250] on input at bounding box center [644, 248] width 268 height 16
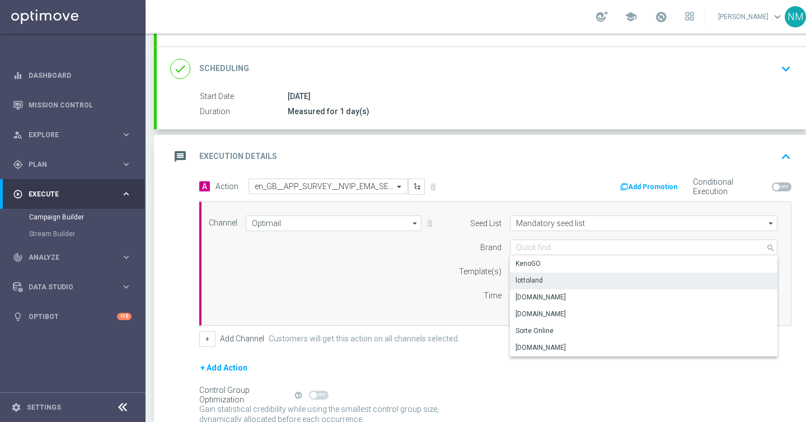
click at [535, 279] on div "lottoland" at bounding box center [529, 280] width 27 height 10
type input "lottoland"
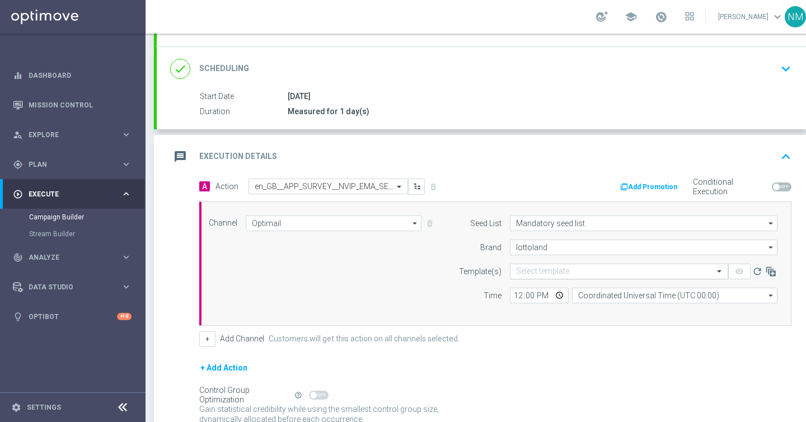
click at [541, 271] on input "text" at bounding box center [608, 272] width 184 height 10
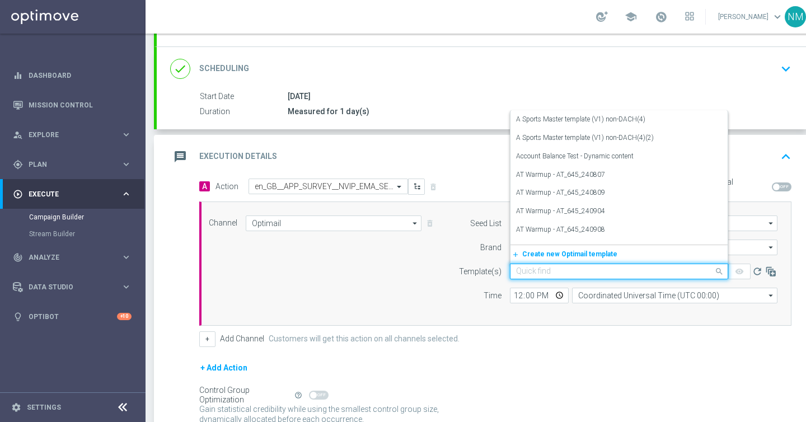
paste input "en_GB__APP_SURVEY__NVIP_EMA_SER_MIX_W36_REMINDER"
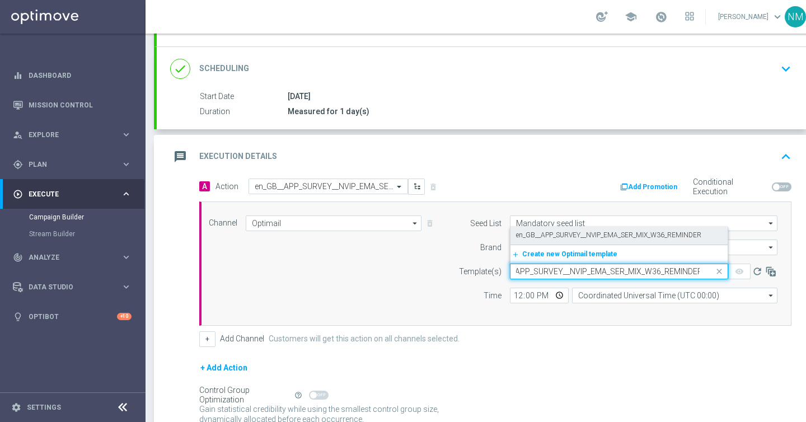
click at [557, 234] on label "en_GB__APP_SURVEY__NVIP_EMA_SER_MIX_W36_REMINDER" at bounding box center [608, 236] width 185 height 10
type input "en_GB__APP_SURVEY__NVIP_EMA_SER_MIX_W36_REMINDER"
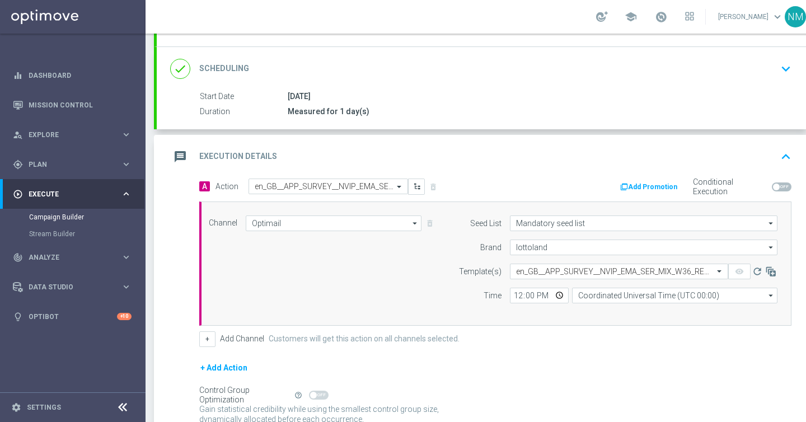
scroll to position [0, 0]
click at [560, 294] on input "12:00" at bounding box center [539, 296] width 59 height 16
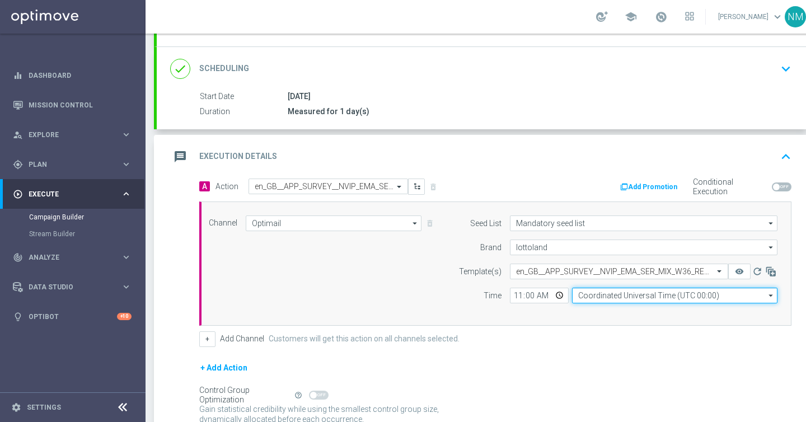
type input "11:00"
click at [614, 295] on input "Coordinated Universal Time (UTC 00:00)" at bounding box center [674, 296] width 205 height 16
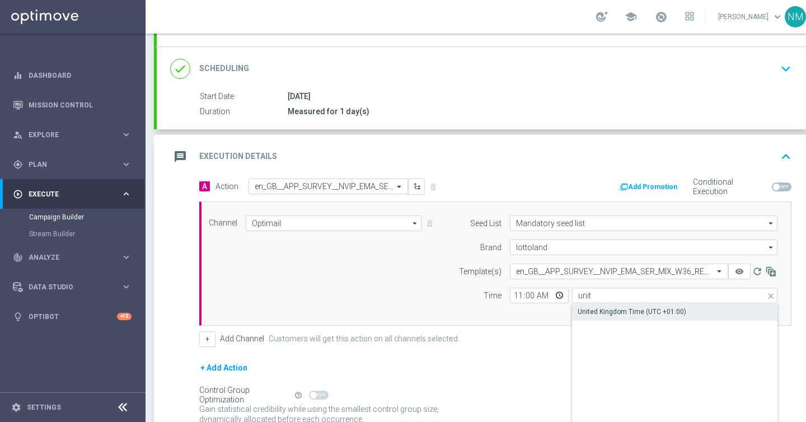
click at [605, 312] on div "United Kingdom Time (UTC +01:00)" at bounding box center [632, 312] width 109 height 10
type input "United Kingdom Time (UTC +01:00)"
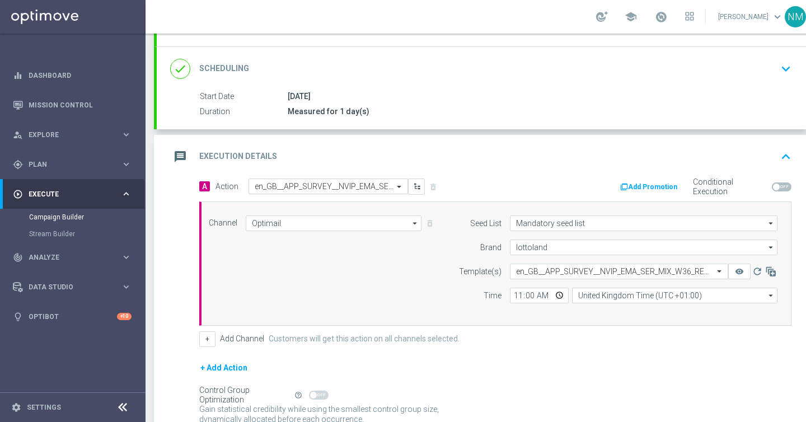
scroll to position [238, 0]
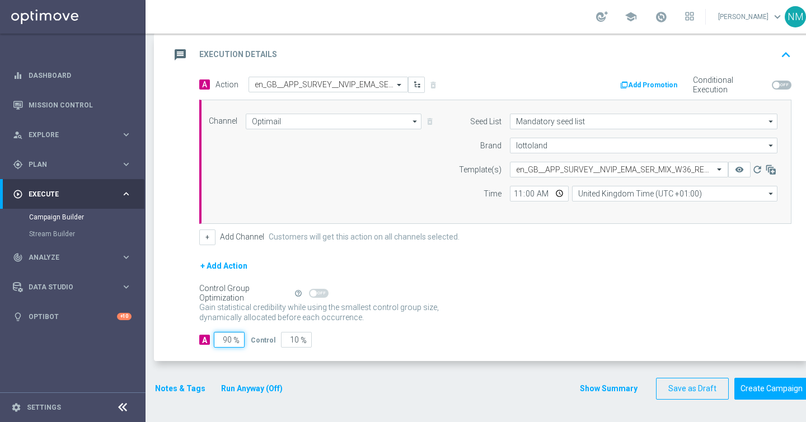
click at [228, 337] on input "90" at bounding box center [229, 340] width 31 height 16
type input "0"
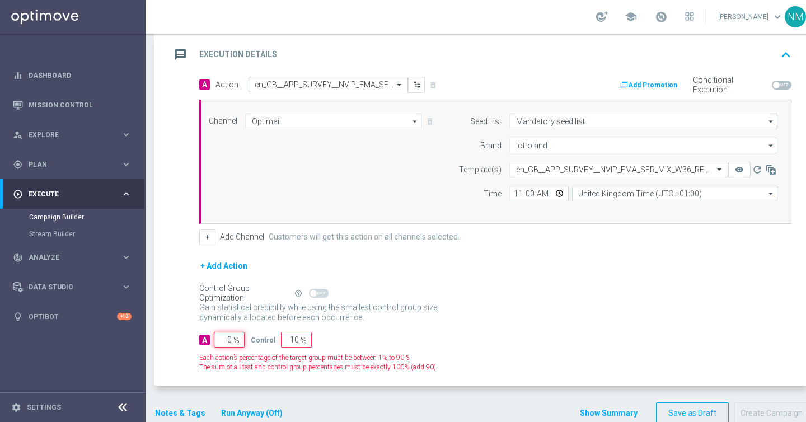
type input "100"
type input "10"
type input "90"
type input "100"
type input "0"
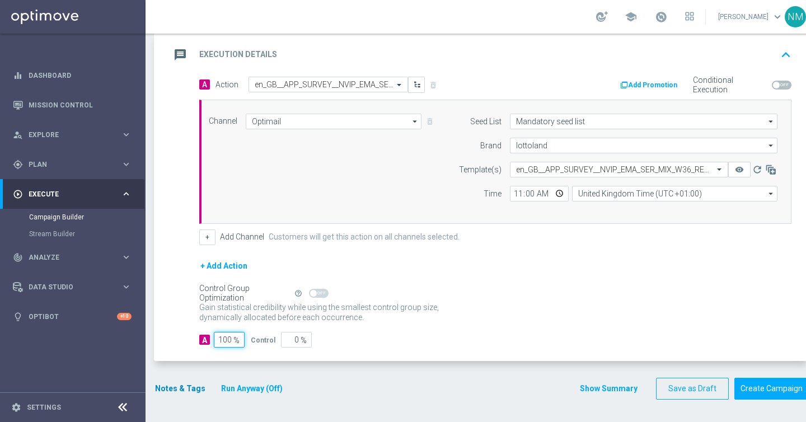
type input "100"
click at [182, 390] on button "Notes & Tags" at bounding box center [180, 389] width 53 height 14
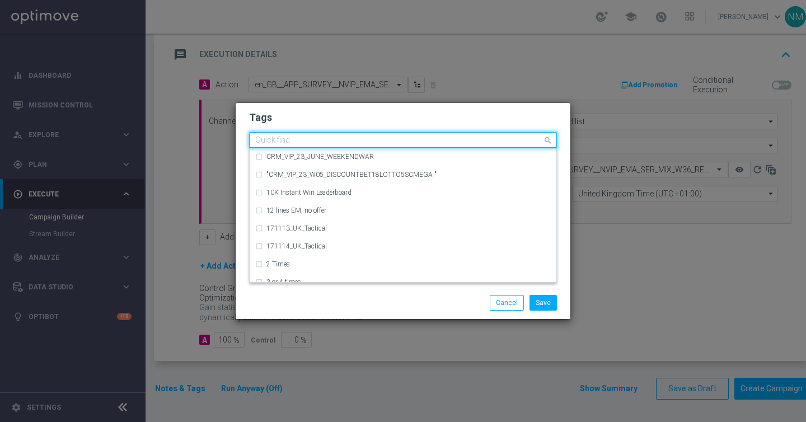
click at [319, 141] on input "text" at bounding box center [398, 141] width 287 height 10
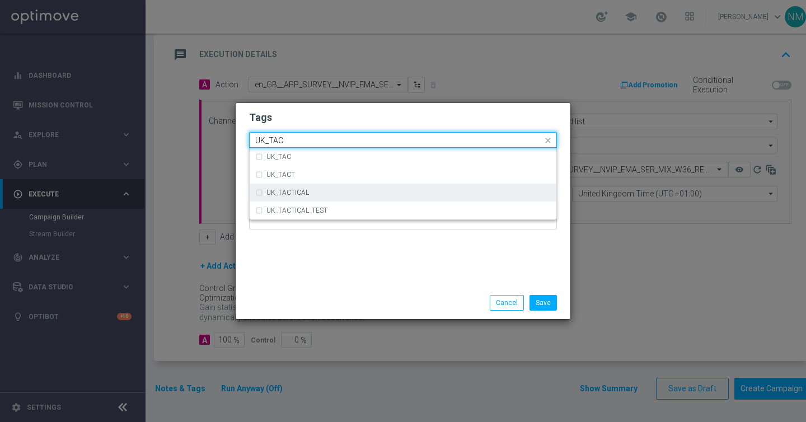
click at [292, 186] on div "UK_TACTICAL" at bounding box center [403, 193] width 296 height 18
type input "UK_TAC"
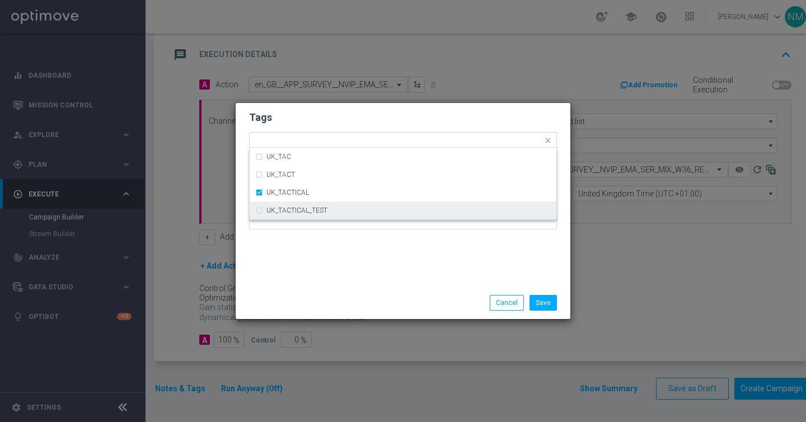
click at [314, 253] on div "Tags Quick find × UK_TACTICAL UK_TAC UK_TACT UK_TACTICAL UK_TACTICAL_TEST Notes" at bounding box center [403, 195] width 335 height 184
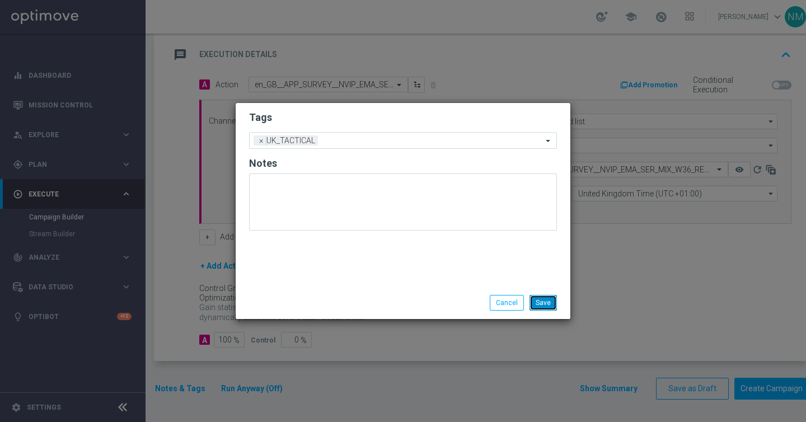
click at [551, 306] on button "Save" at bounding box center [543, 303] width 27 height 16
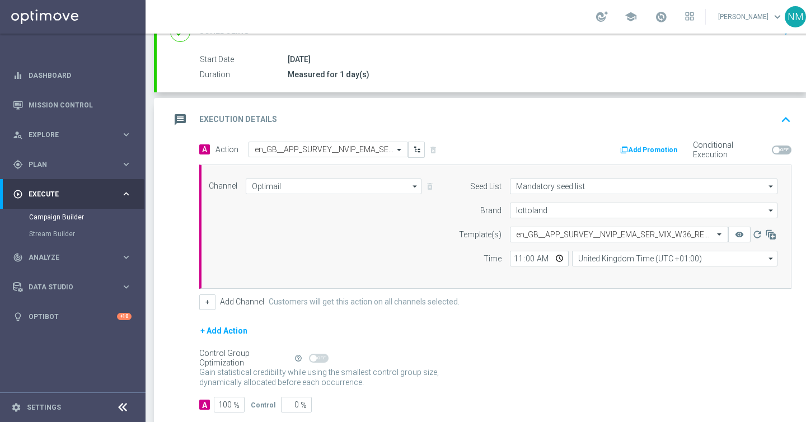
scroll to position [174, 0]
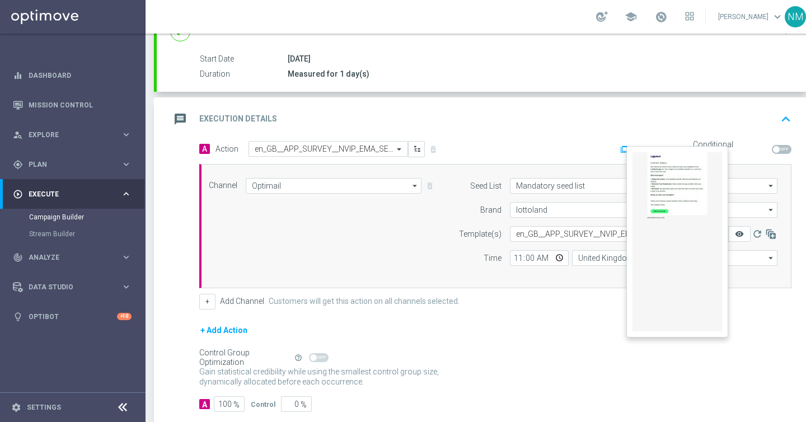
click at [744, 232] on icon "remove_red_eye" at bounding box center [739, 234] width 9 height 9
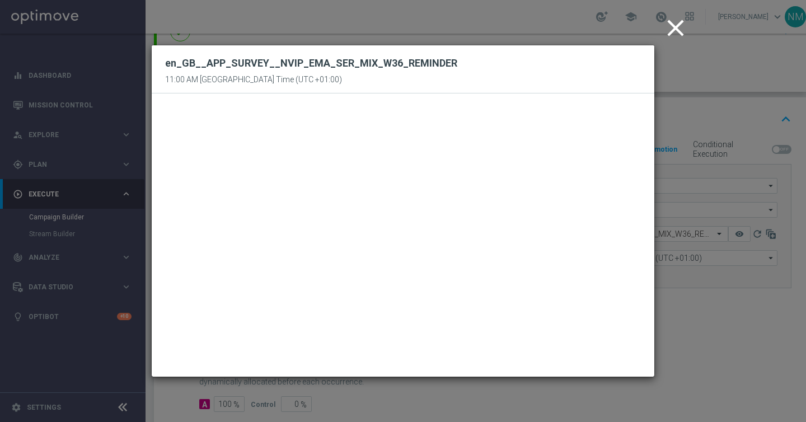
click at [680, 23] on icon "close" at bounding box center [676, 28] width 28 height 28
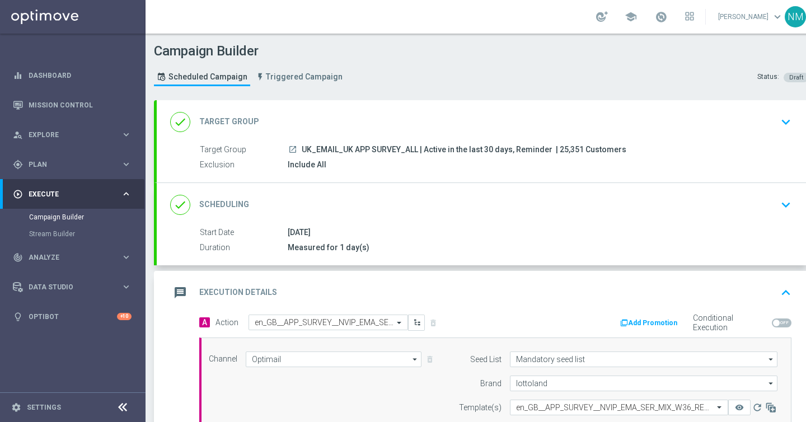
scroll to position [238, 0]
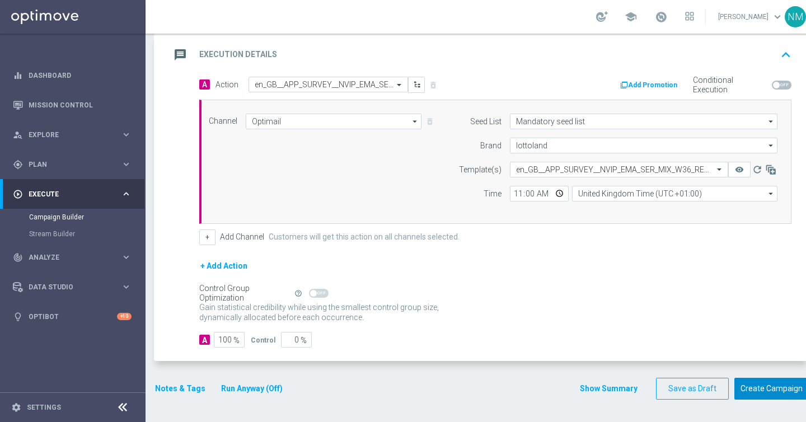
click at [759, 391] on button "Create Campaign" at bounding box center [772, 389] width 74 height 22
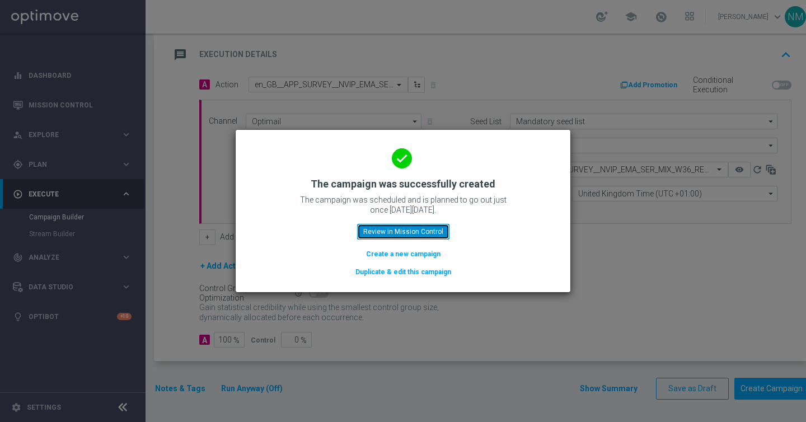
click at [367, 232] on button "Review in Mission Control" at bounding box center [403, 232] width 92 height 16
